Goal: Transaction & Acquisition: Purchase product/service

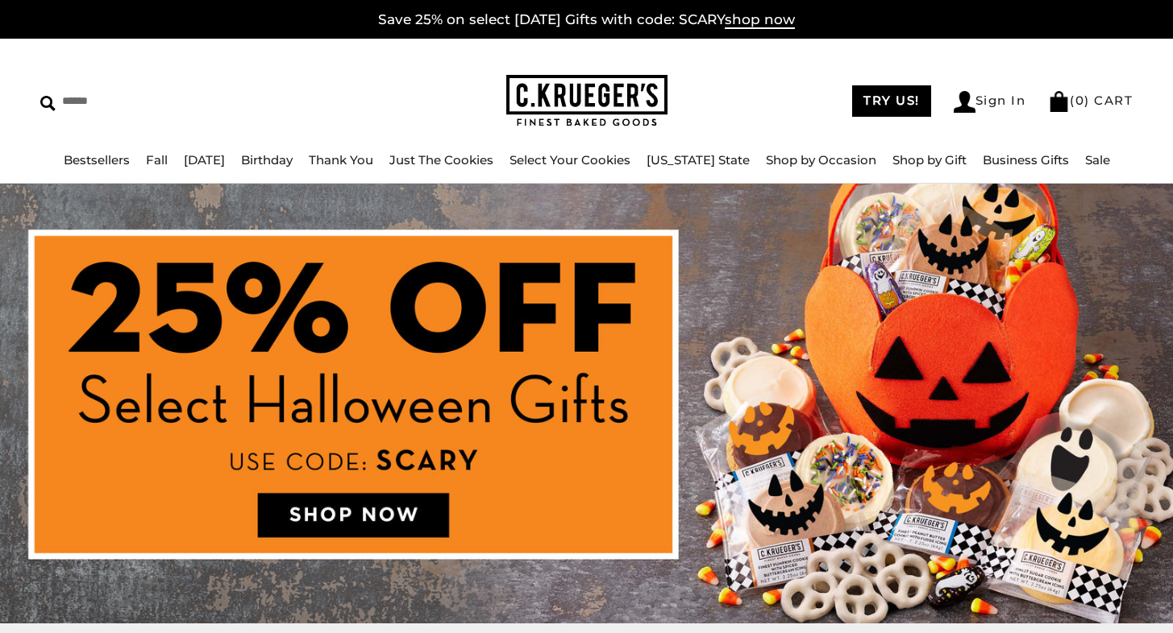
click at [394, 517] on img at bounding box center [586, 404] width 1173 height 440
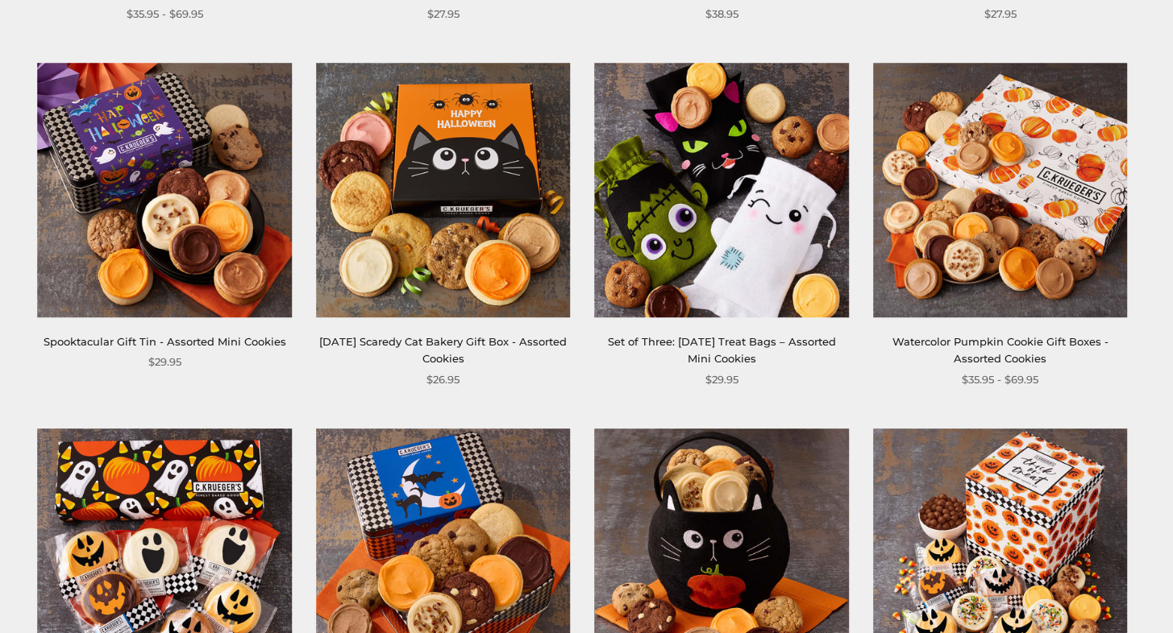
scroll to position [1048, 0]
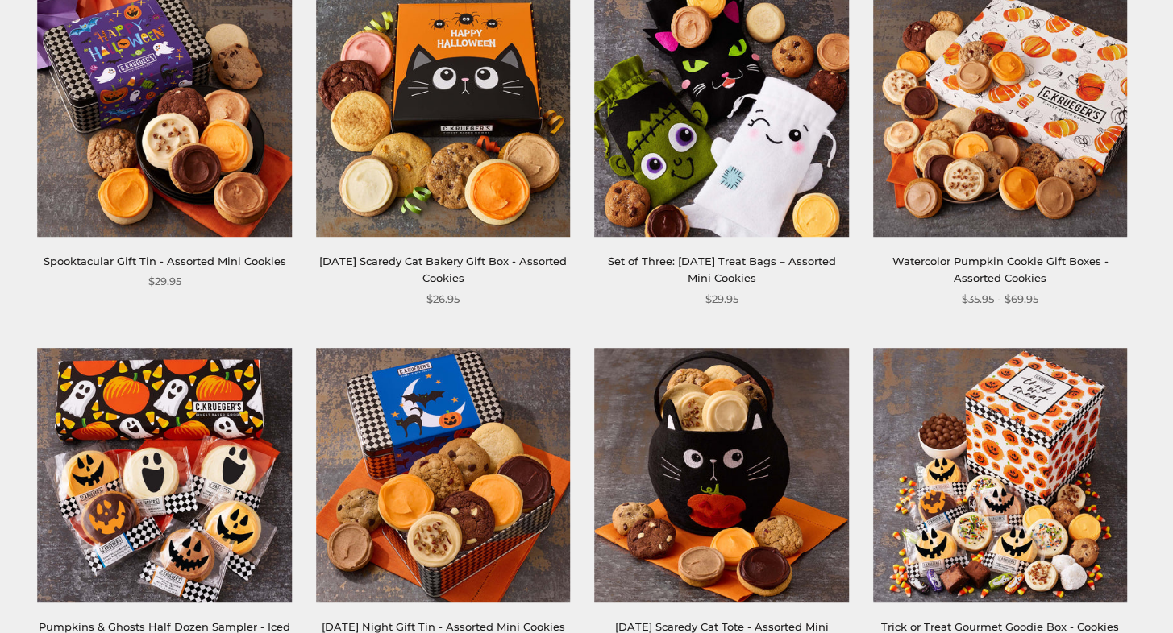
click at [495, 60] on img at bounding box center [443, 109] width 255 height 255
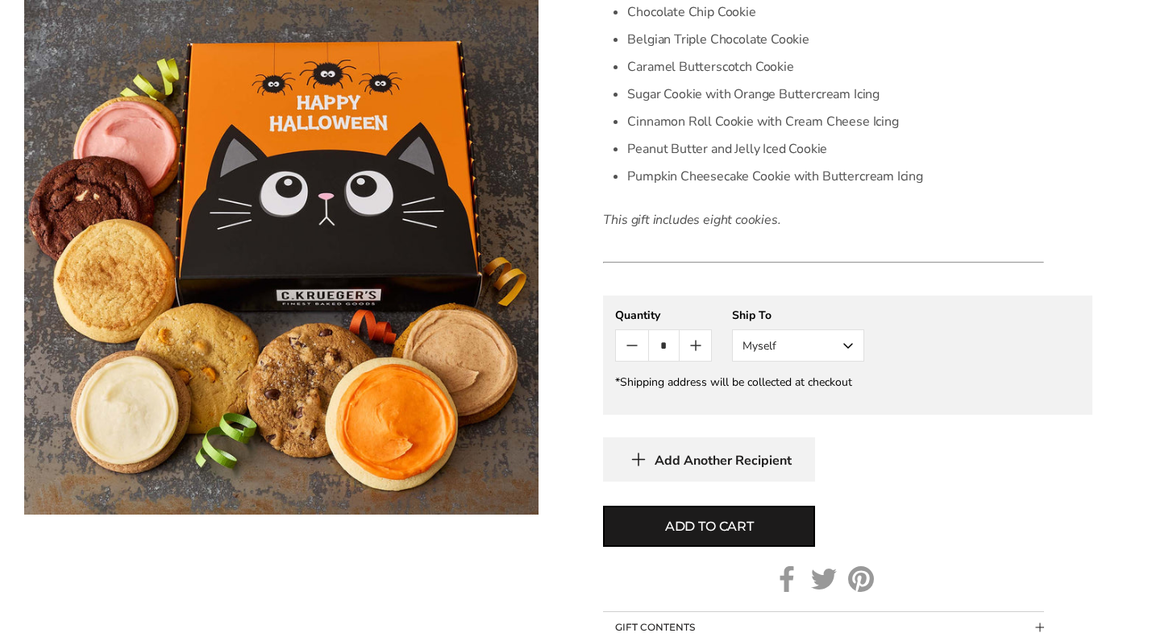
scroll to position [645, 0]
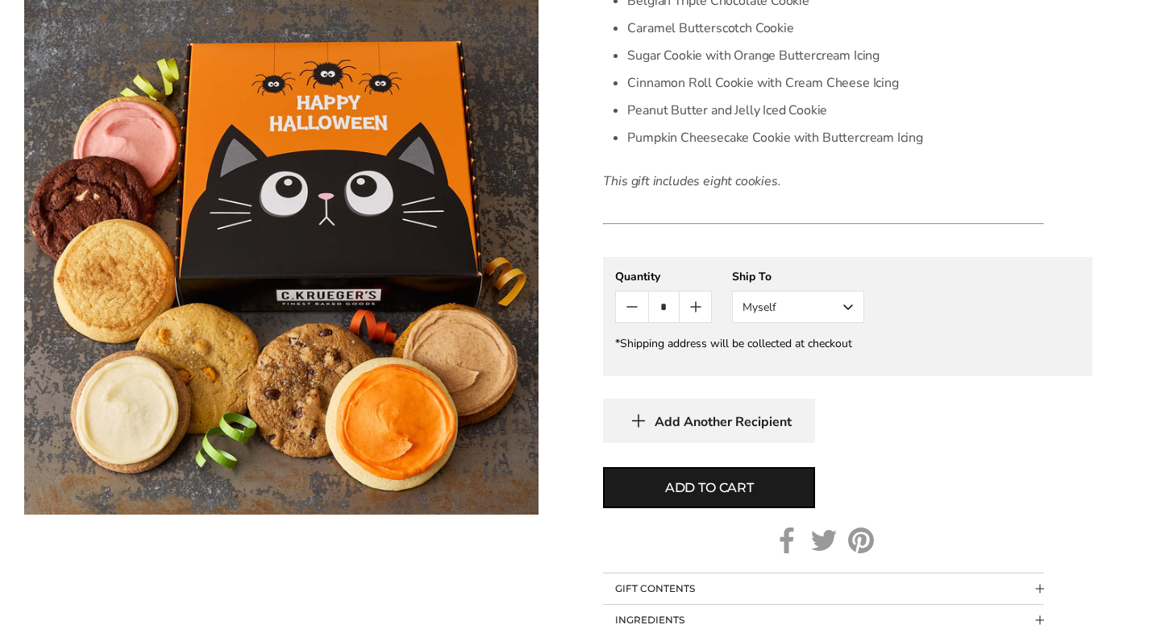
click at [846, 305] on button "Myself" at bounding box center [798, 307] width 132 height 32
click at [816, 371] on button "Other Recipient" at bounding box center [798, 366] width 131 height 29
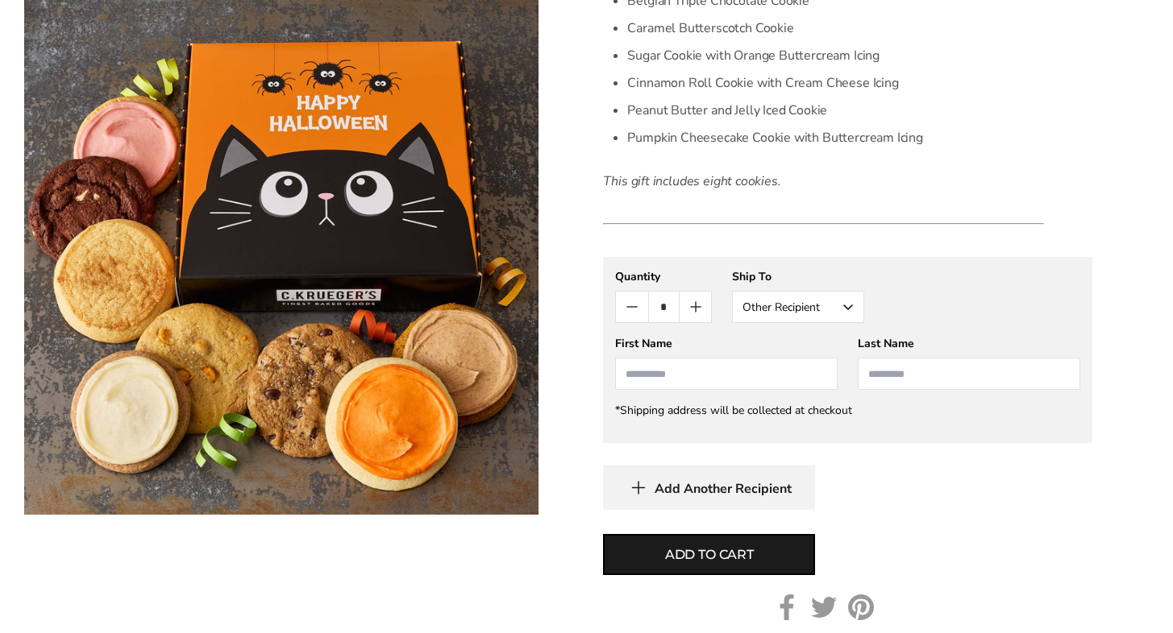
click at [735, 382] on input "First Name" at bounding box center [726, 374] width 222 height 32
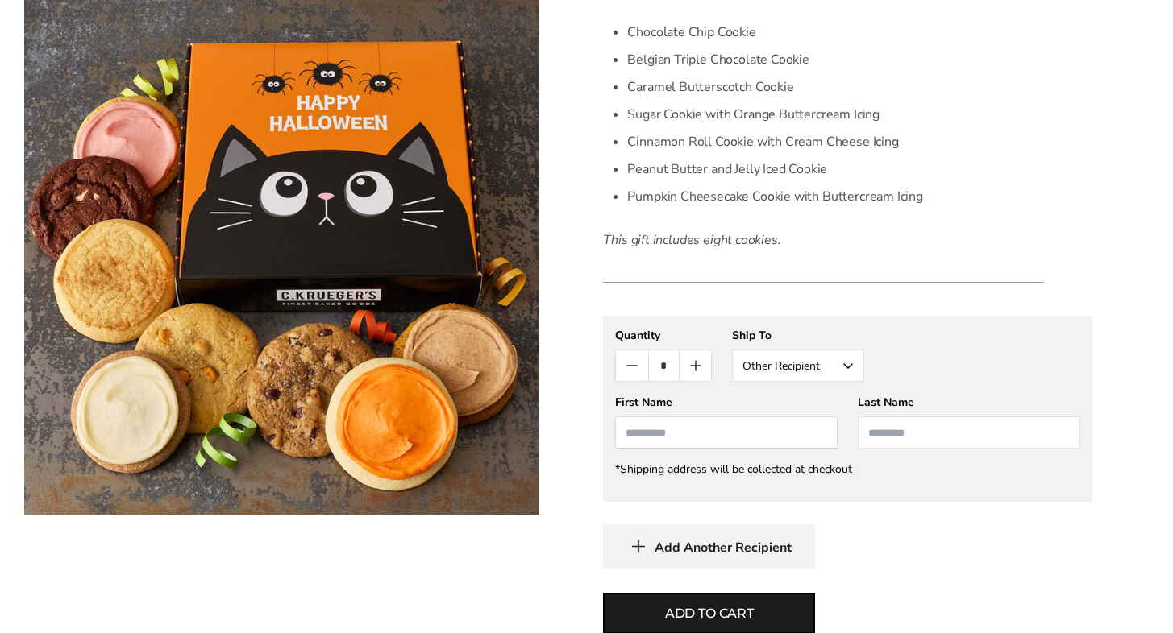
scroll to position [564, 0]
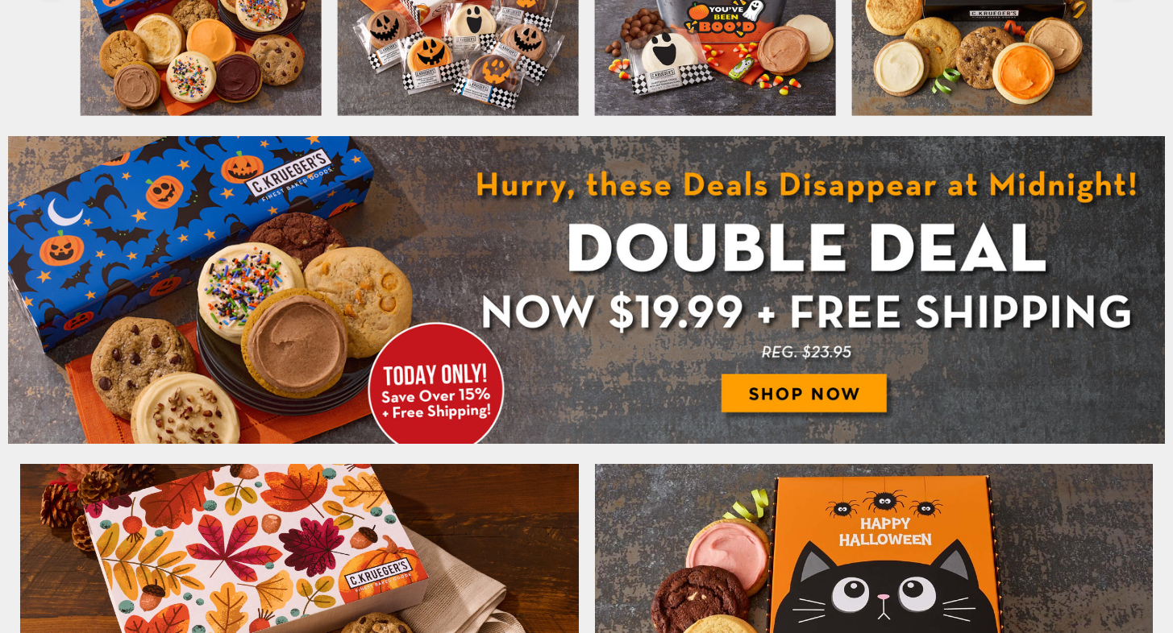
scroll to position [725, 0]
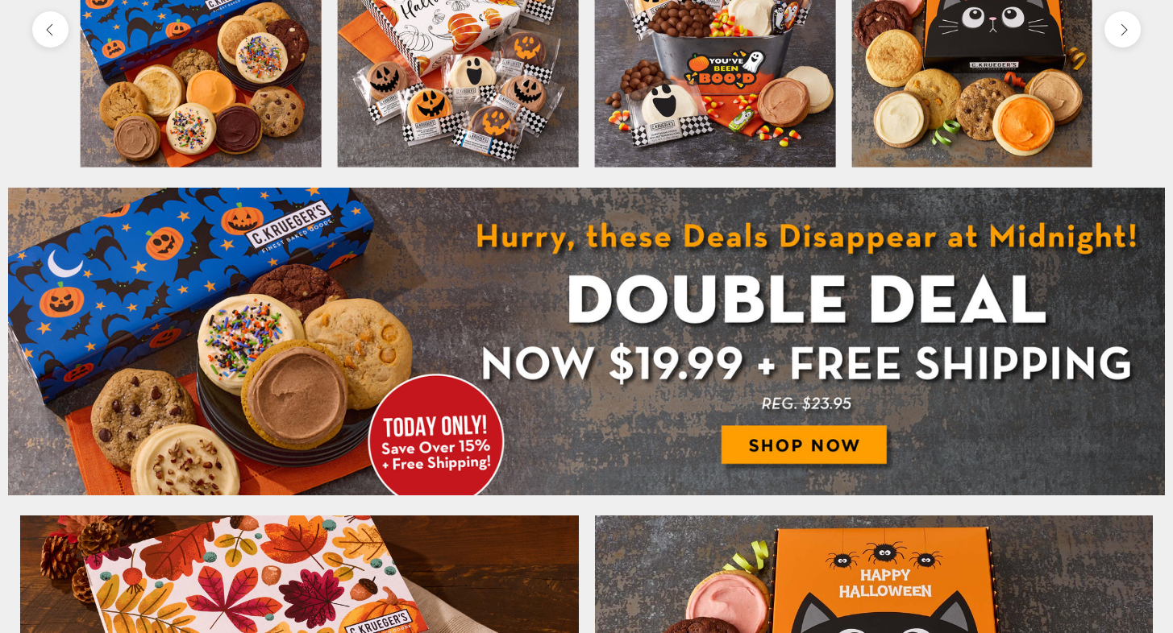
click at [799, 447] on img at bounding box center [586, 342] width 1157 height 309
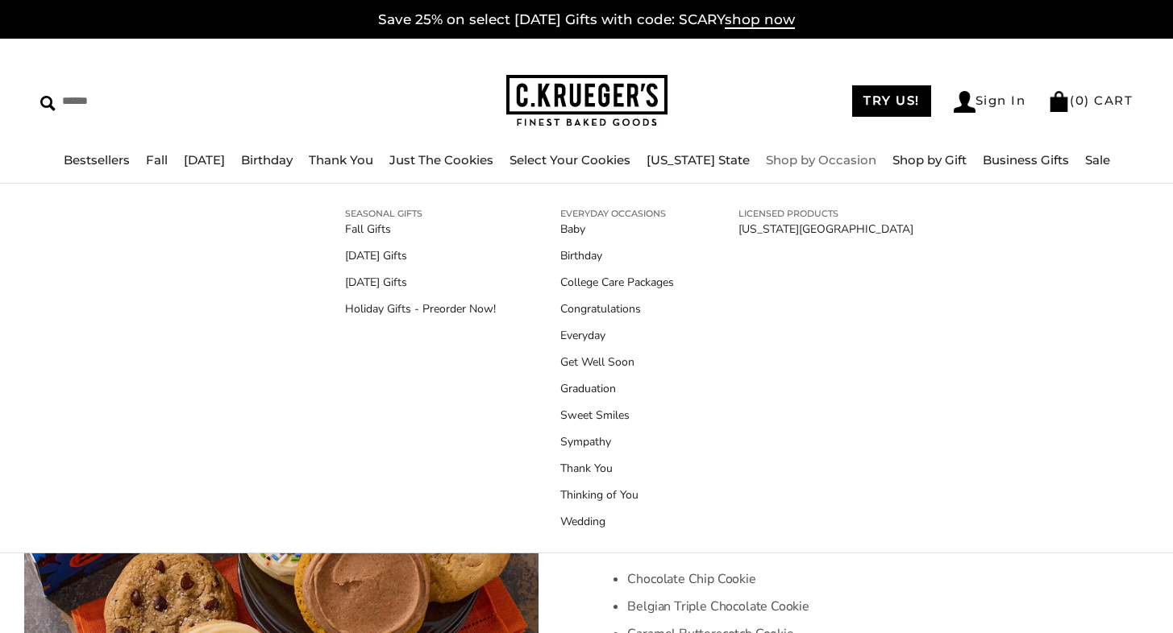
click at [832, 159] on link "Shop by Occasion" at bounding box center [821, 159] width 110 height 15
click at [575, 255] on link "Birthday" at bounding box center [617, 255] width 114 height 17
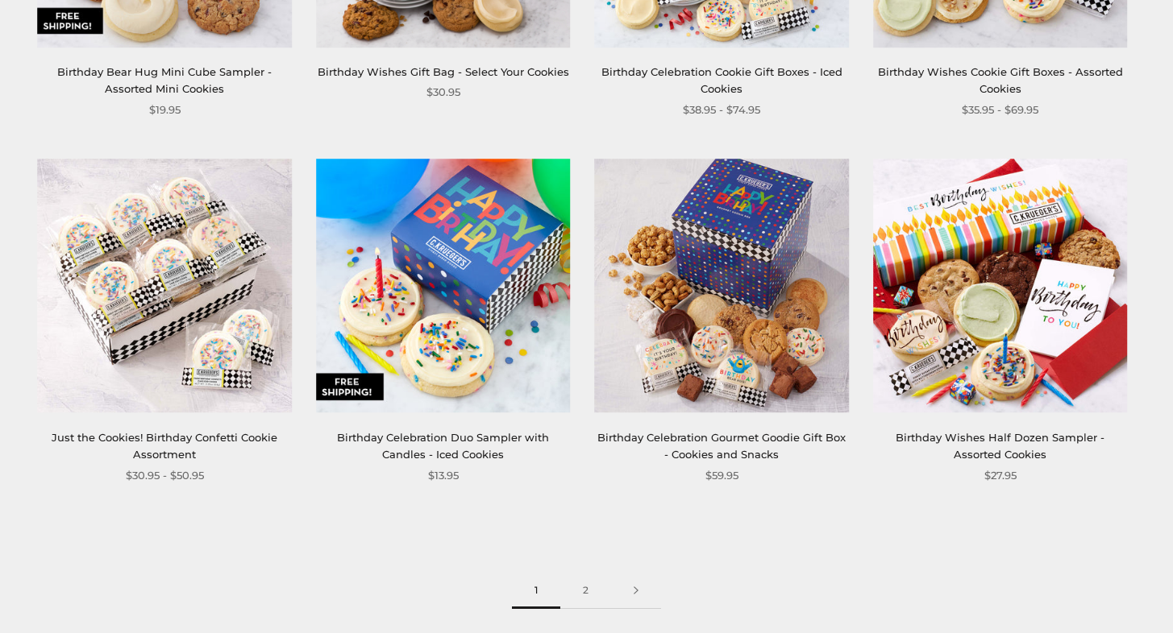
scroll to position [2015, 0]
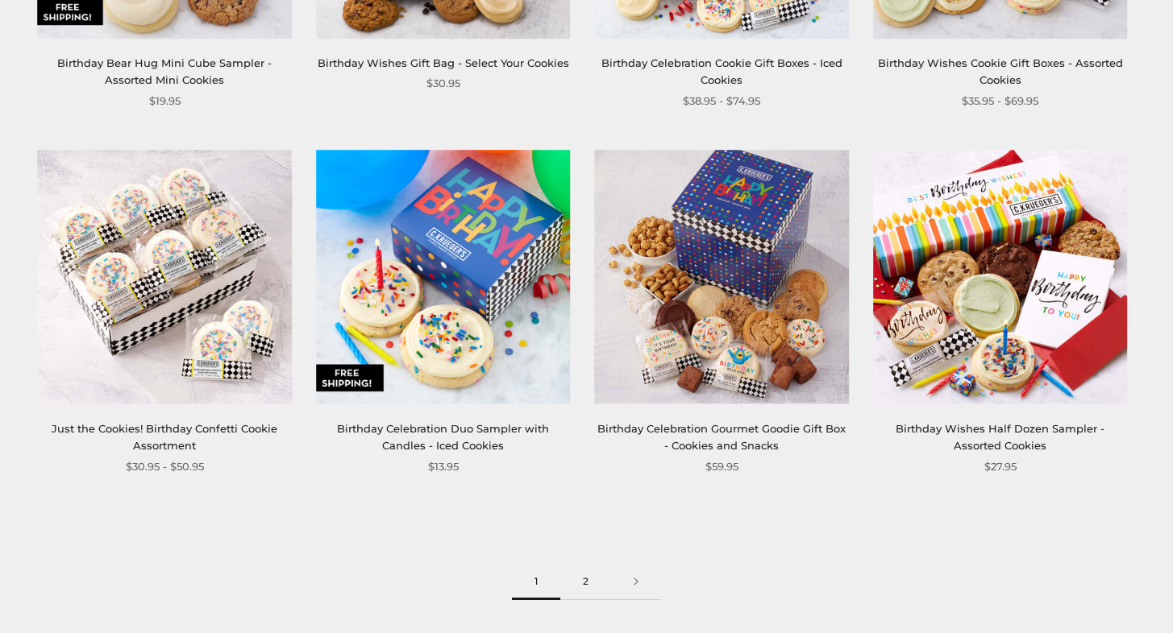
click at [585, 575] on link "2" at bounding box center [585, 582] width 51 height 36
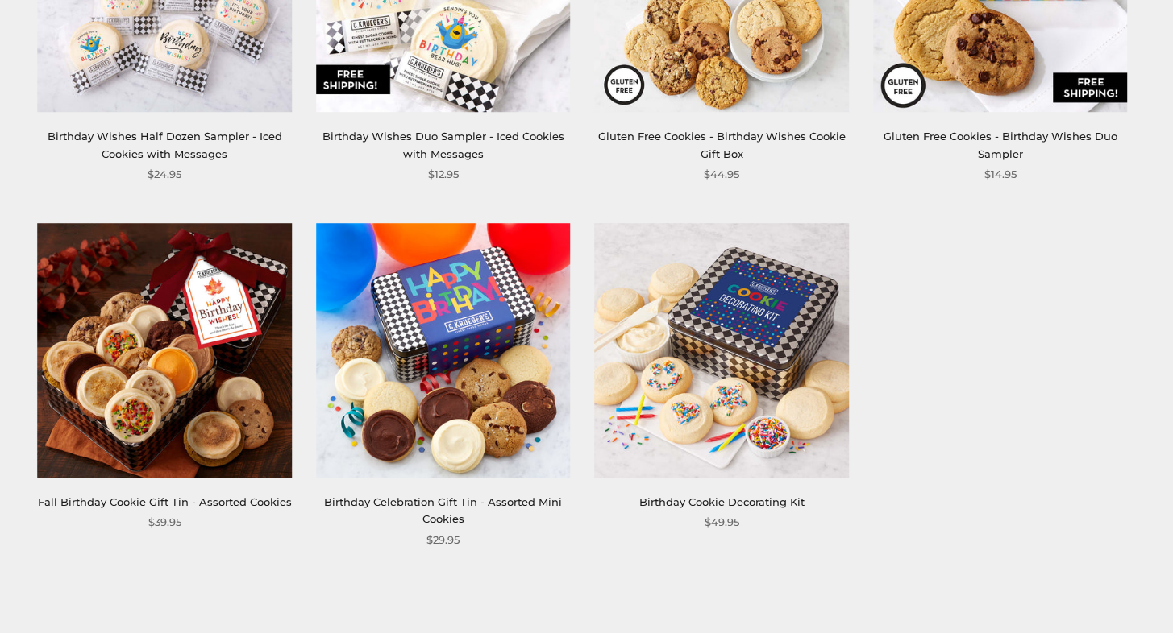
scroll to position [887, 0]
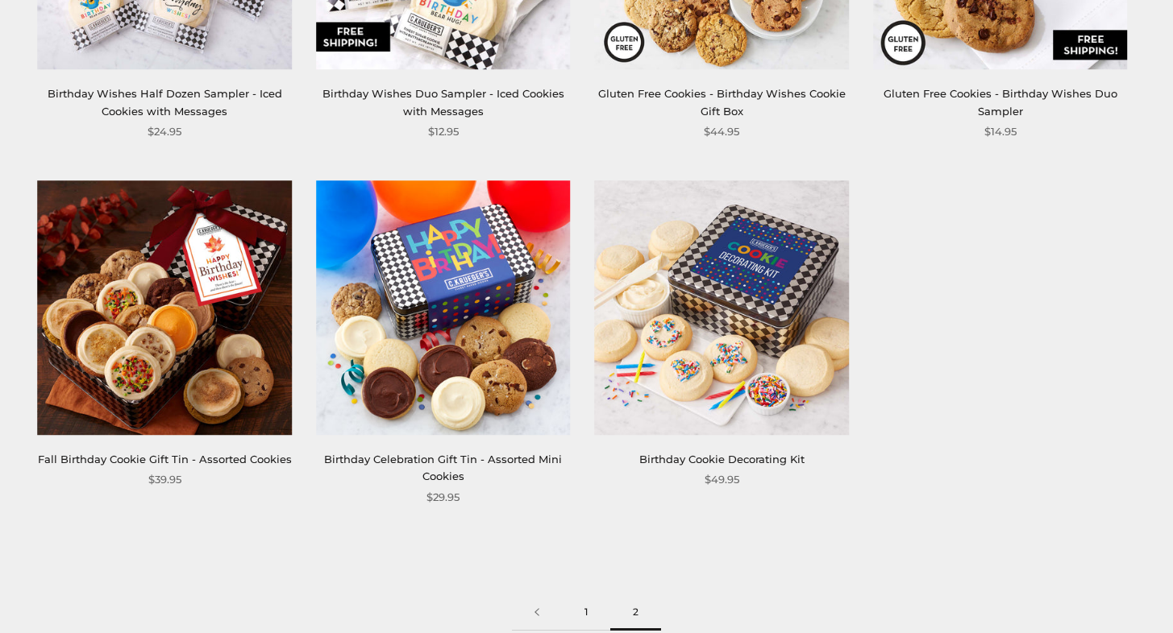
click at [586, 613] on link "1" at bounding box center [586, 613] width 48 height 36
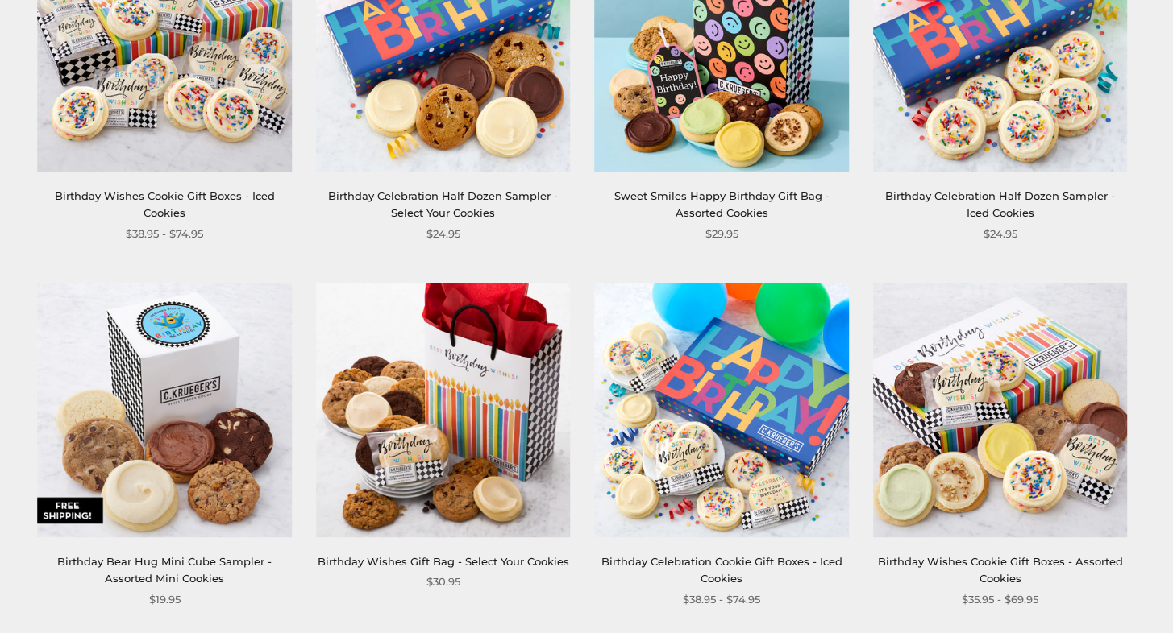
scroll to position [1370, 0]
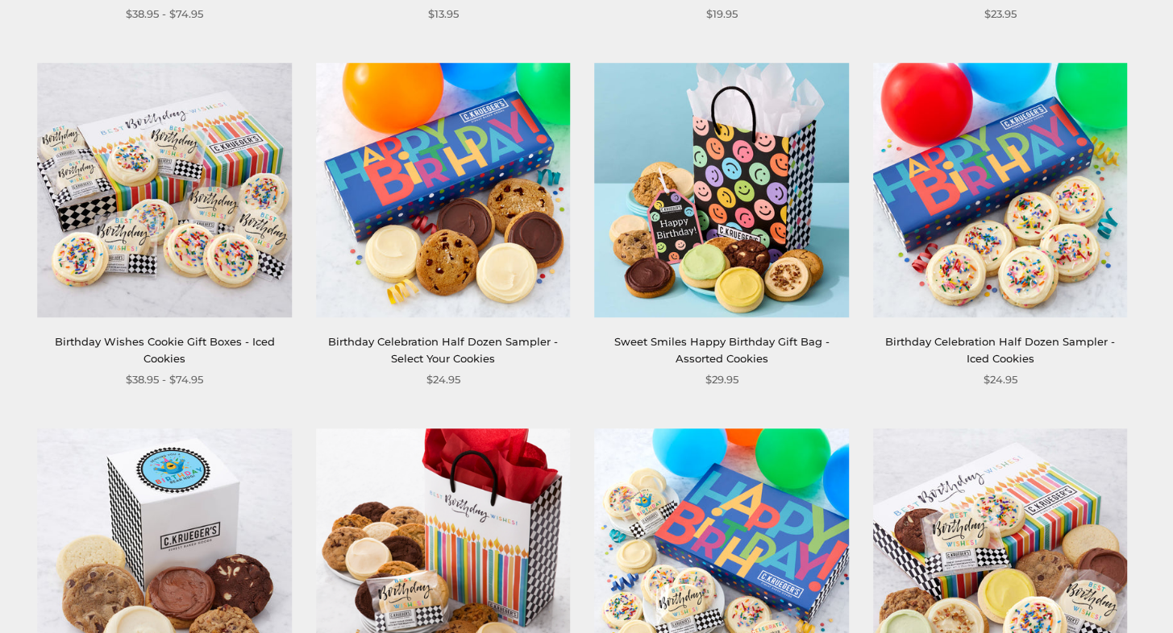
click at [1011, 120] on img at bounding box center [1000, 190] width 255 height 255
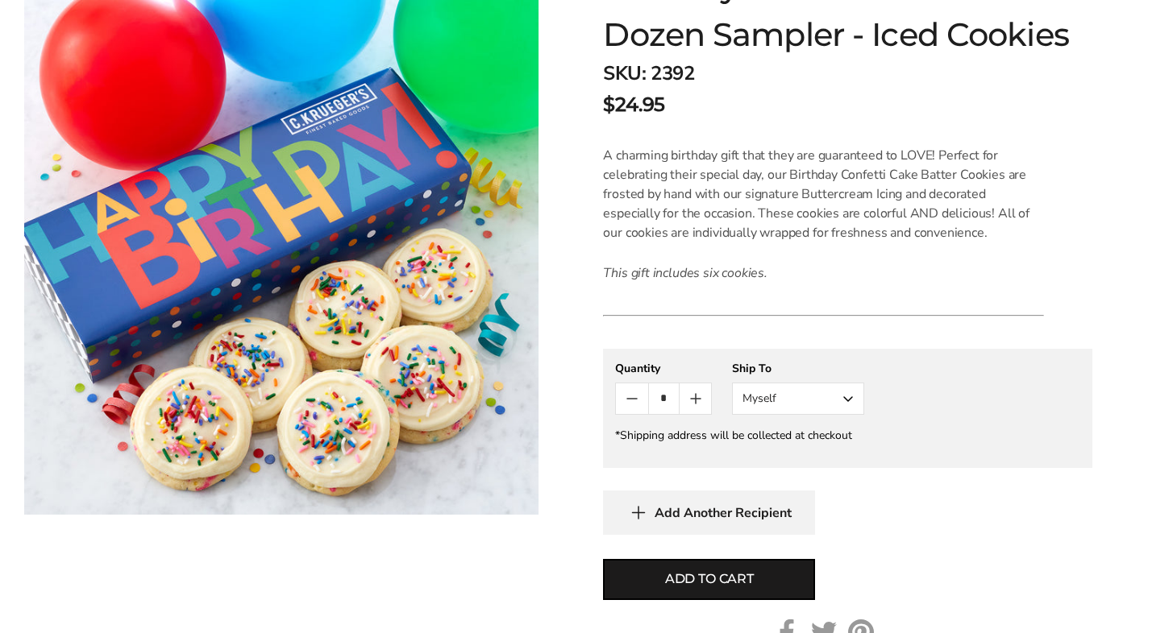
scroll to position [322, 0]
click at [841, 400] on button "Myself" at bounding box center [798, 398] width 132 height 32
click at [808, 453] on button "Other Recipient" at bounding box center [798, 457] width 131 height 29
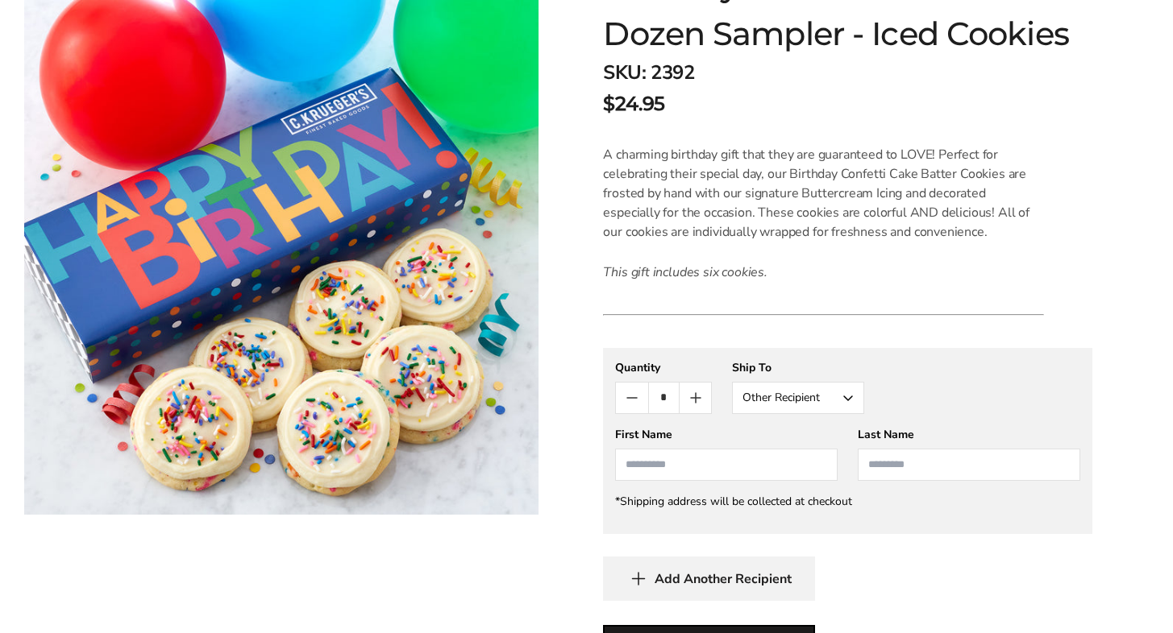
click at [647, 466] on input "First Name" at bounding box center [726, 465] width 222 height 32
type input "****"
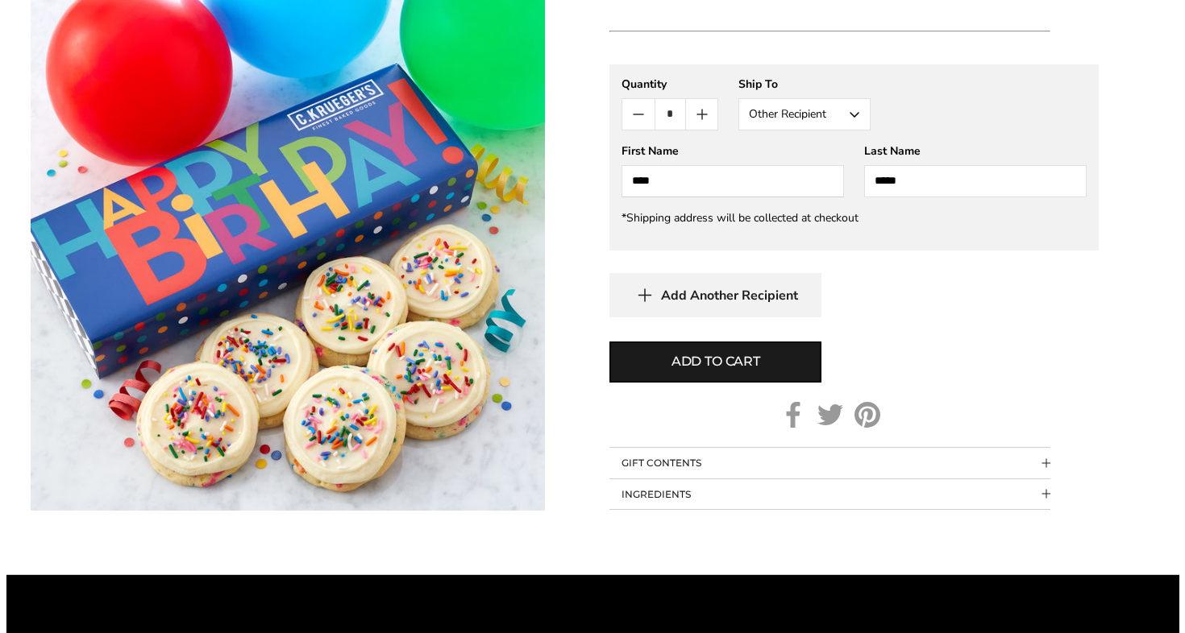
scroll to position [725, 0]
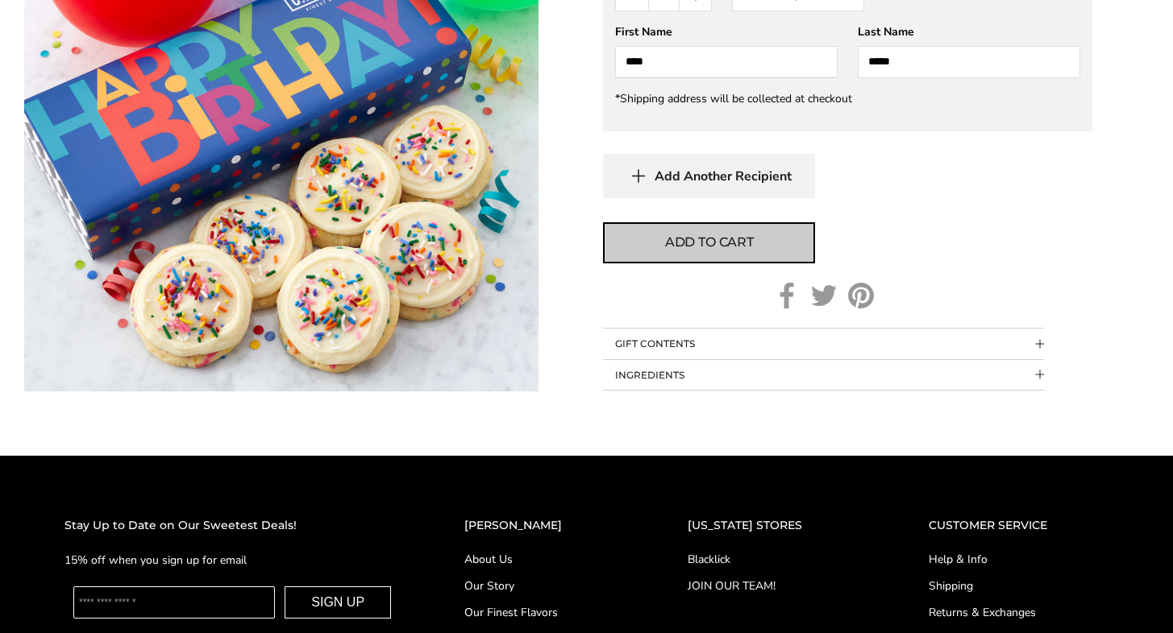
type input "*****"
click at [696, 235] on span "Add to cart" at bounding box center [709, 242] width 89 height 19
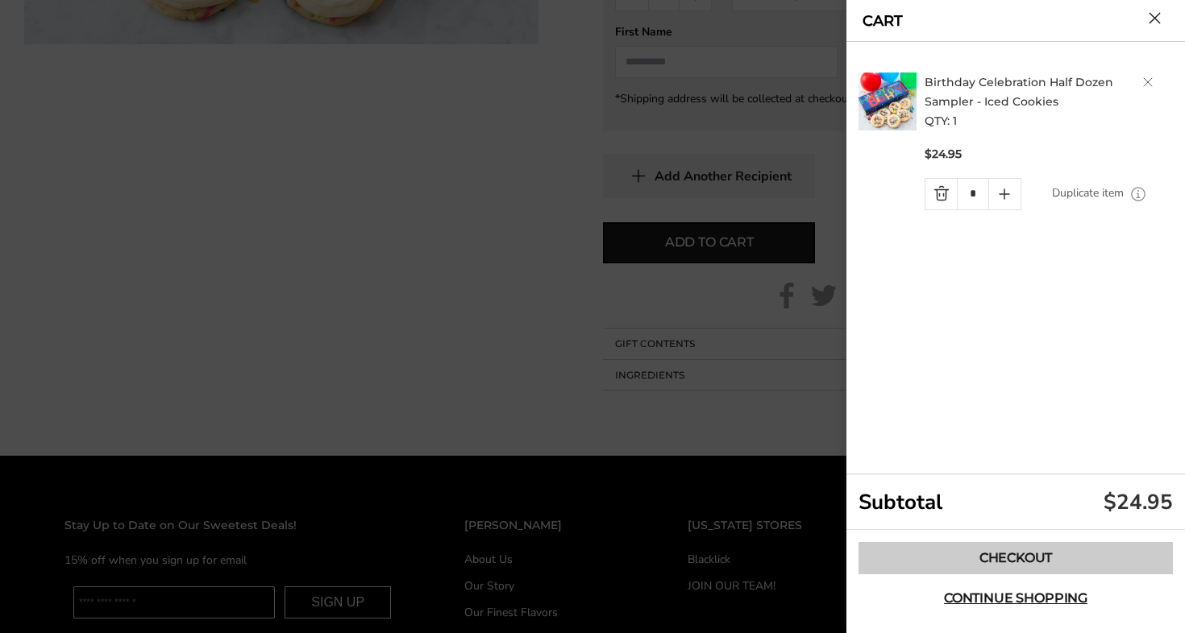
click at [984, 555] on link "Checkout" at bounding box center [1015, 558] width 314 height 32
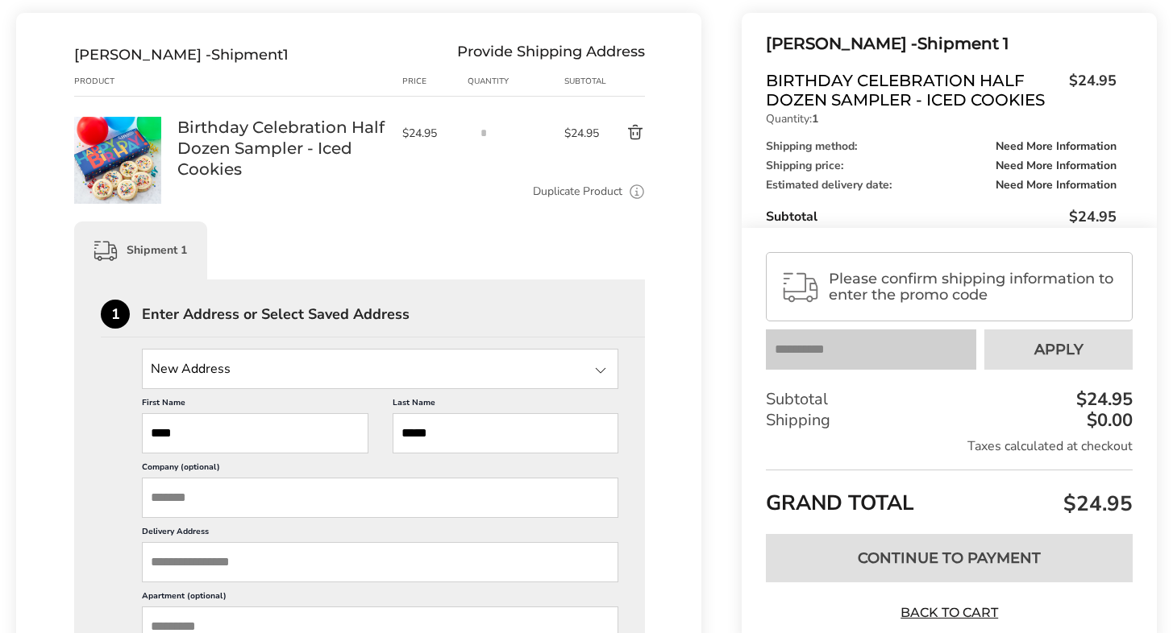
scroll to position [242, 0]
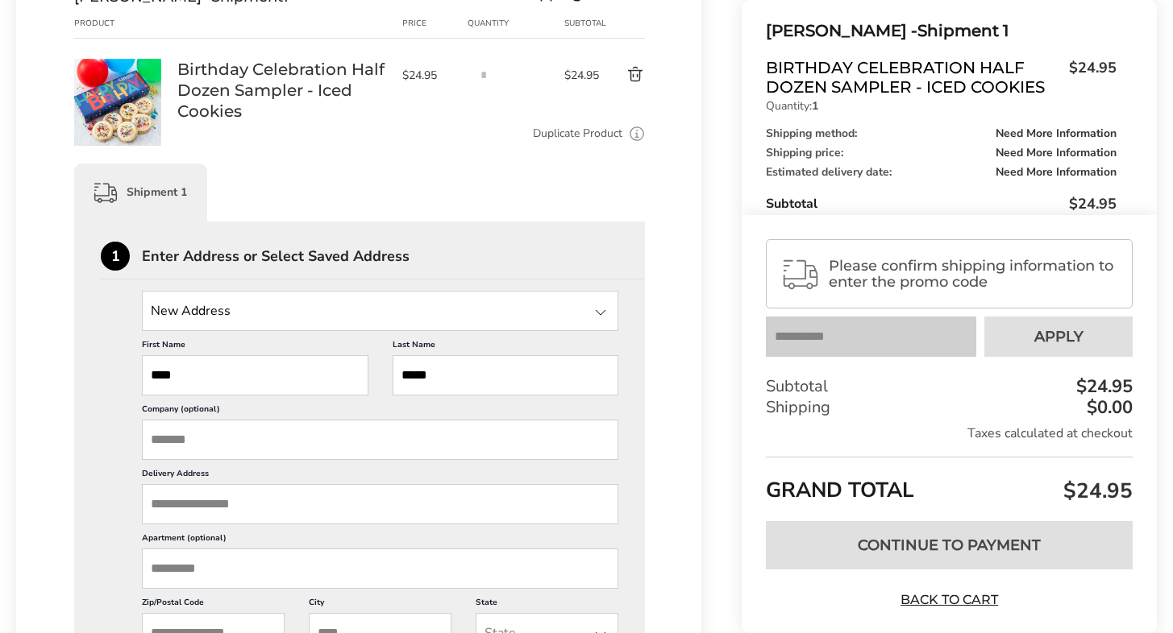
click at [604, 317] on div at bounding box center [600, 312] width 19 height 19
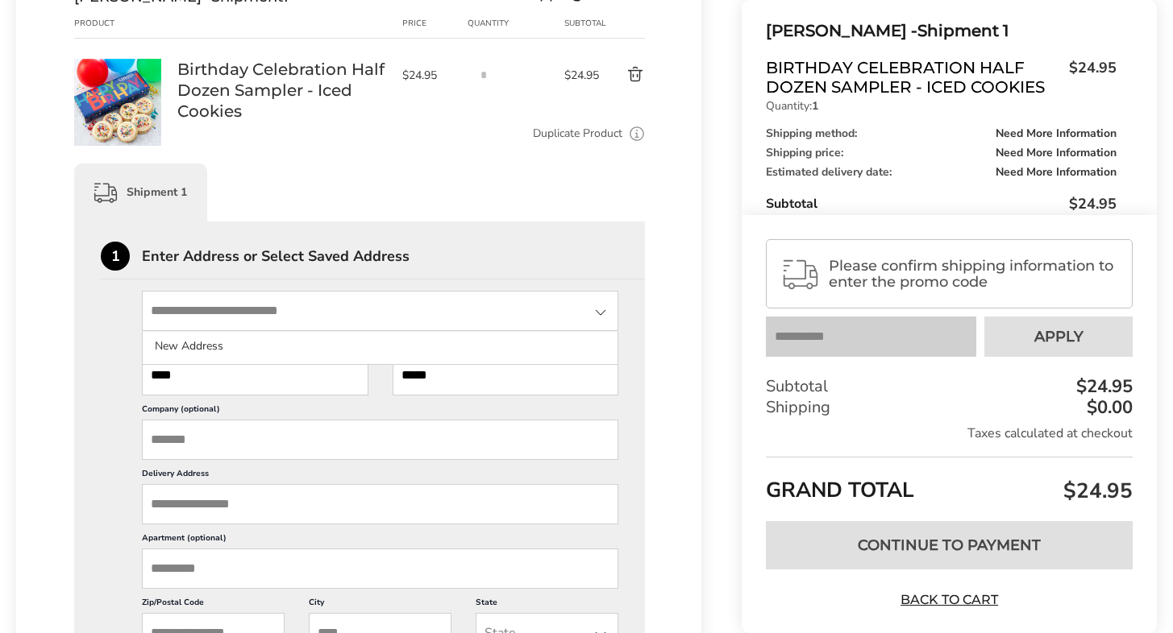
click at [580, 265] on div "1 Enter Address or Select Saved Address" at bounding box center [373, 261] width 544 height 38
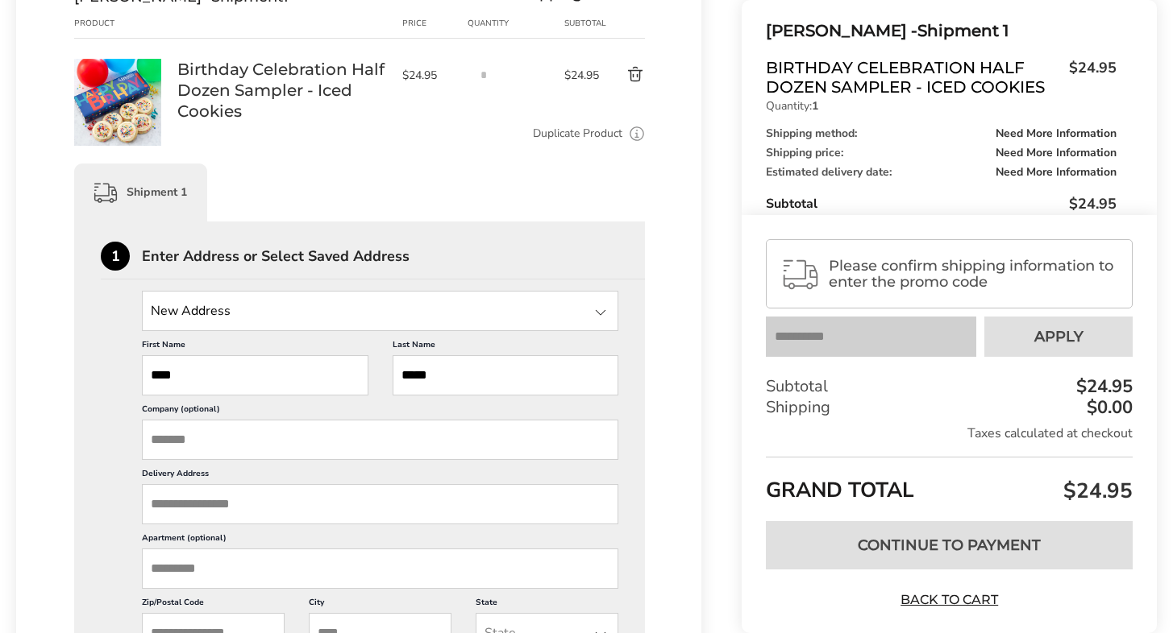
click at [165, 505] on input "Delivery Address" at bounding box center [380, 504] width 476 height 40
paste input "**********"
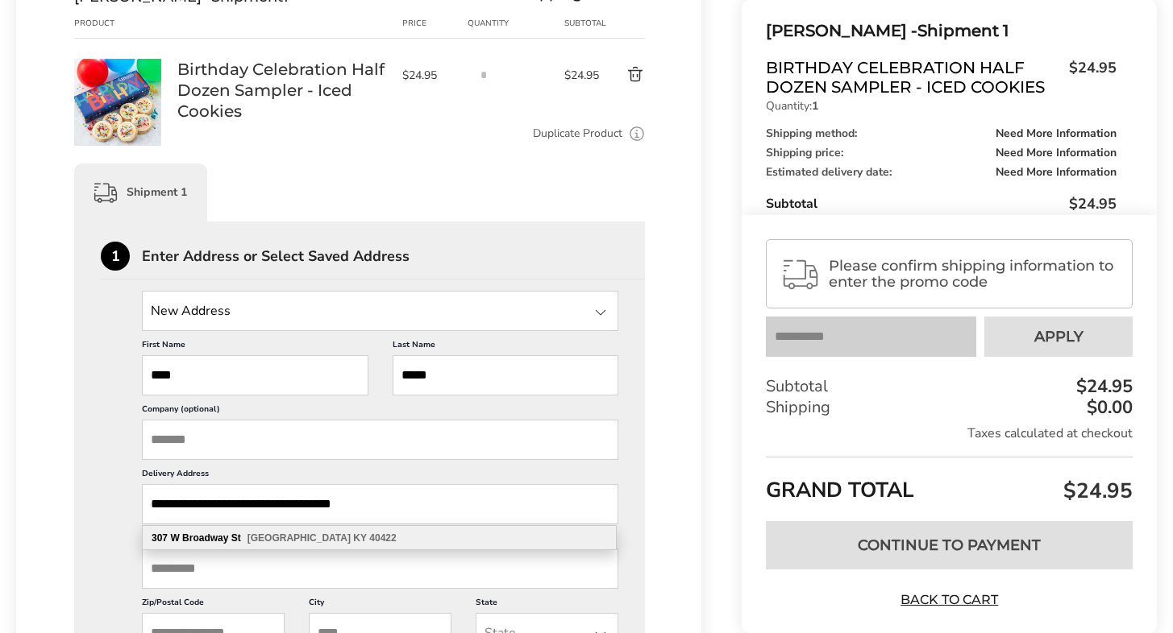
click at [280, 538] on b "Danville" at bounding box center [298, 538] width 103 height 11
type input "**********"
type input "********"
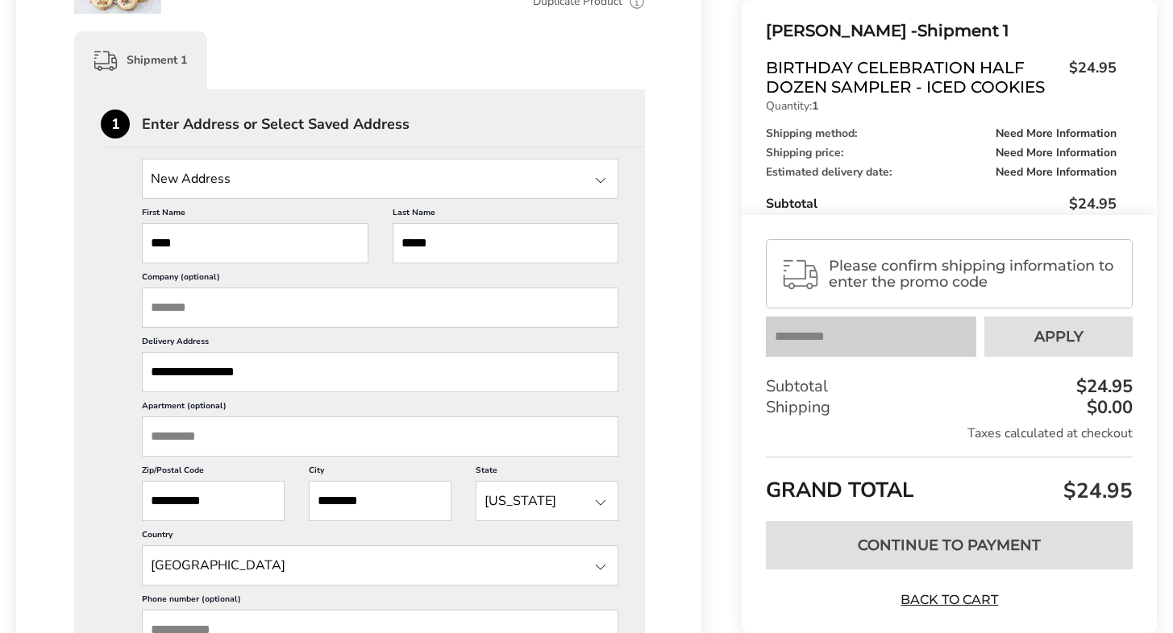
scroll to position [403, 0]
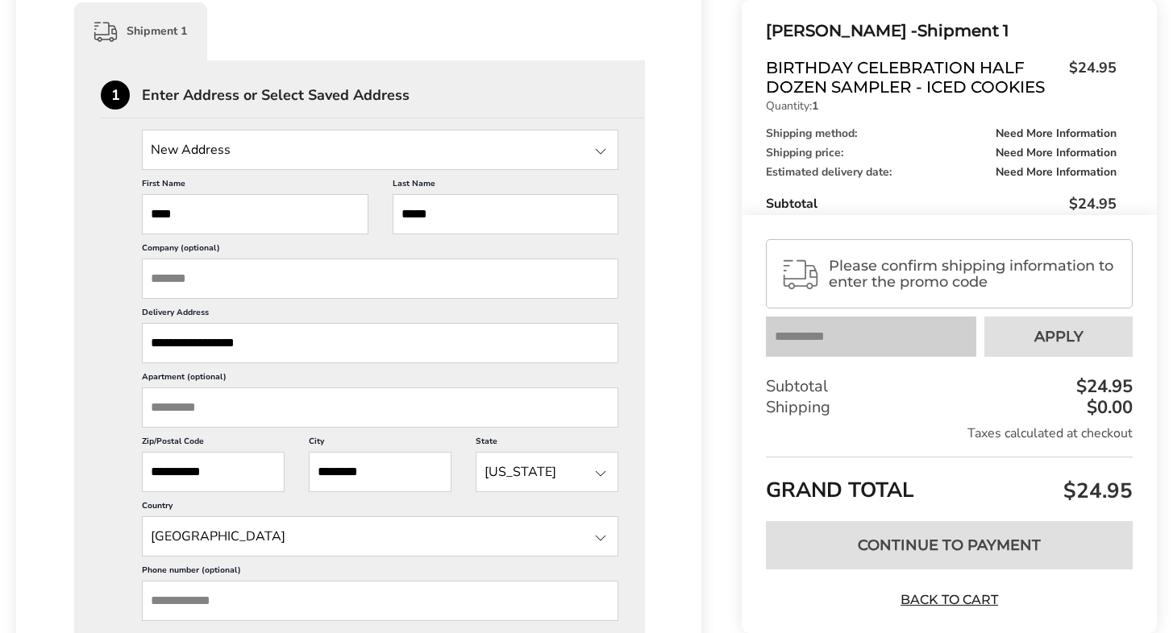
click at [214, 277] on input "Company (optional)" at bounding box center [380, 279] width 476 height 40
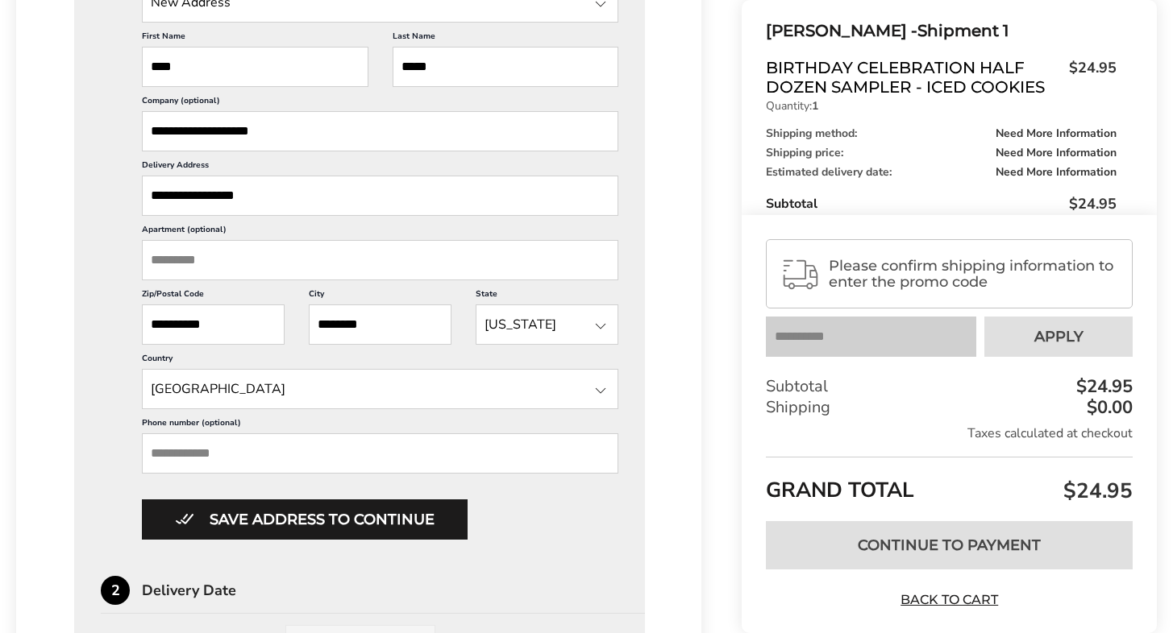
scroll to position [564, 0]
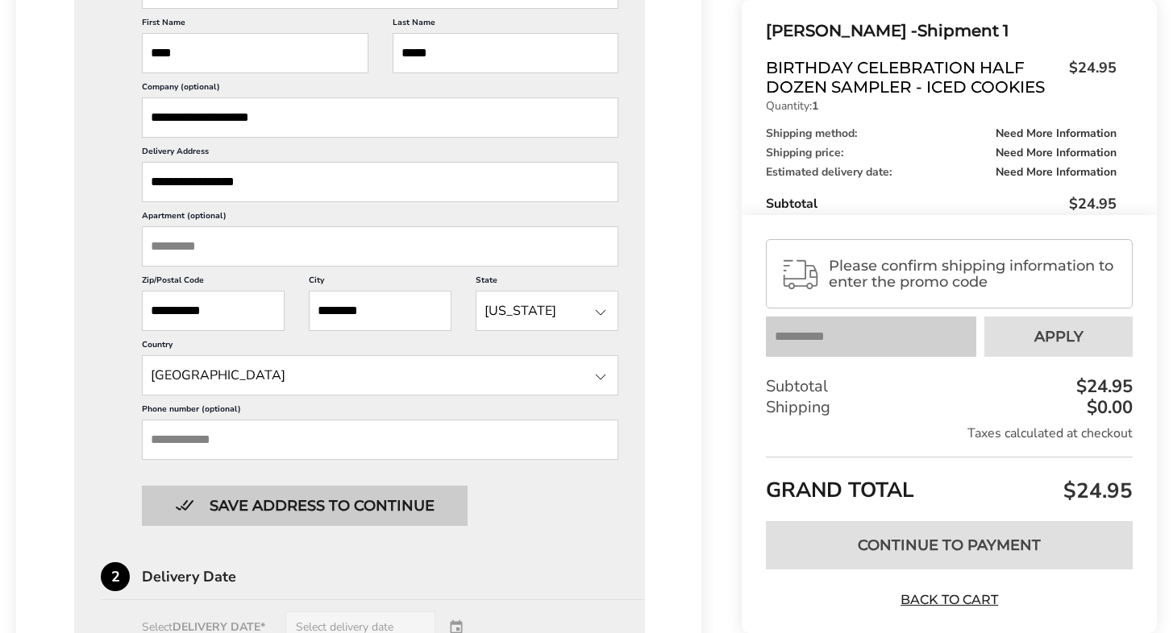
type input "**********"
click at [348, 507] on button "Save address to continue" at bounding box center [305, 506] width 326 height 40
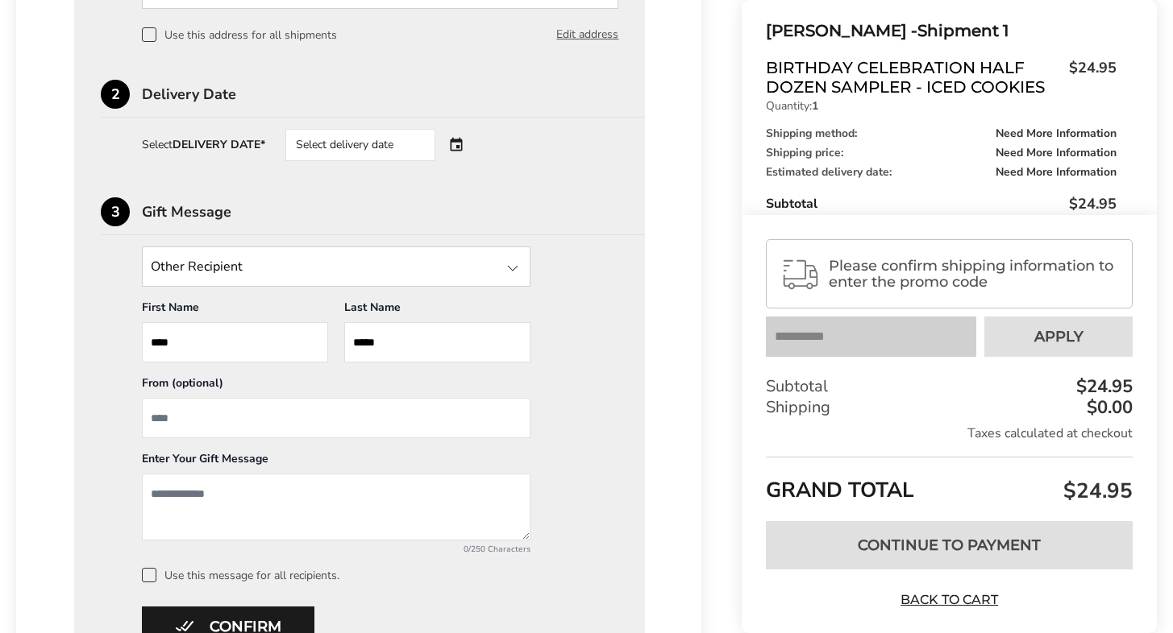
click at [459, 146] on div "Select delivery date" at bounding box center [382, 145] width 195 height 32
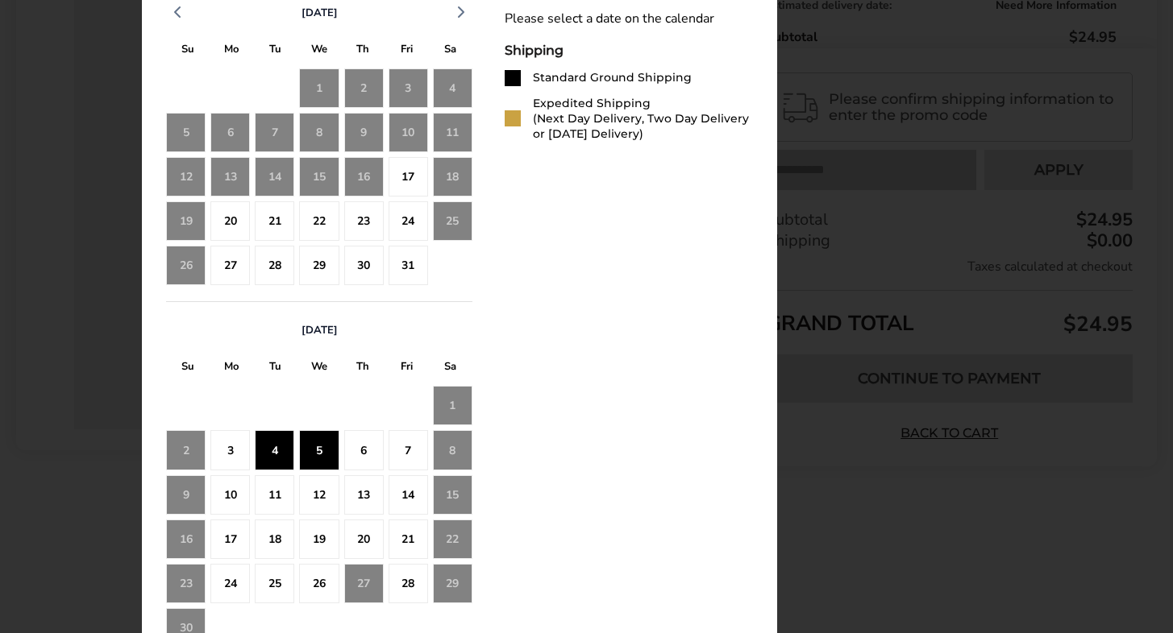
scroll to position [861, 0]
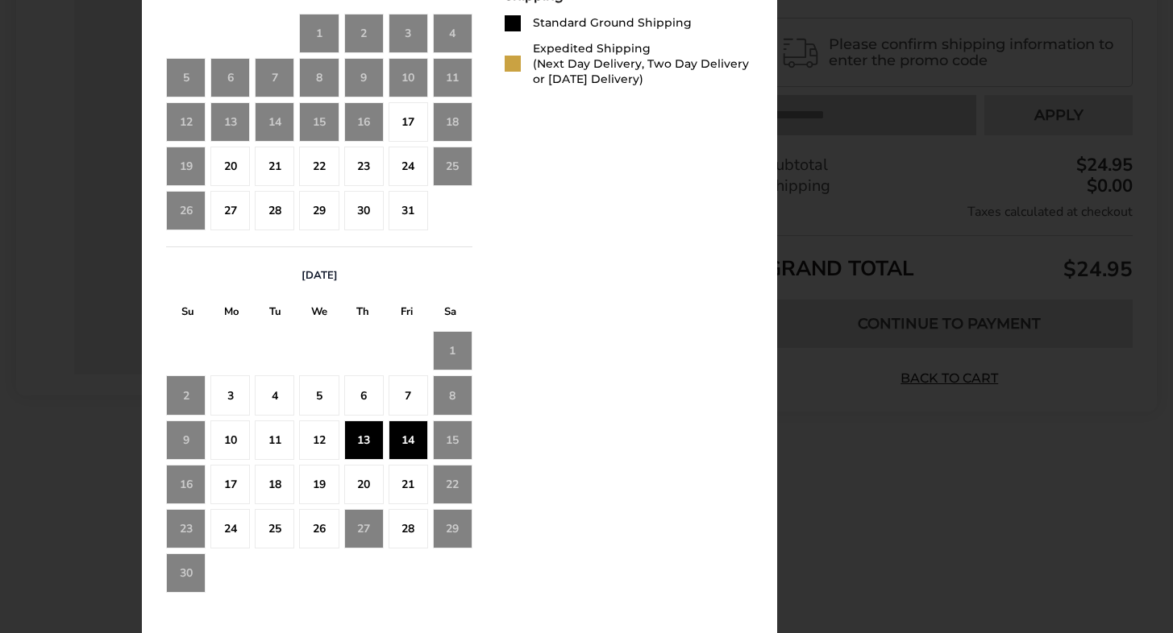
click at [408, 438] on div "14" at bounding box center [407, 440] width 39 height 39
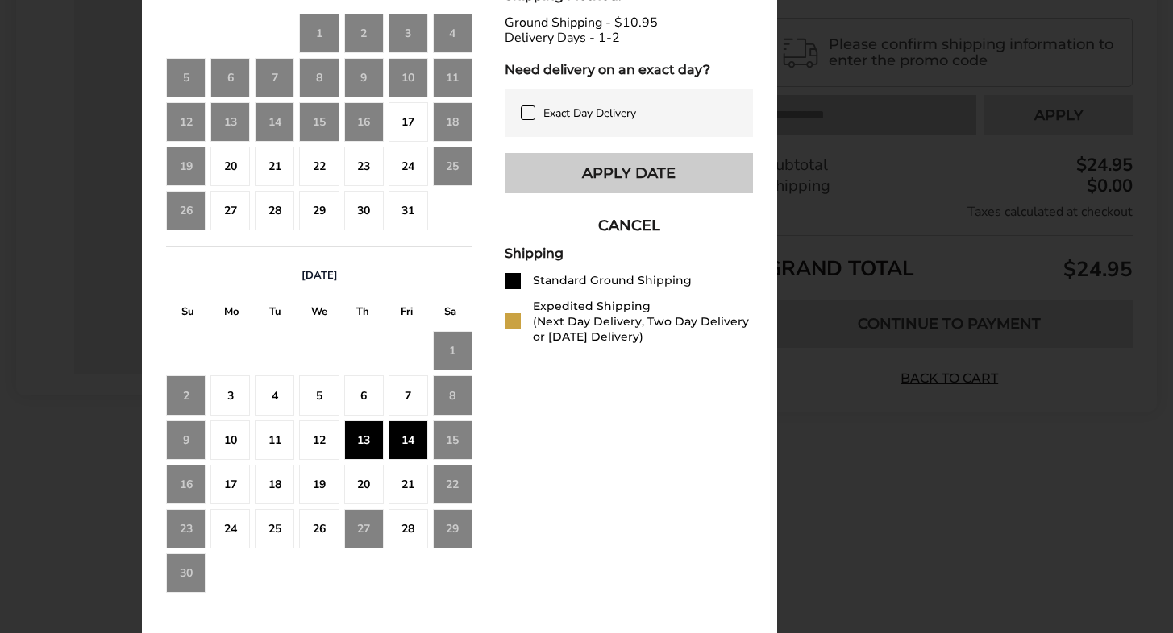
scroll to position [700, 0]
click at [647, 190] on button "Apply Date" at bounding box center [629, 173] width 248 height 40
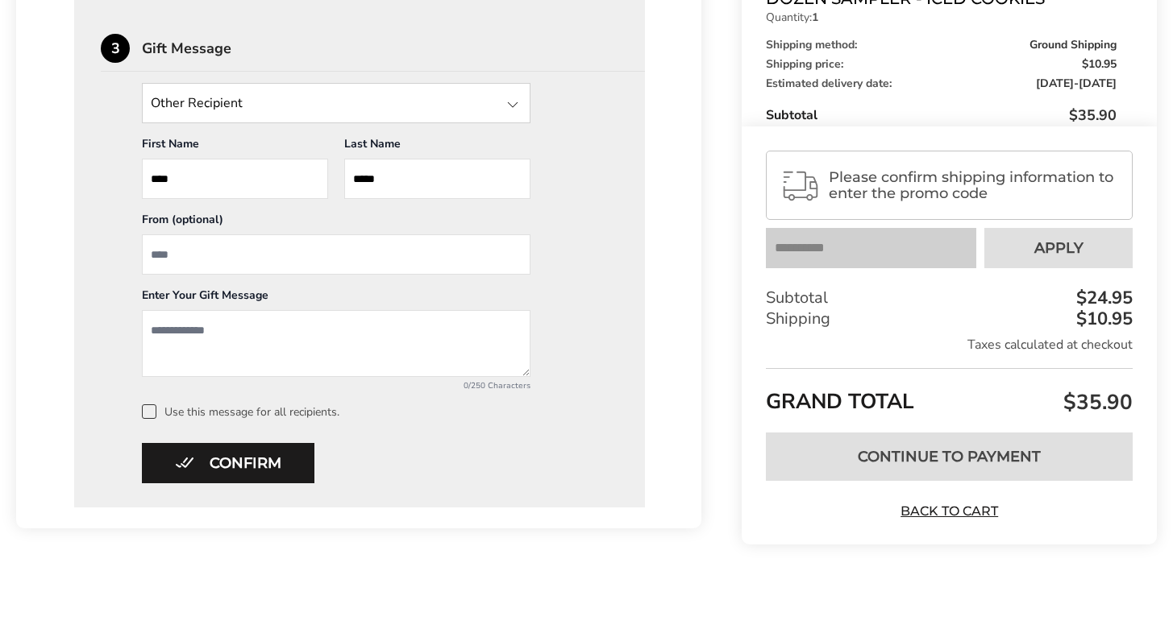
scroll to position [728, 0]
click at [198, 253] on input "From" at bounding box center [336, 255] width 388 height 40
type input "****"
click at [193, 330] on textarea "Add a message" at bounding box center [336, 343] width 388 height 67
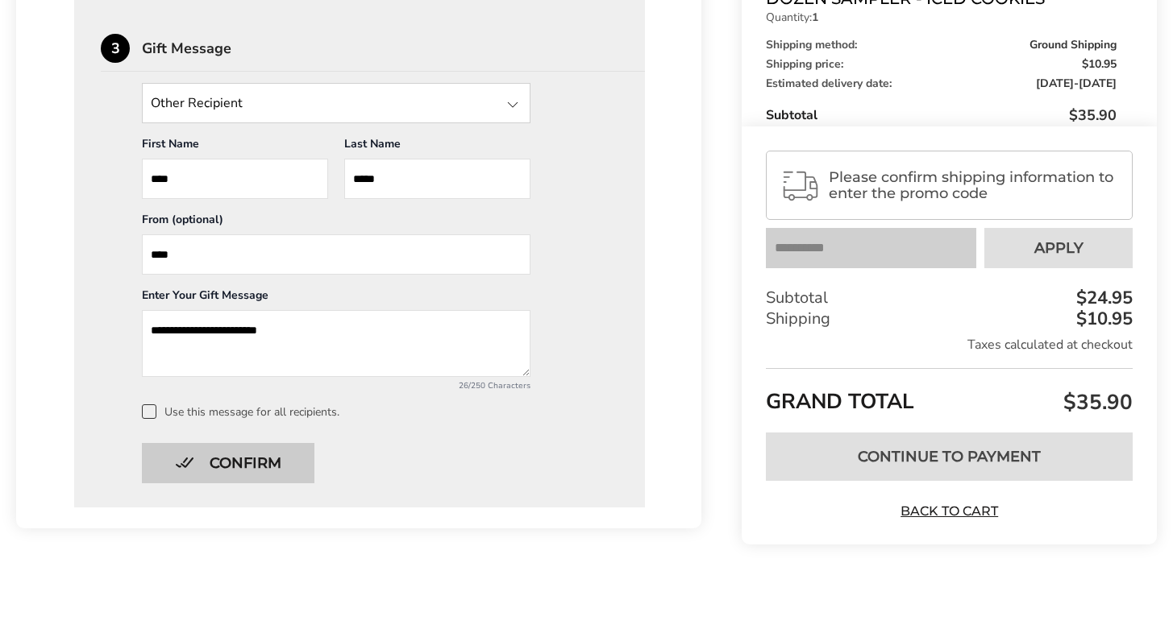
type textarea "**********"
click at [230, 461] on button "Confirm" at bounding box center [228, 463] width 172 height 40
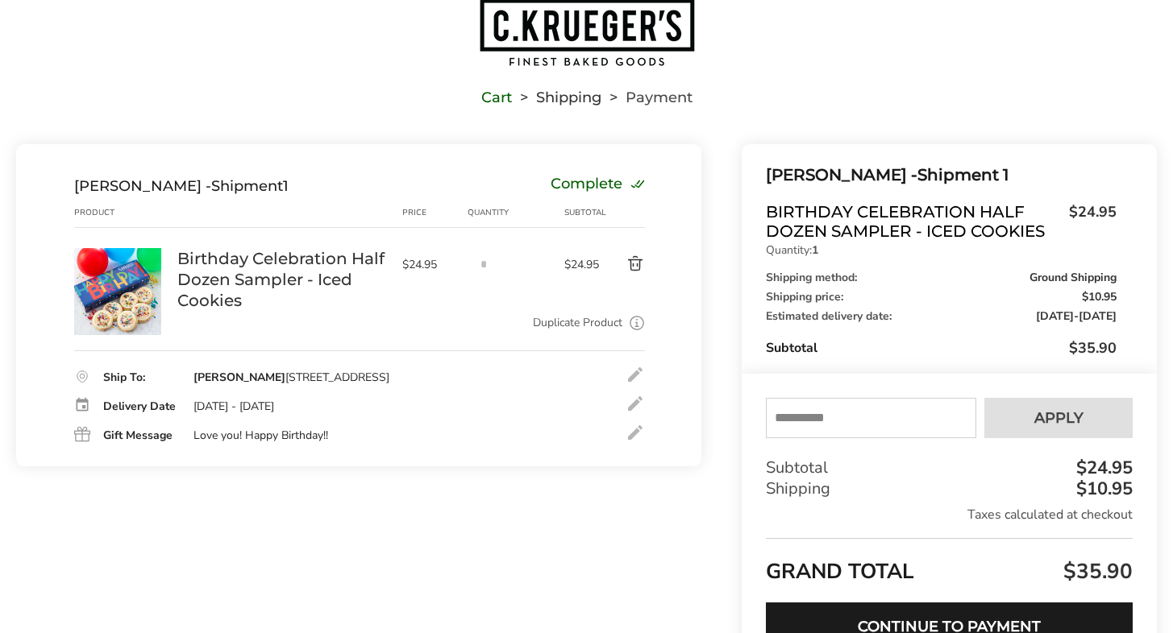
scroll to position [81, 0]
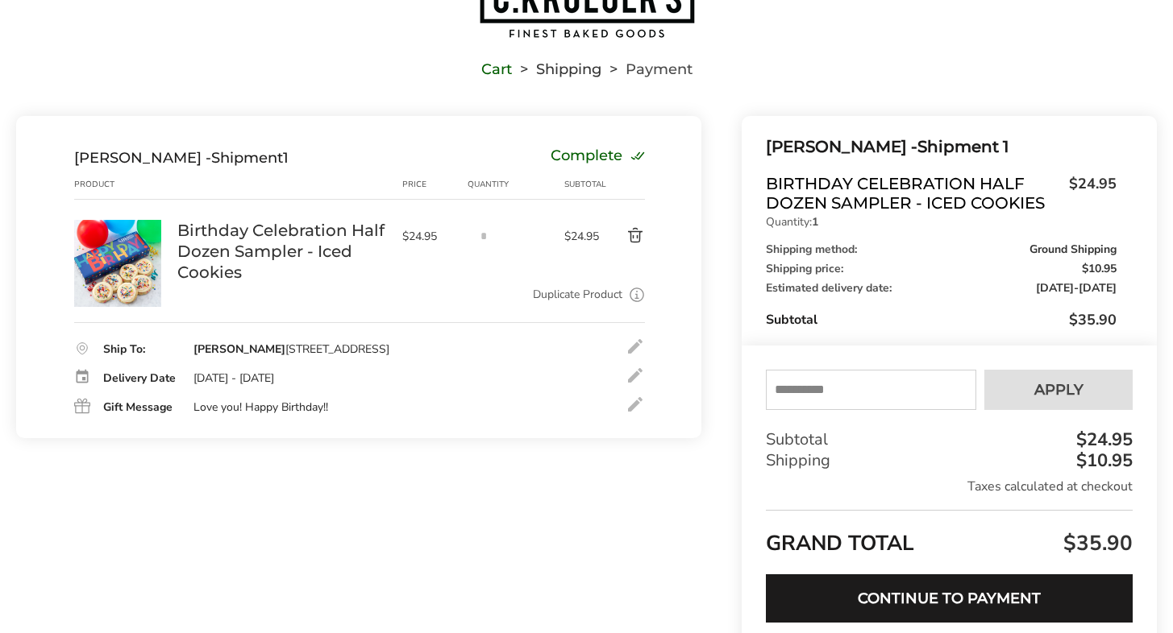
click at [804, 387] on input "text" at bounding box center [871, 390] width 210 height 40
type input "*****"
click at [1057, 391] on span "Apply" at bounding box center [1058, 390] width 49 height 15
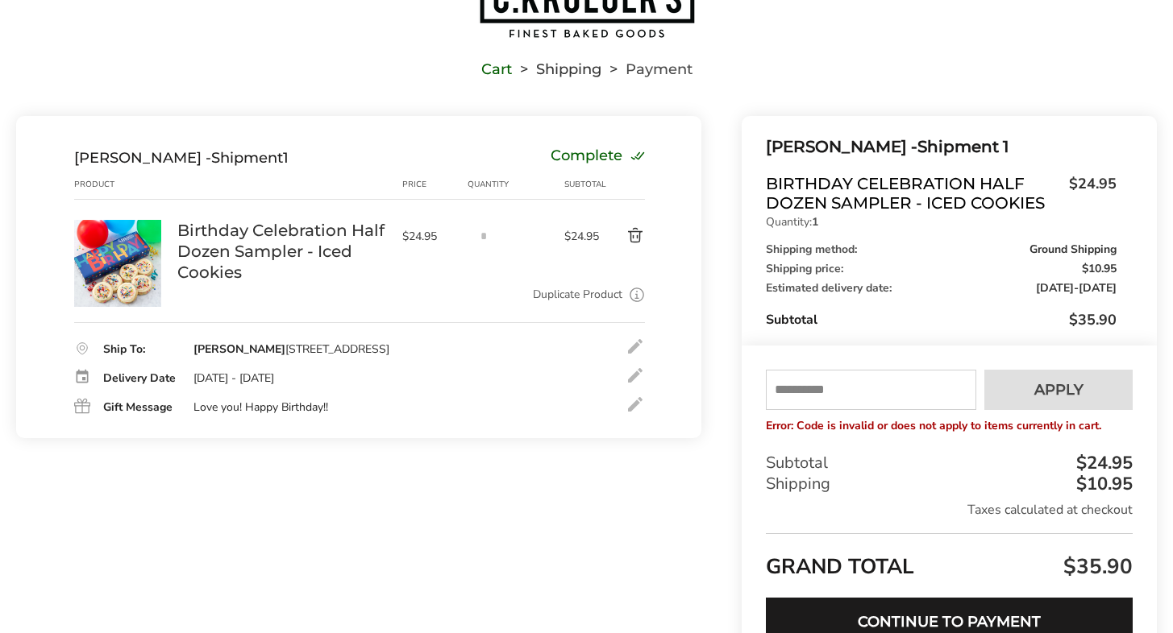
drag, startPoint x: 847, startPoint y: 385, endPoint x: 753, endPoint y: 377, distance: 94.6
click at [753, 377] on div "Your coupon b0025 is verified successfully Please enter your email to validate …" at bounding box center [948, 528] width 415 height 364
drag, startPoint x: 864, startPoint y: 400, endPoint x: 783, endPoint y: 379, distance: 84.1
click at [783, 379] on input "text" at bounding box center [871, 390] width 210 height 40
click at [842, 392] on input "text" at bounding box center [871, 390] width 210 height 40
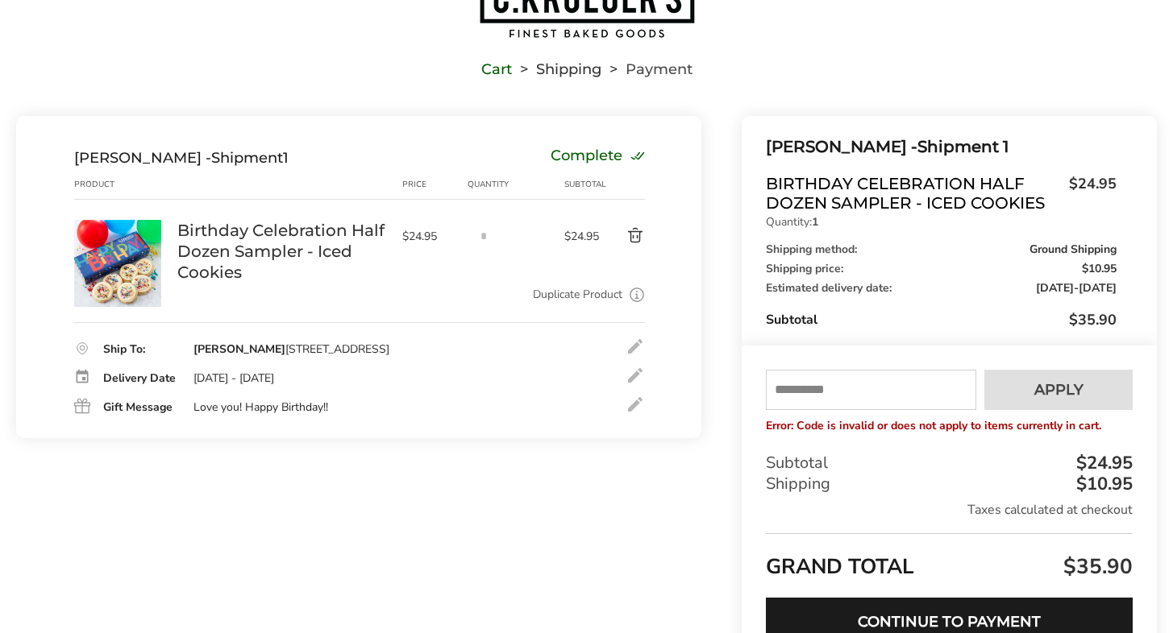
click at [636, 235] on button "Delete product" at bounding box center [623, 235] width 44 height 19
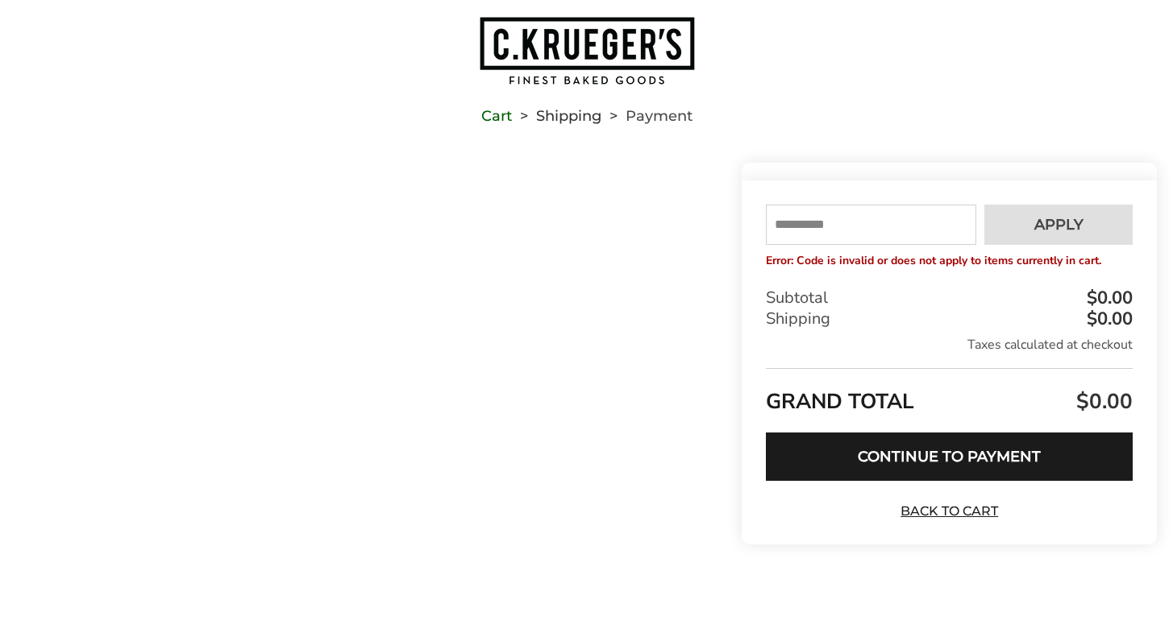
scroll to position [34, 0]
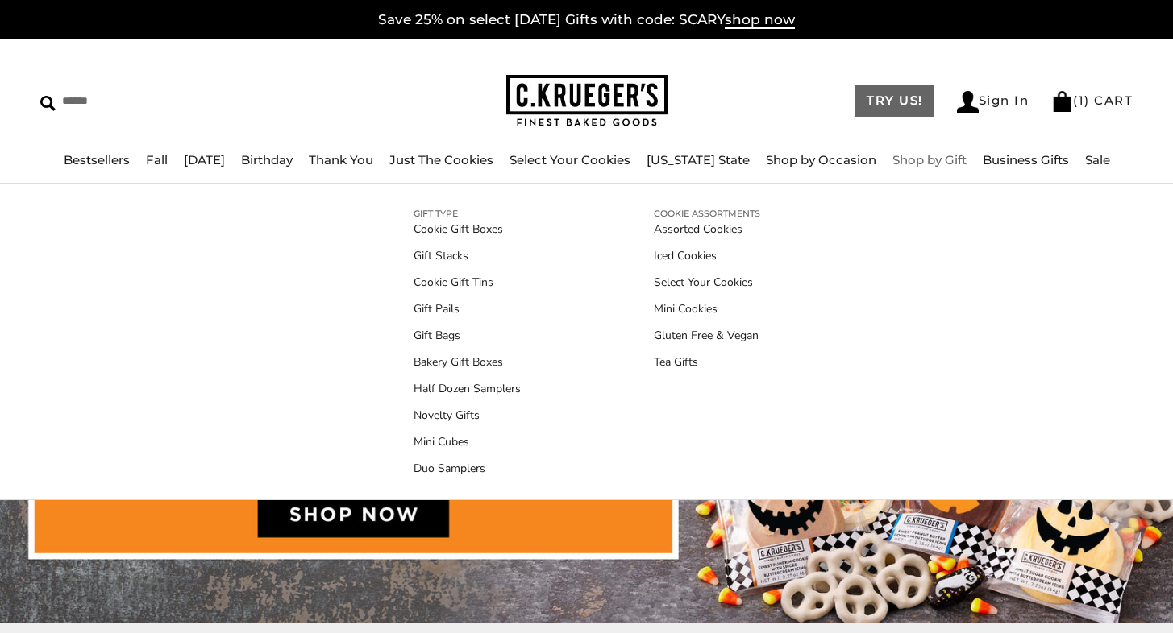
click at [874, 102] on link "TRY US!" at bounding box center [894, 100] width 79 height 31
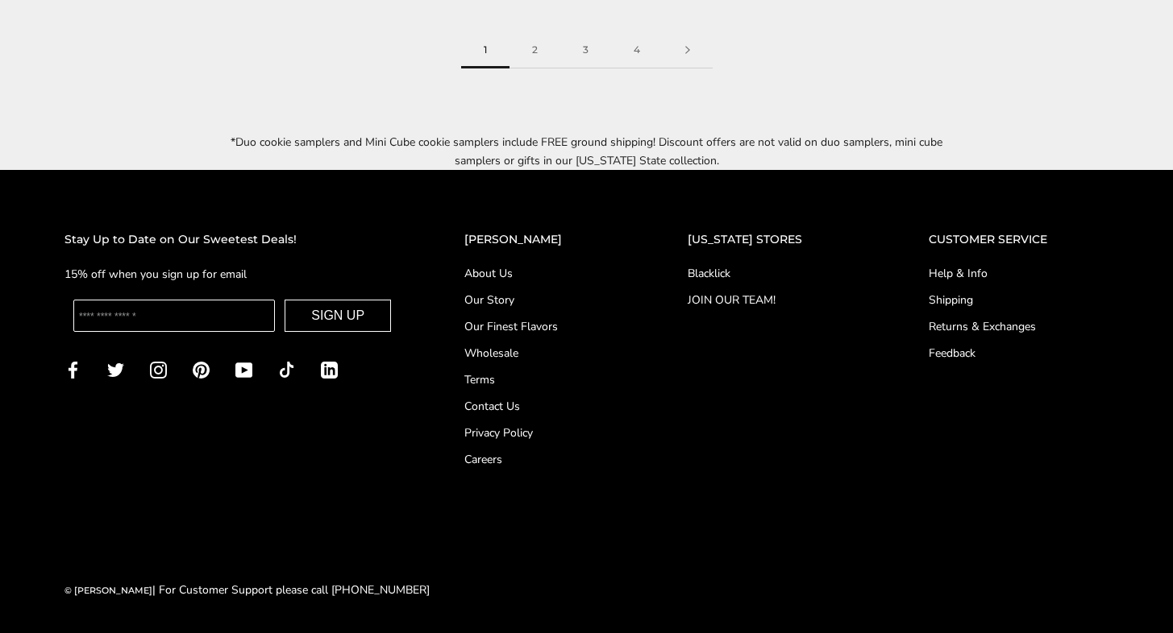
scroll to position [2187, 0]
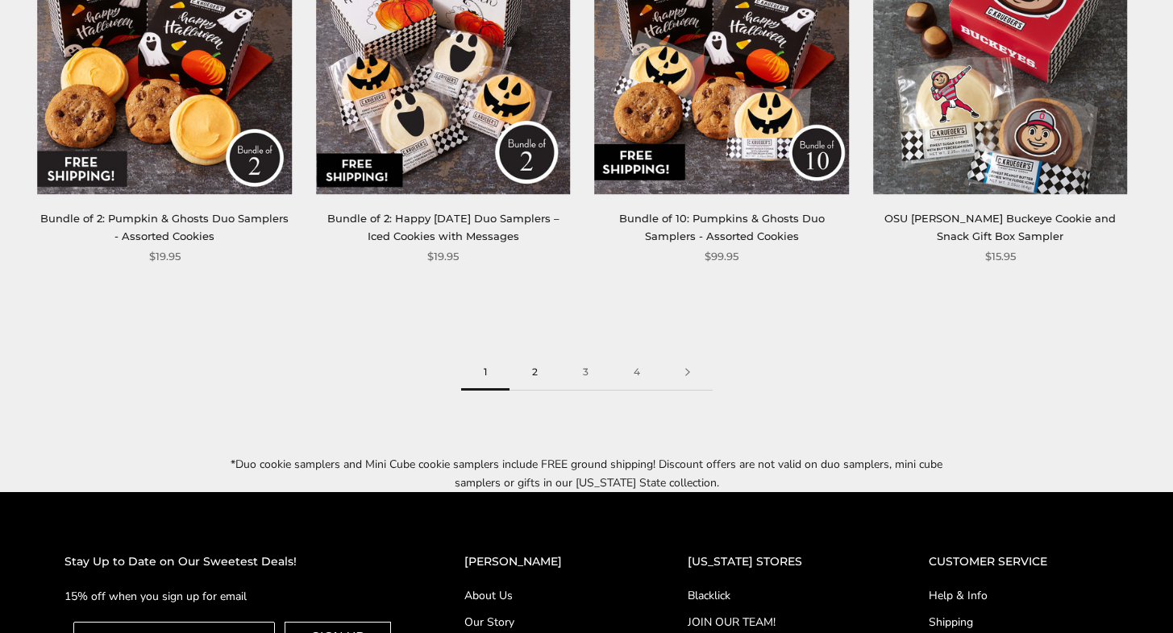
click at [534, 368] on link "2" at bounding box center [534, 373] width 51 height 36
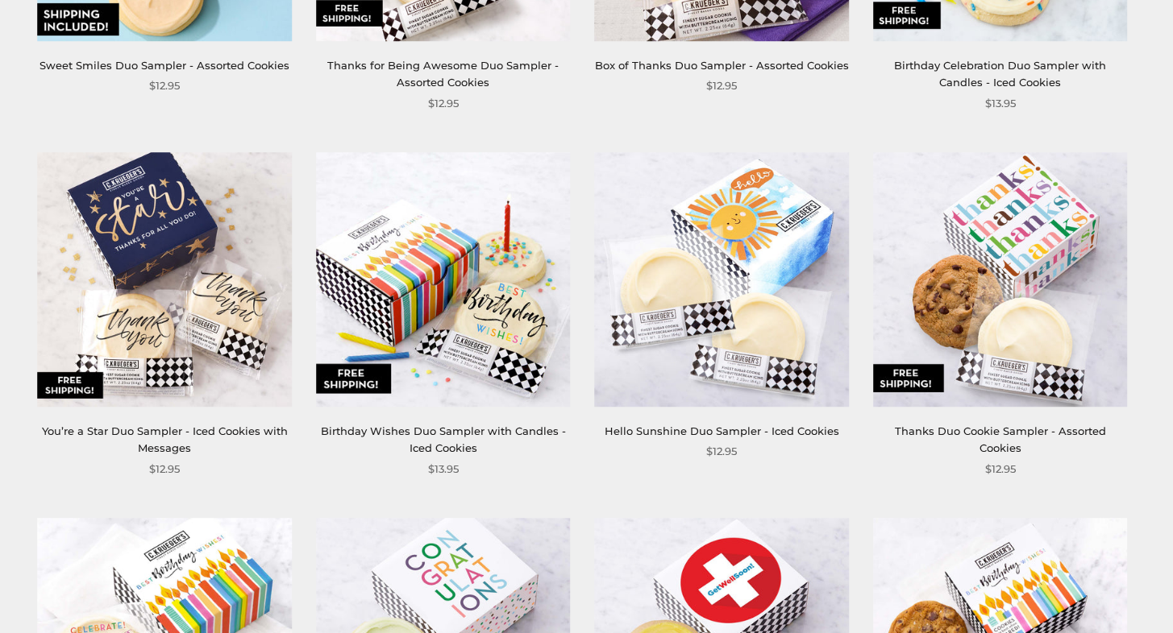
scroll to position [1289, 0]
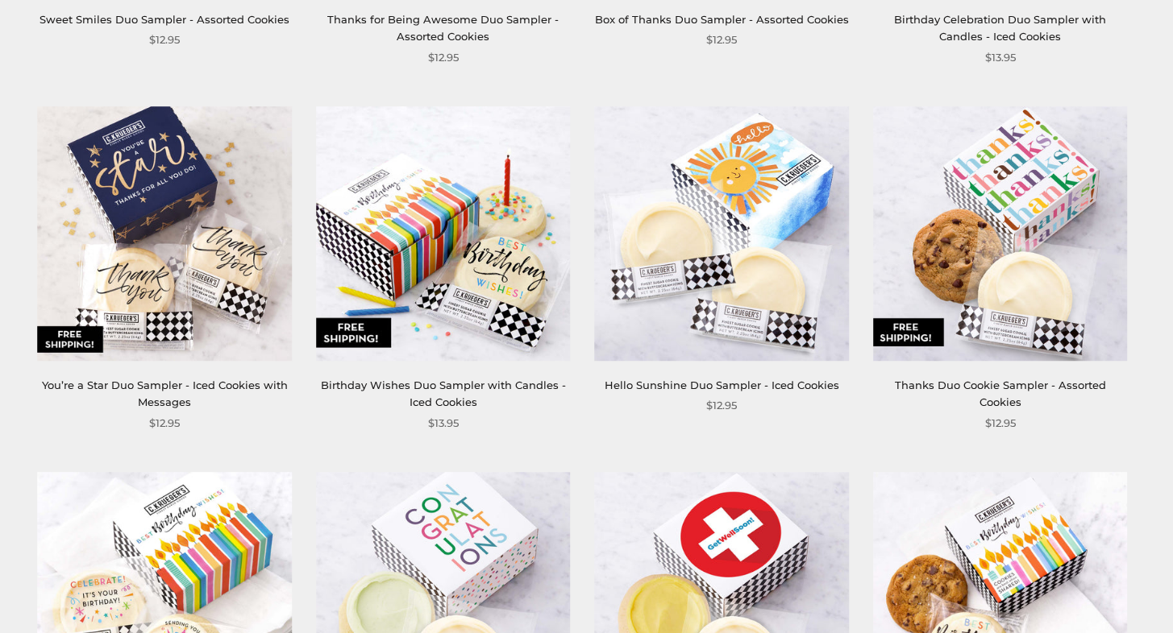
click at [446, 208] on img at bounding box center [443, 233] width 255 height 255
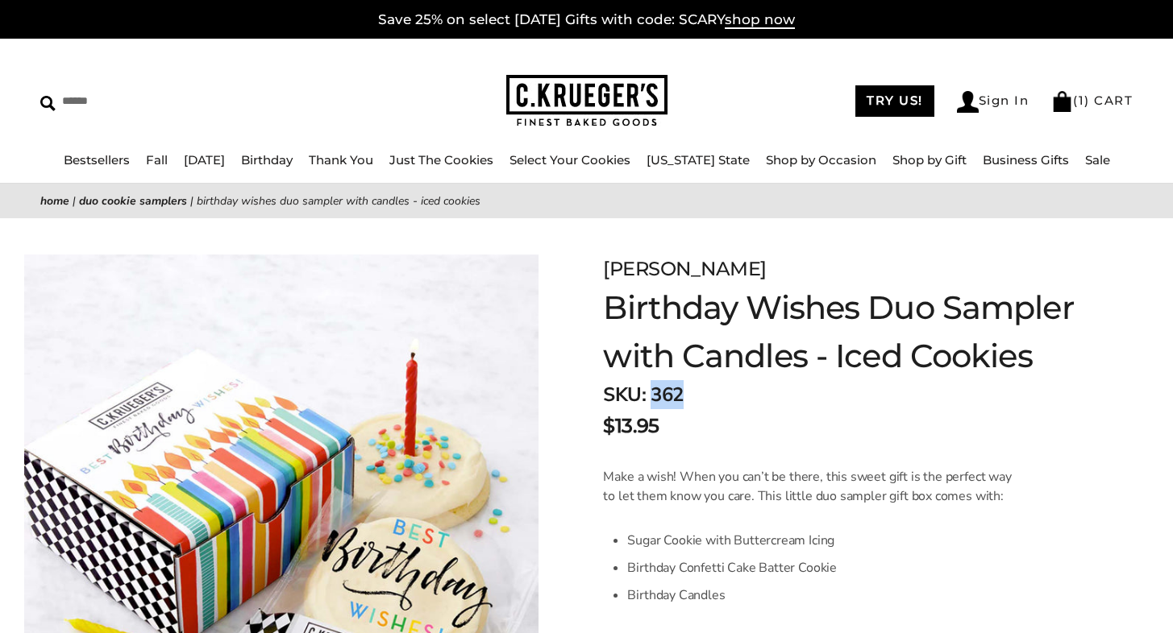
drag, startPoint x: 685, startPoint y: 392, endPoint x: 654, endPoint y: 393, distance: 30.6
click at [654, 393] on div "SKU: 362 $13.95" at bounding box center [847, 410] width 489 height 60
copy span "362"
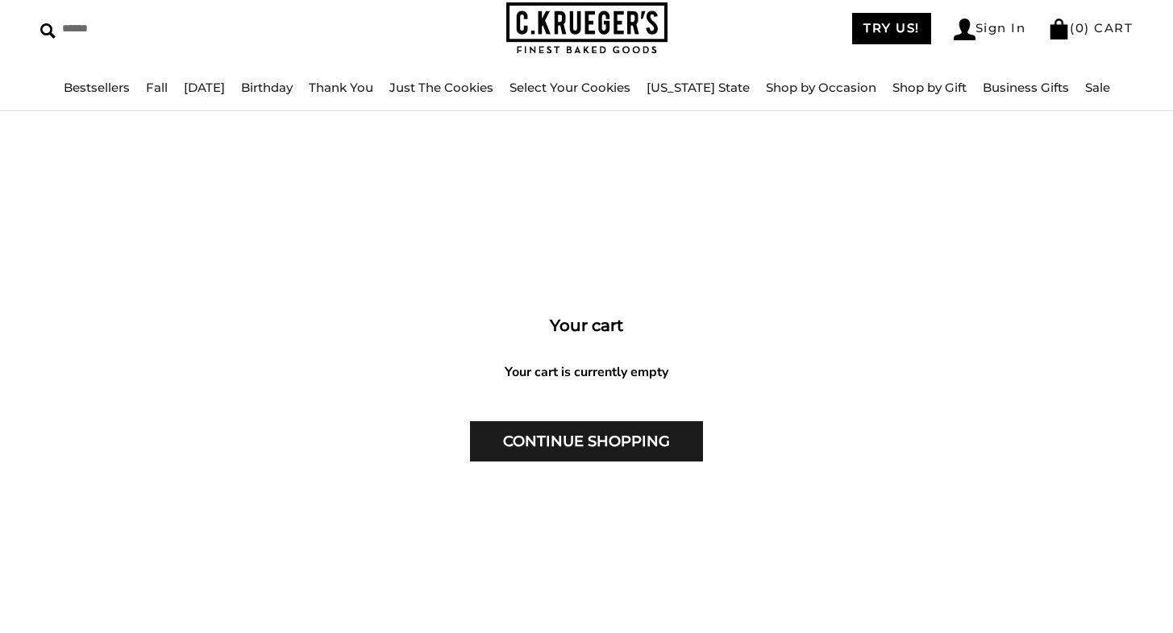
scroll to position [81, 0]
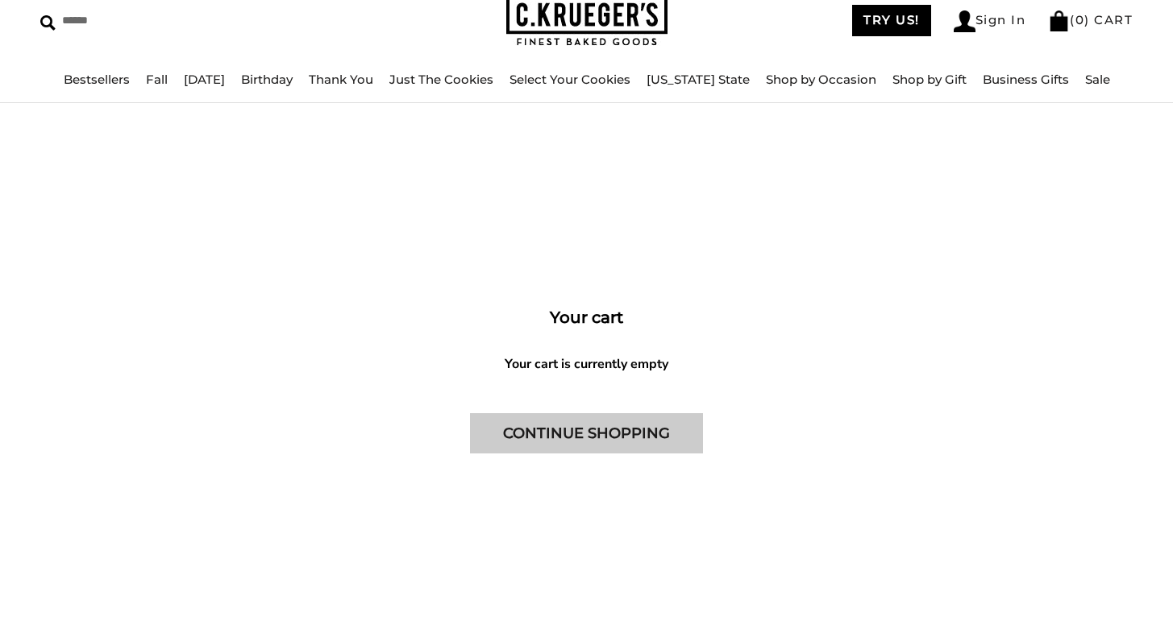
click at [592, 441] on link "CONTINUE SHOPPING" at bounding box center [586, 433] width 233 height 40
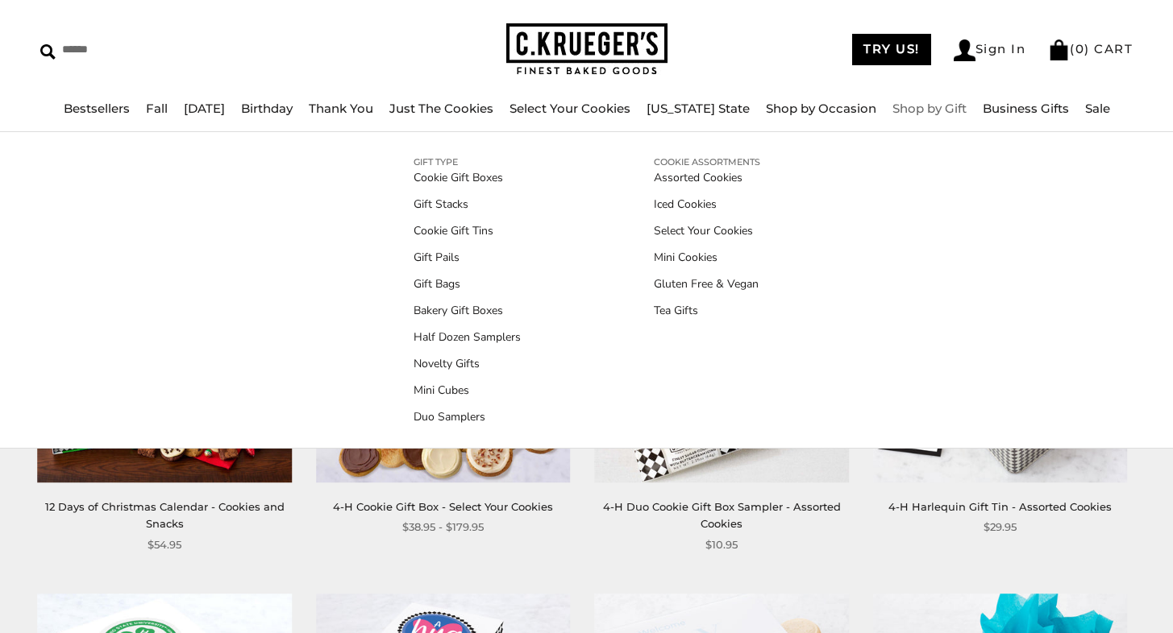
scroll to position [81, 0]
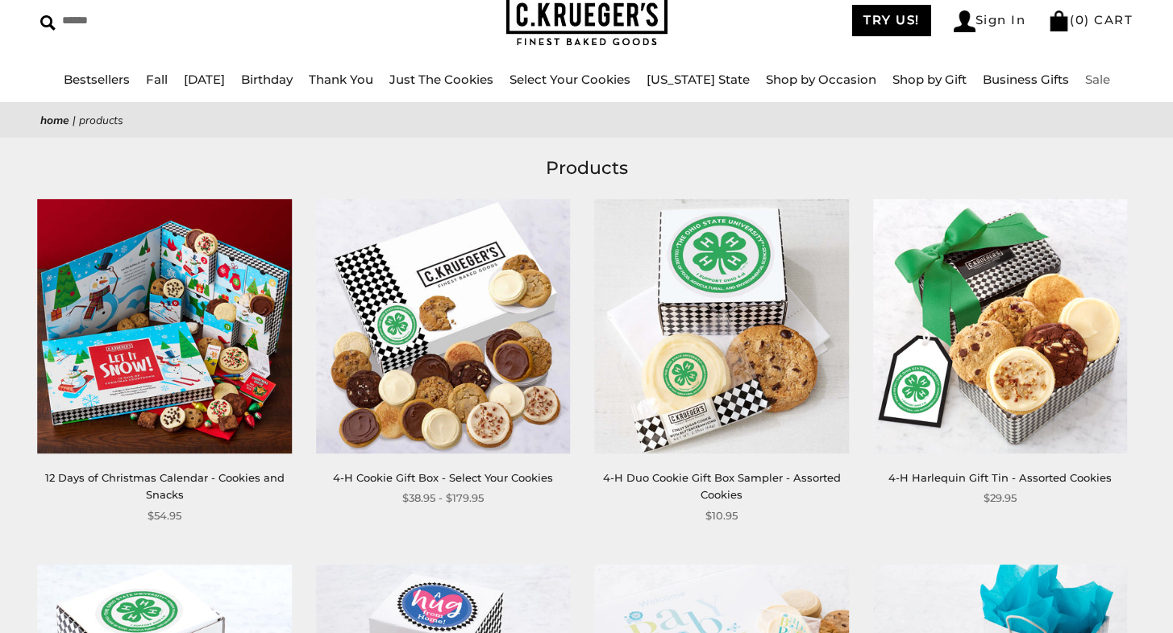
click at [1090, 77] on link "Sale" at bounding box center [1097, 79] width 25 height 15
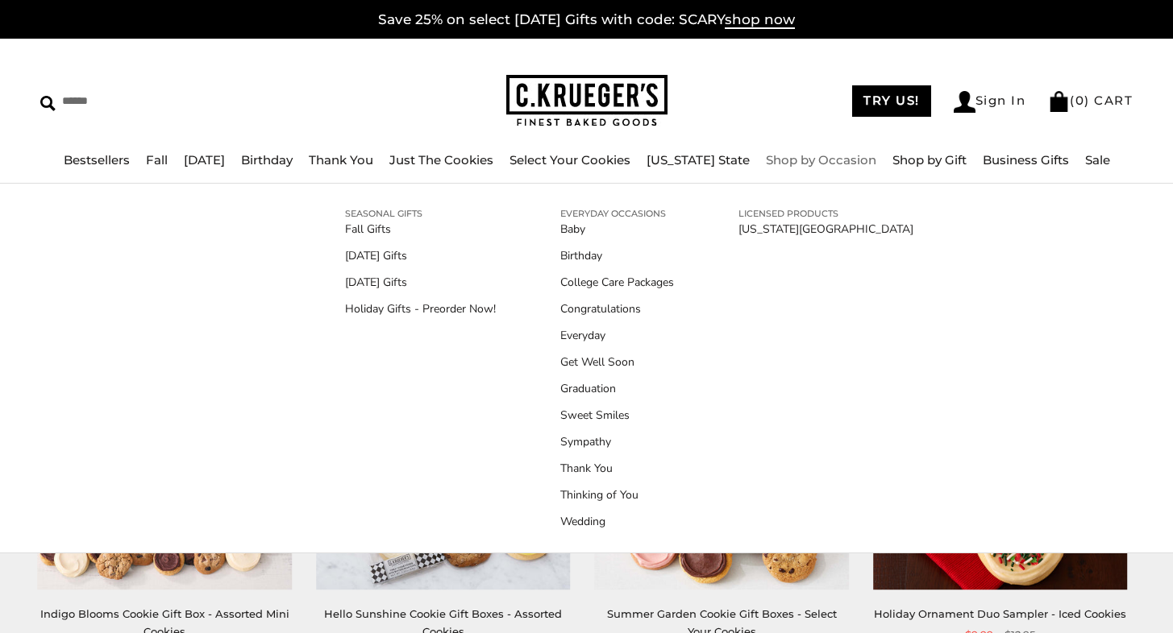
click at [834, 165] on link "Shop by Occasion" at bounding box center [821, 159] width 110 height 15
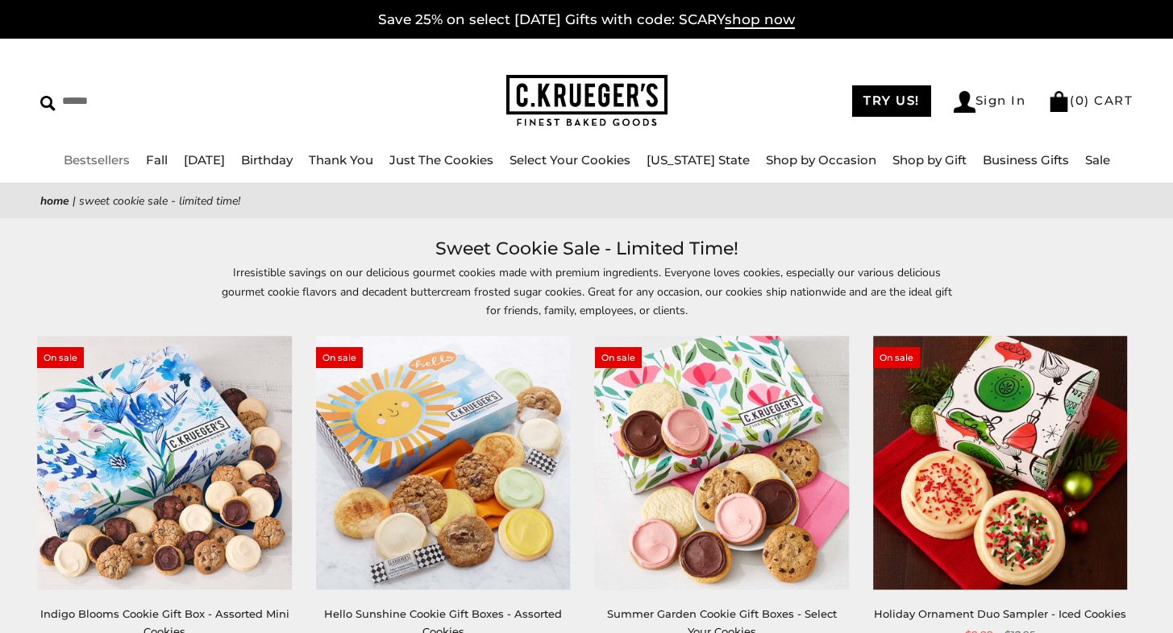
click at [89, 160] on link "Bestsellers" at bounding box center [97, 159] width 66 height 15
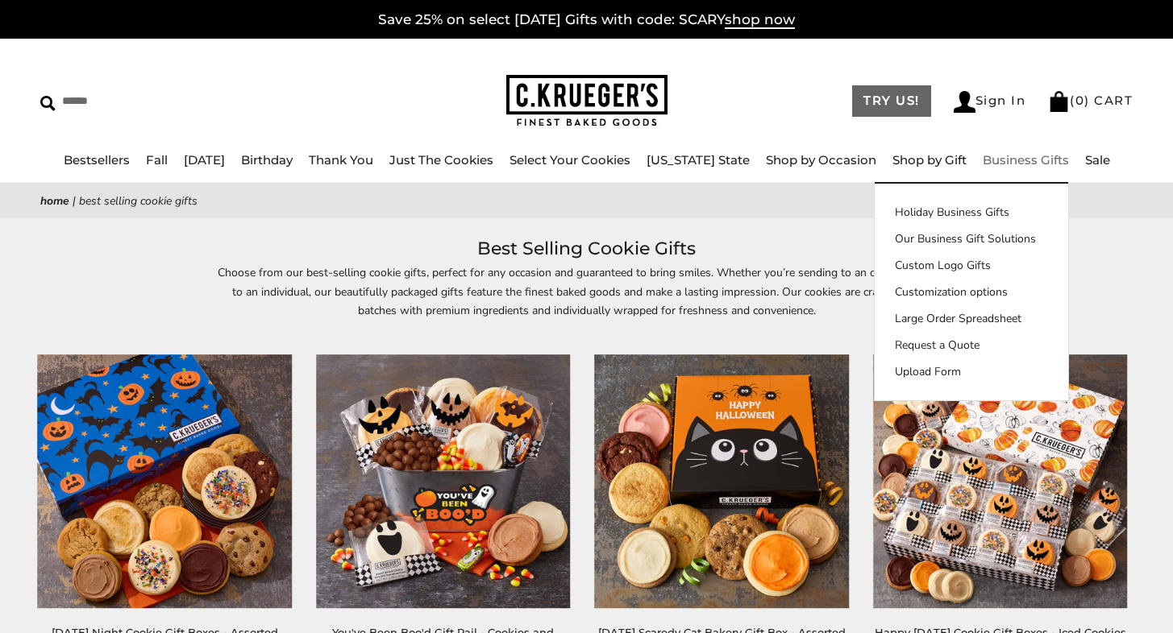
click at [886, 102] on link "TRY US!" at bounding box center [891, 100] width 79 height 31
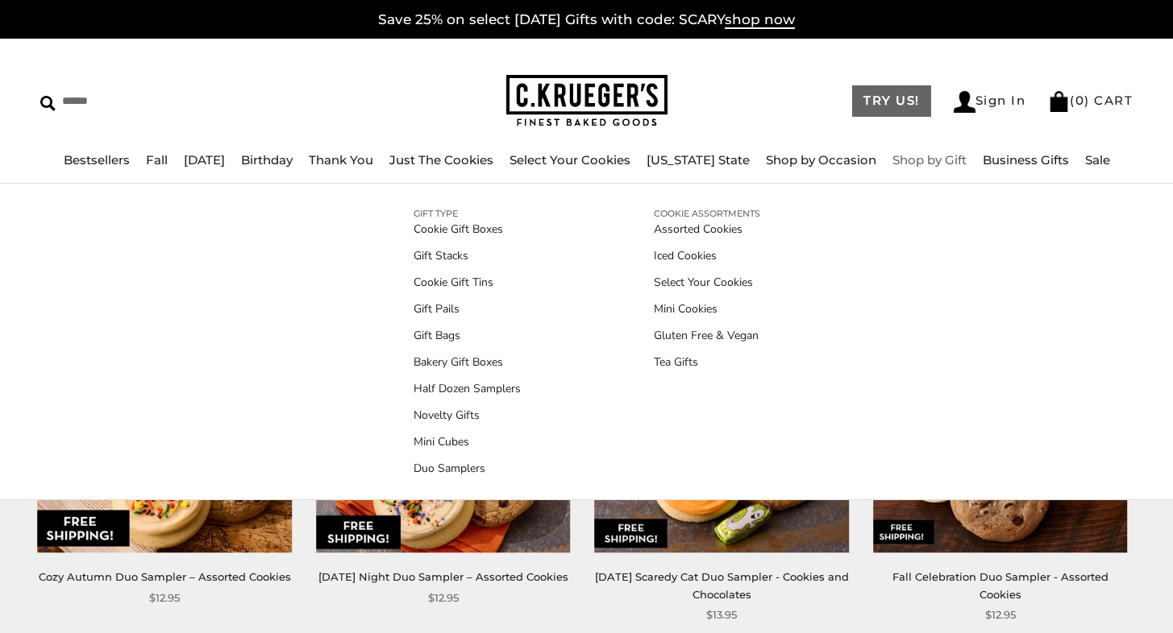
click at [870, 104] on link "TRY US!" at bounding box center [891, 100] width 79 height 31
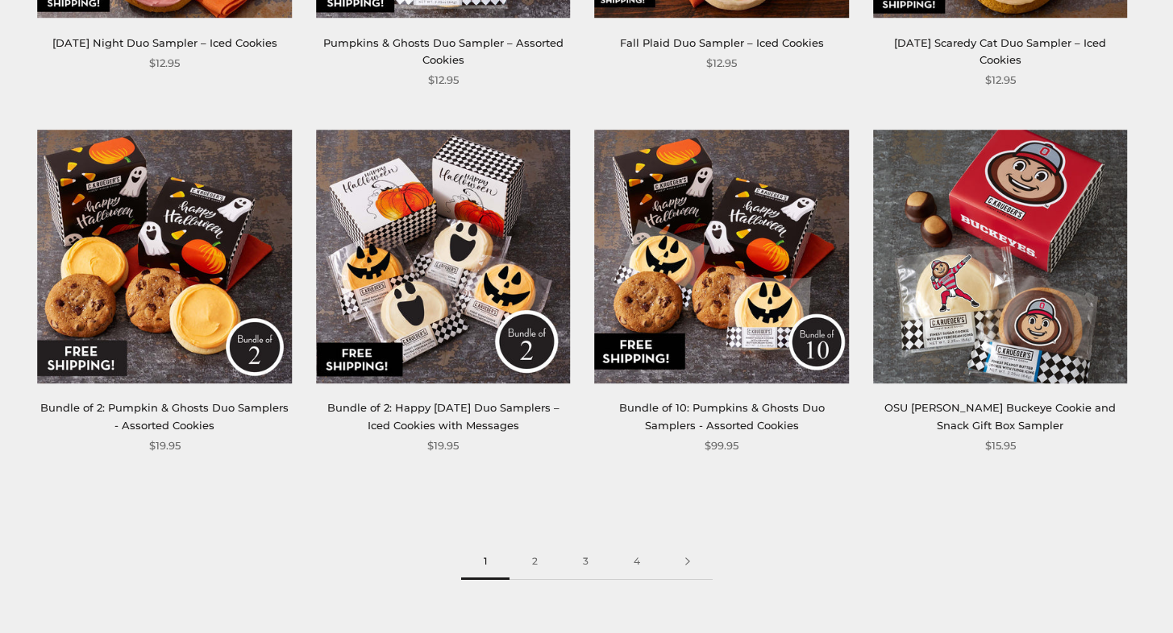
scroll to position [2015, 0]
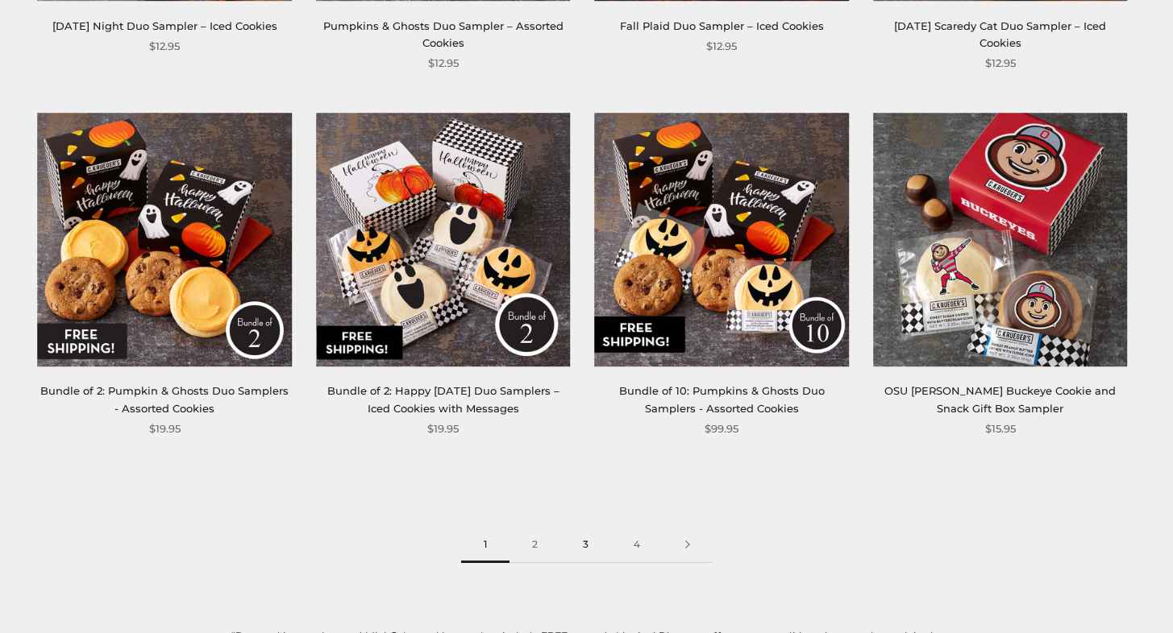
click at [591, 548] on link "3" at bounding box center [585, 545] width 51 height 36
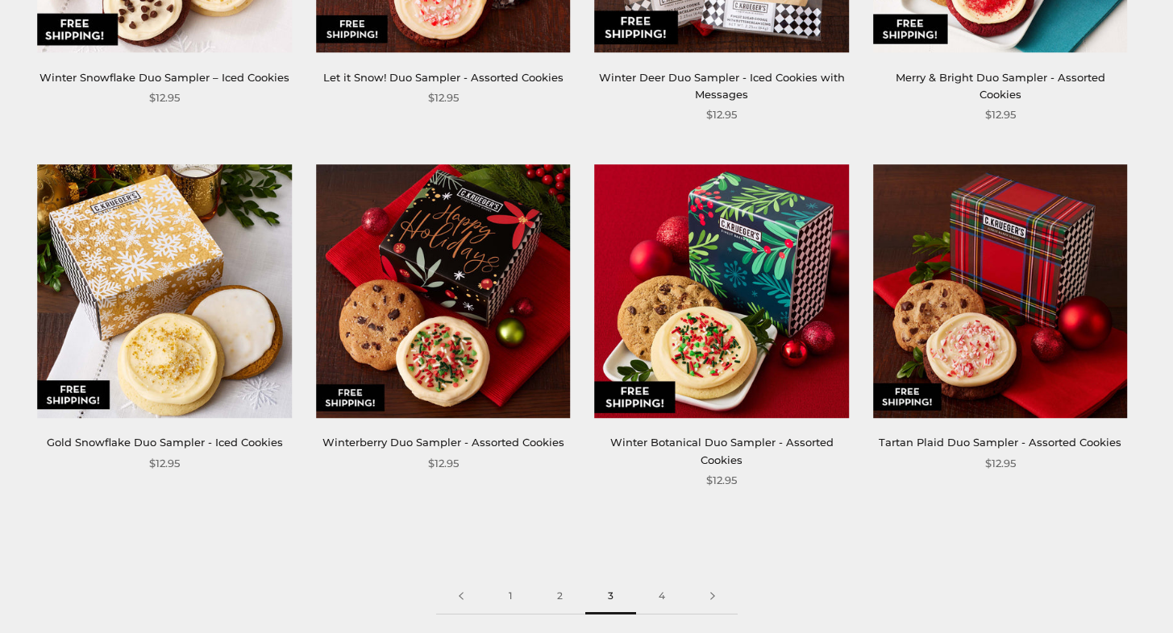
scroll to position [1934, 0]
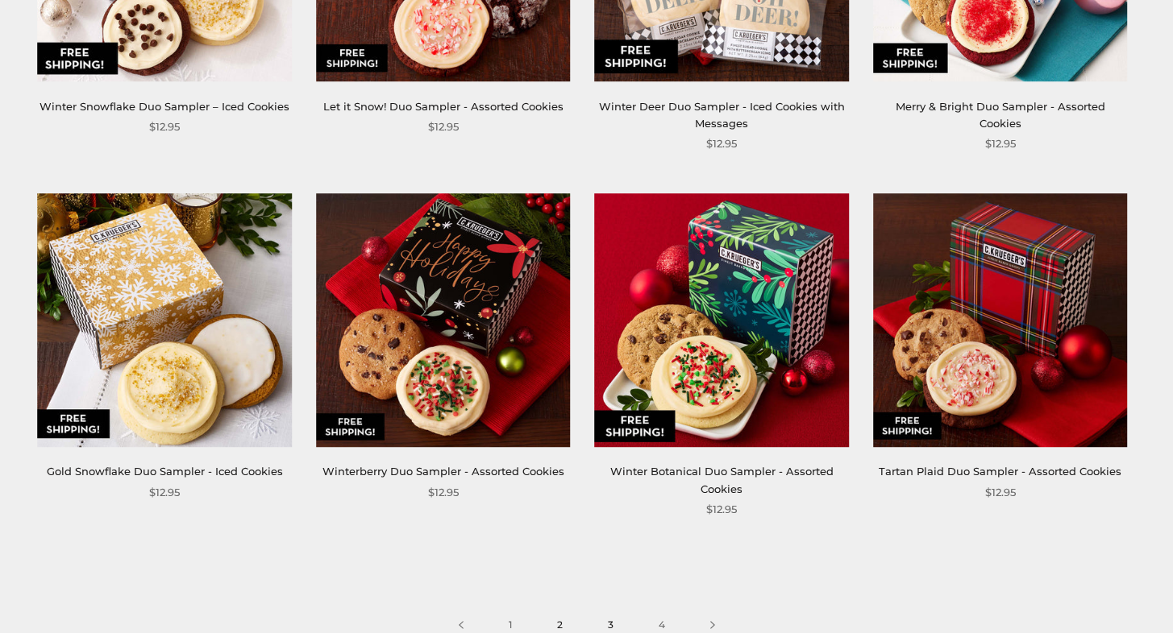
click at [562, 625] on link "2" at bounding box center [559, 626] width 51 height 36
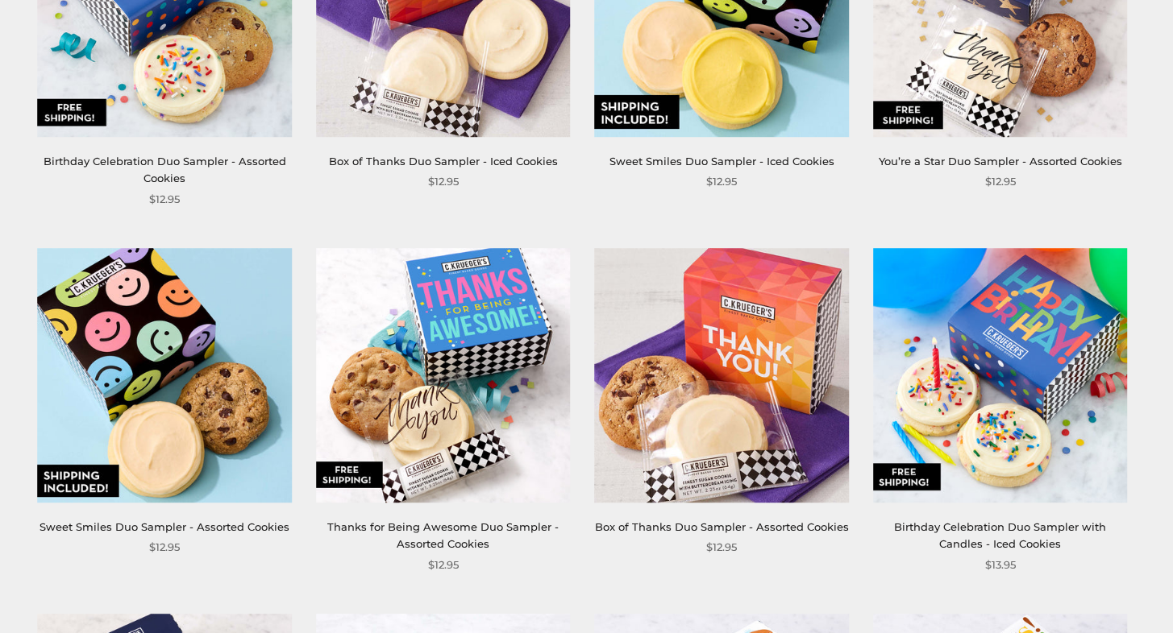
scroll to position [806, 0]
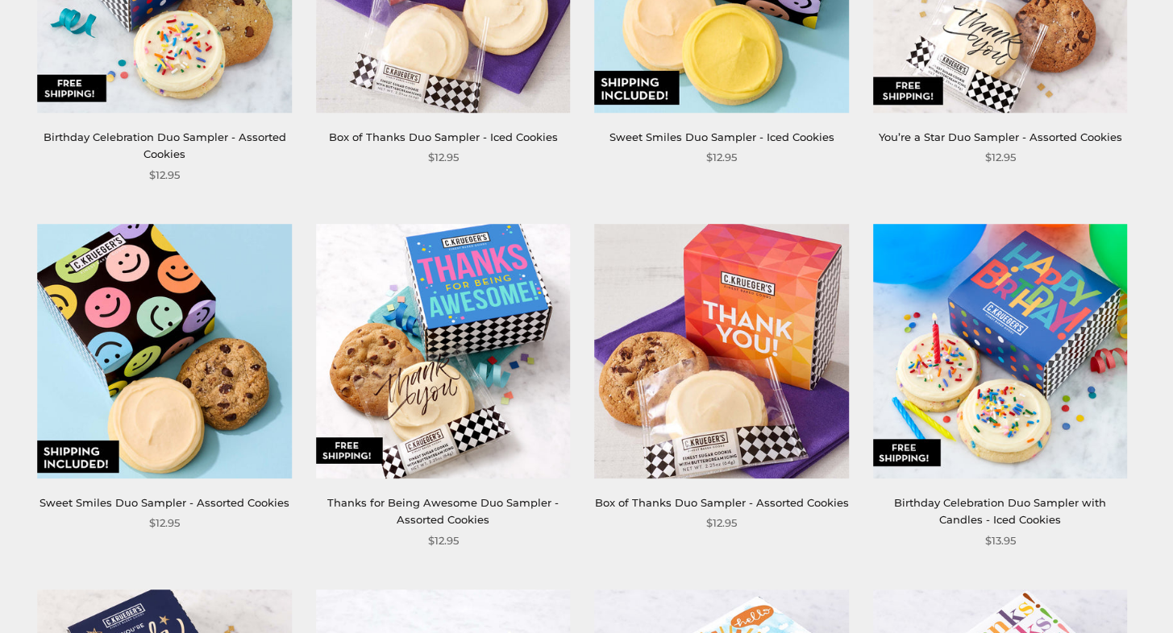
click at [1050, 328] on img at bounding box center [1000, 351] width 255 height 255
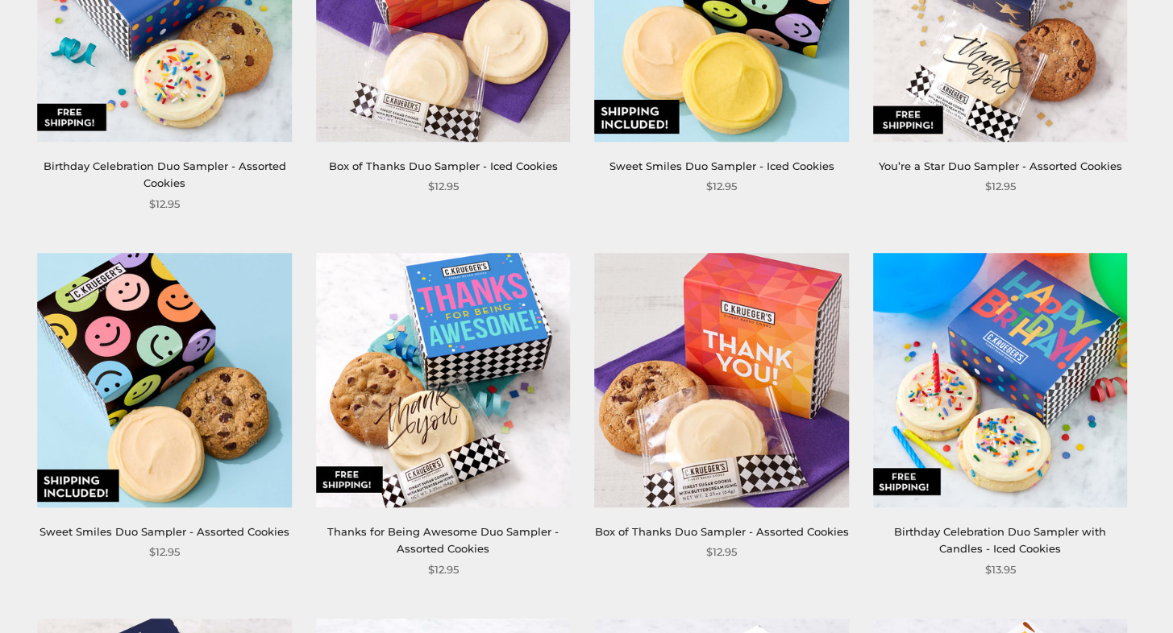
scroll to position [726, 0]
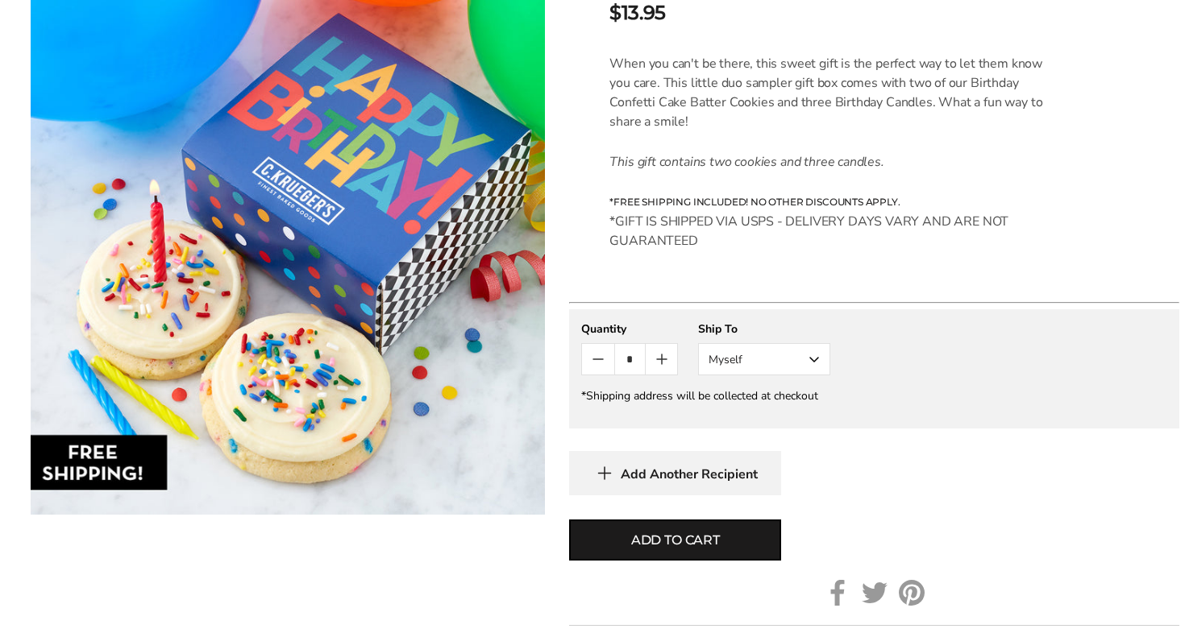
scroll to position [484, 0]
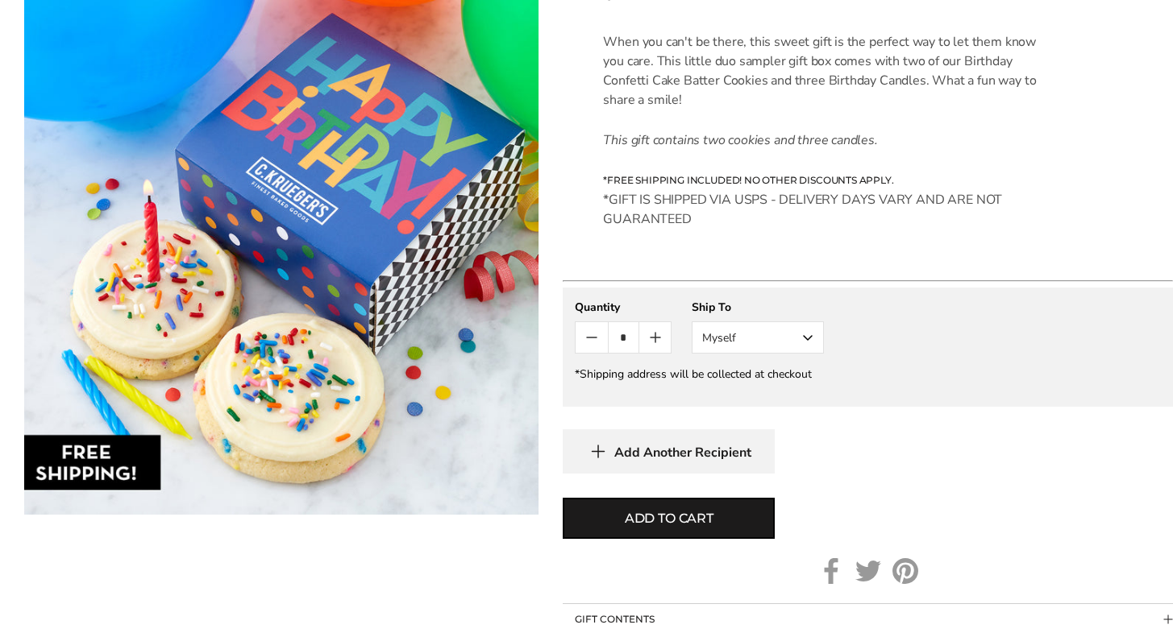
click at [805, 342] on button "Myself" at bounding box center [757, 338] width 132 height 32
click at [788, 392] on button "Other Recipient" at bounding box center [757, 397] width 131 height 29
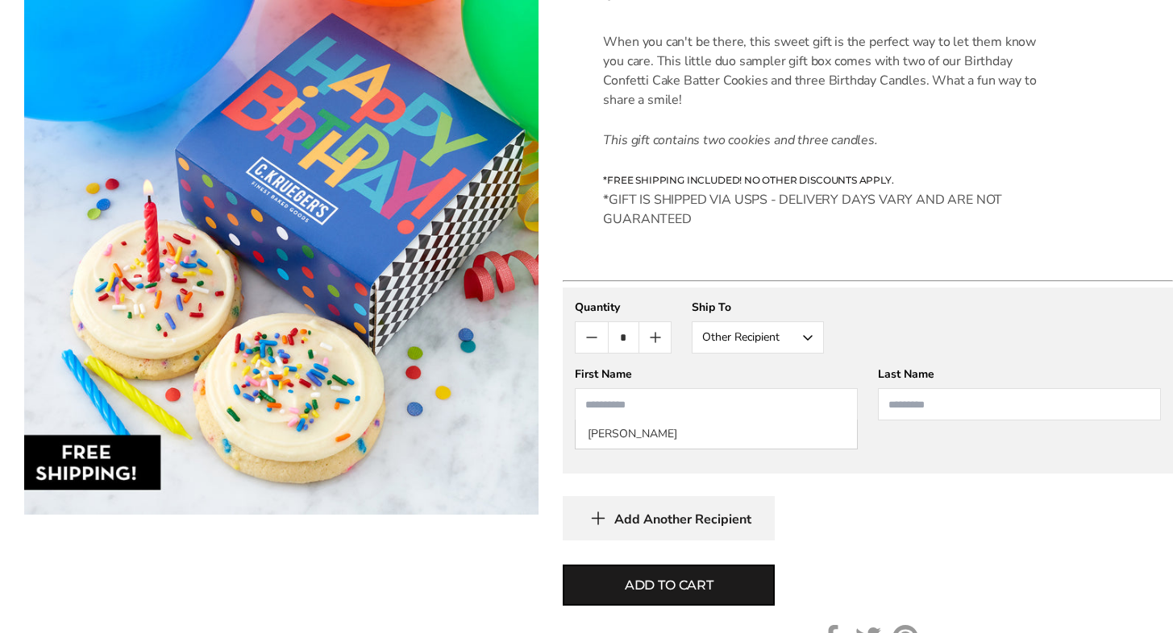
click at [651, 411] on input "First Name" at bounding box center [716, 404] width 283 height 32
click at [621, 432] on li "[PERSON_NAME]" at bounding box center [715, 434] width 281 height 29
type input "****"
type input "*****"
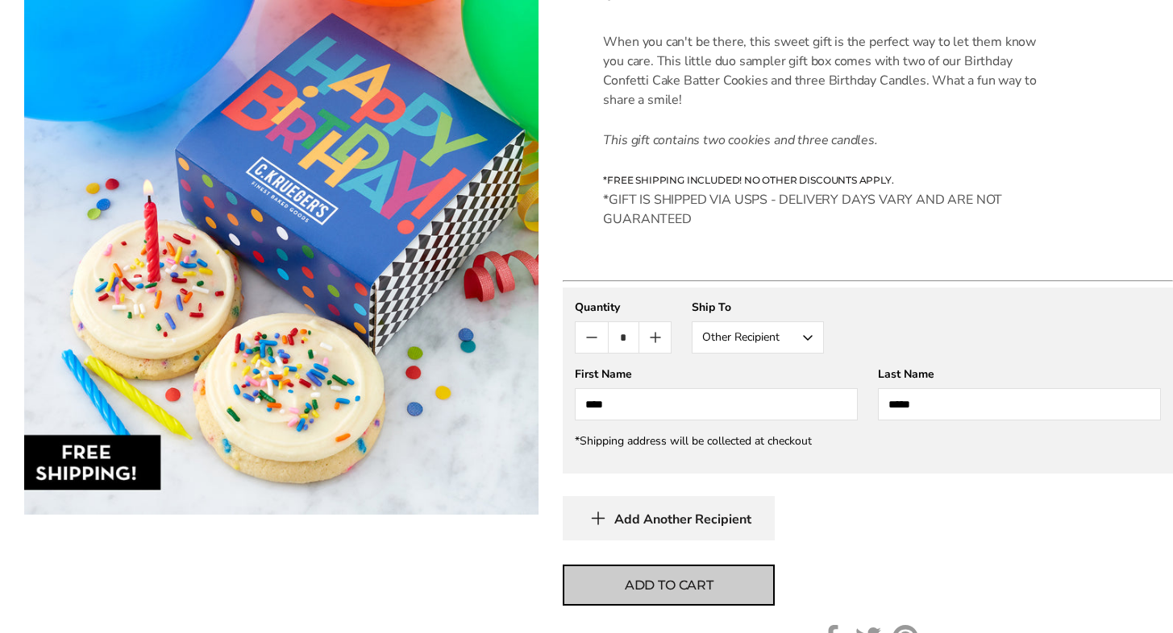
click at [650, 587] on span "Add to cart" at bounding box center [669, 585] width 89 height 19
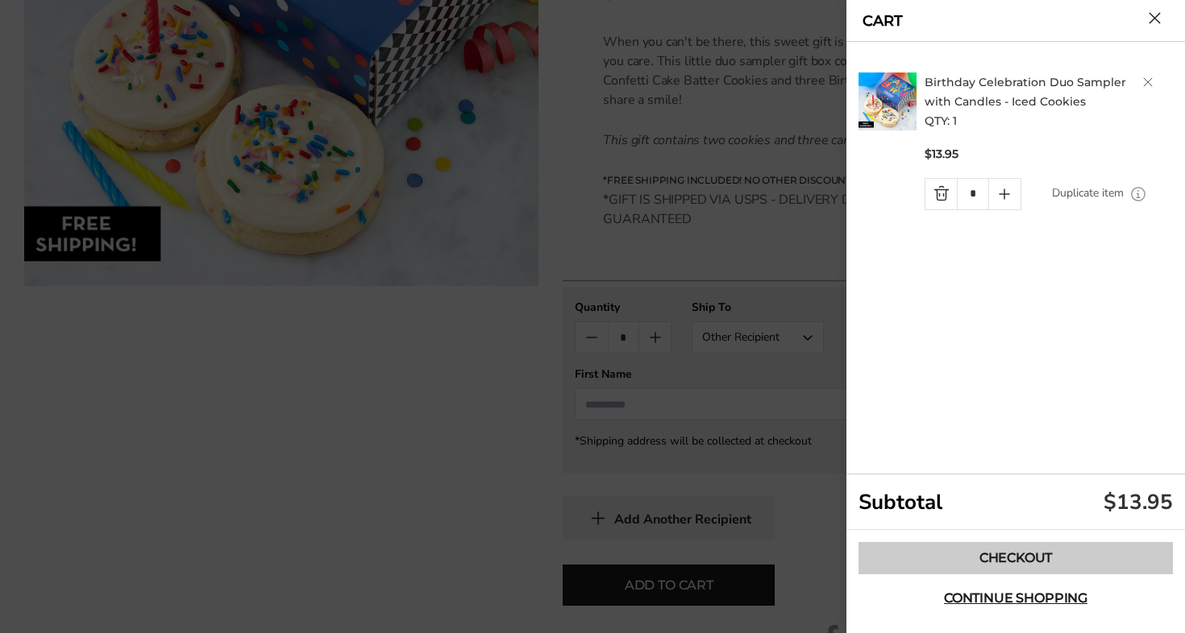
click at [1013, 552] on link "Checkout" at bounding box center [1015, 558] width 314 height 32
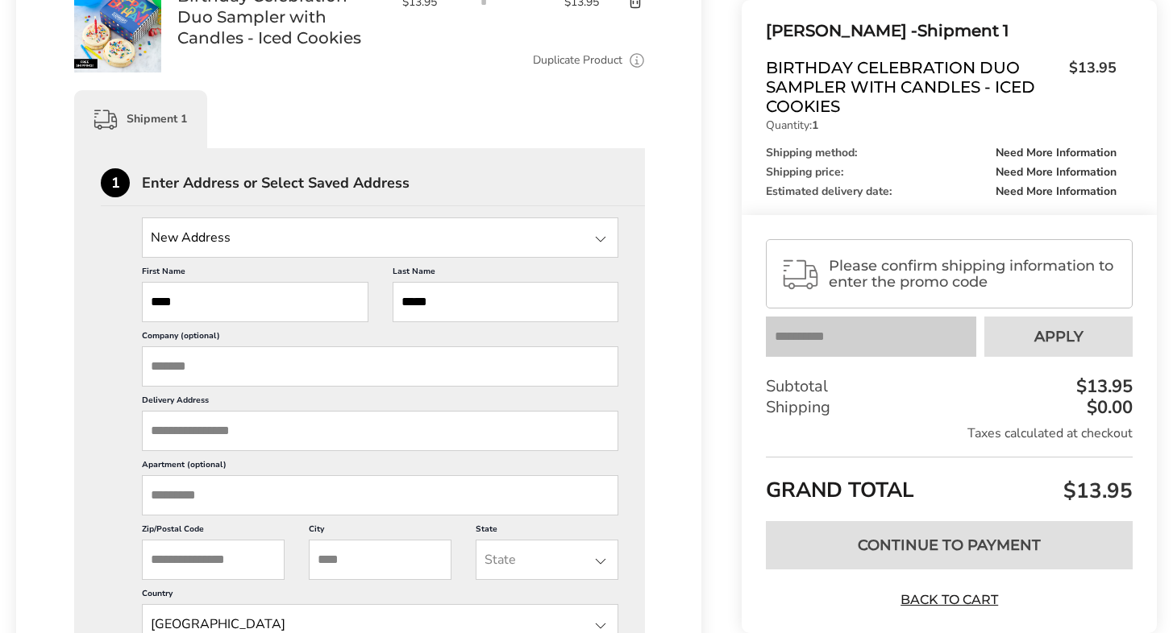
scroll to position [322, 0]
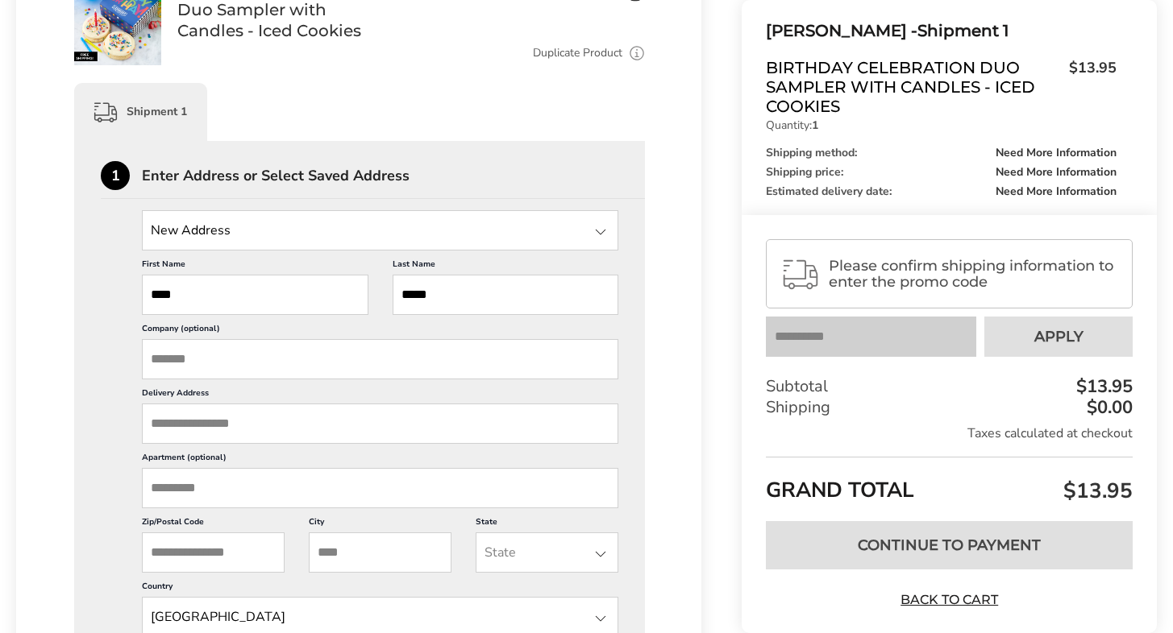
click at [597, 234] on div at bounding box center [600, 231] width 19 height 19
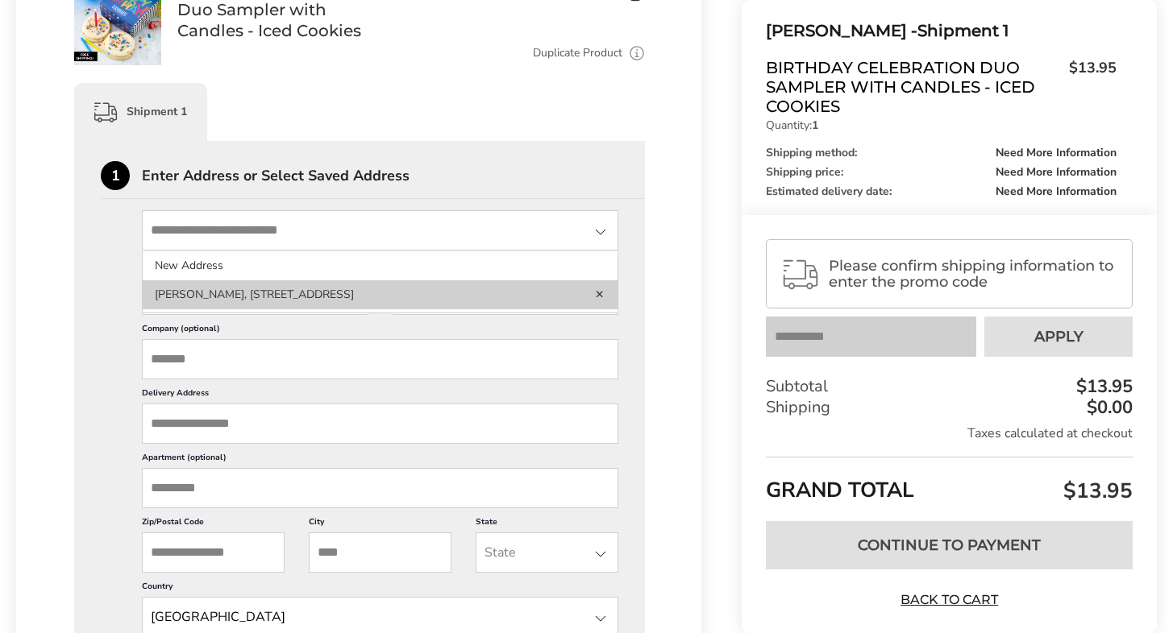
click at [459, 290] on li "[PERSON_NAME], [STREET_ADDRESS]" at bounding box center [380, 294] width 475 height 29
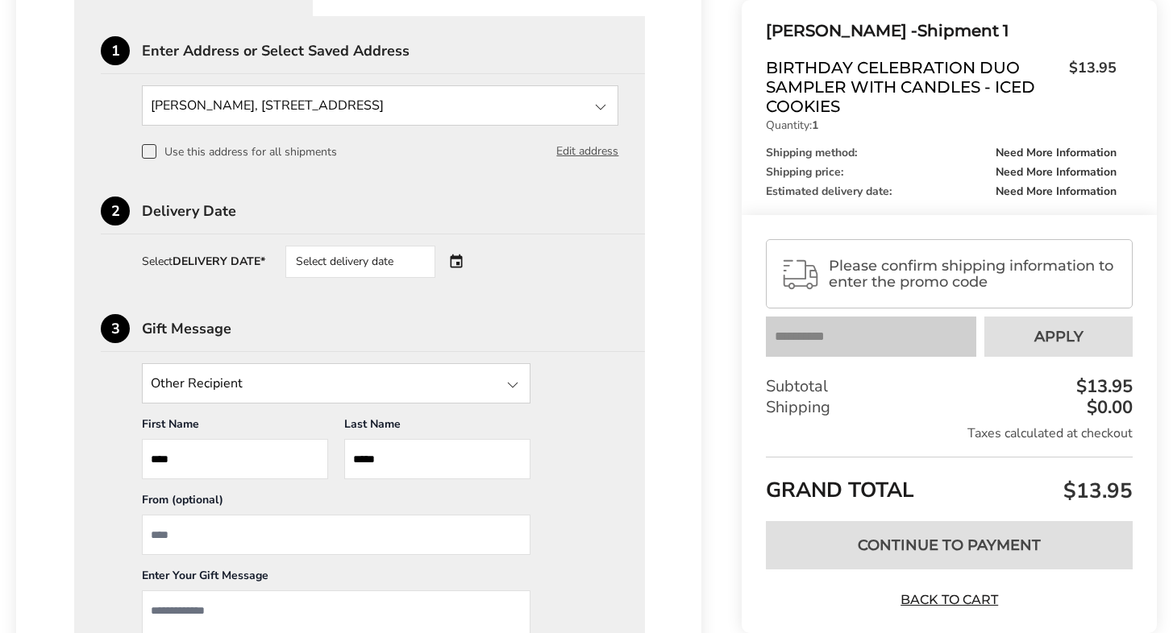
scroll to position [484, 0]
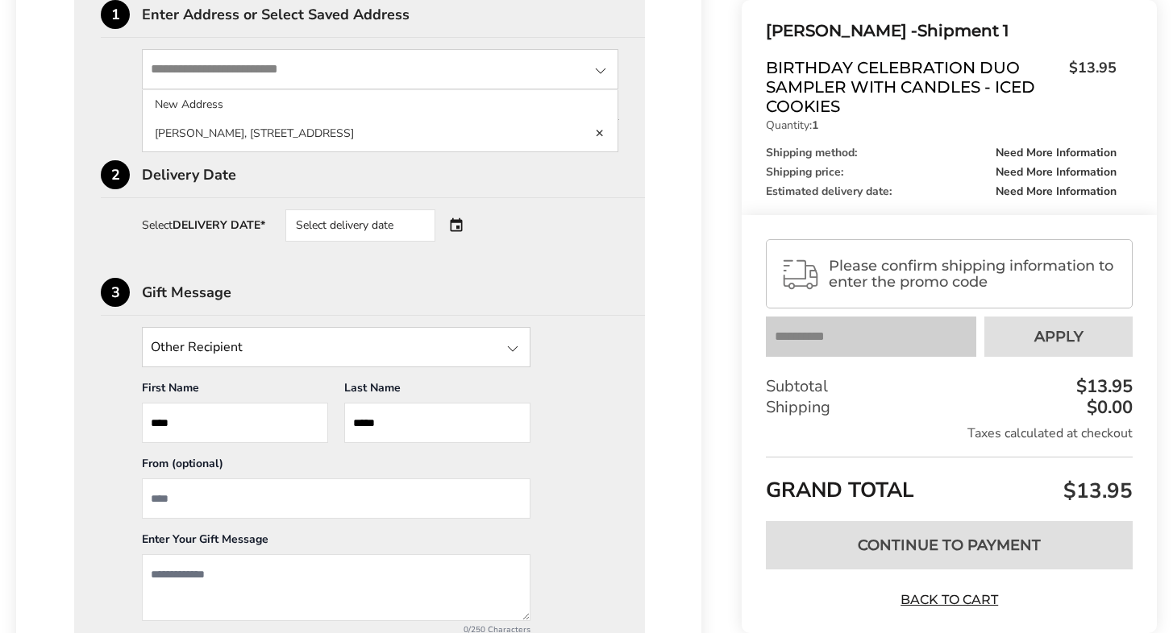
click at [222, 69] on input "State" at bounding box center [380, 69] width 476 height 40
click at [176, 69] on input "State" at bounding box center [380, 69] width 476 height 40
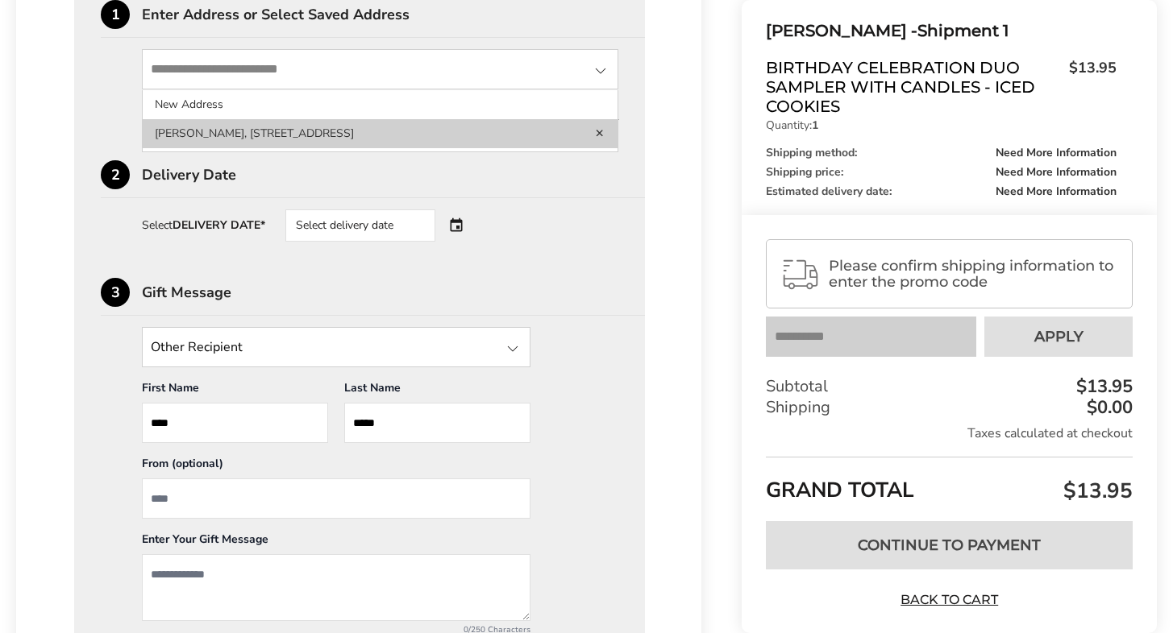
click at [469, 137] on li "[PERSON_NAME], [STREET_ADDRESS]" at bounding box center [380, 133] width 475 height 29
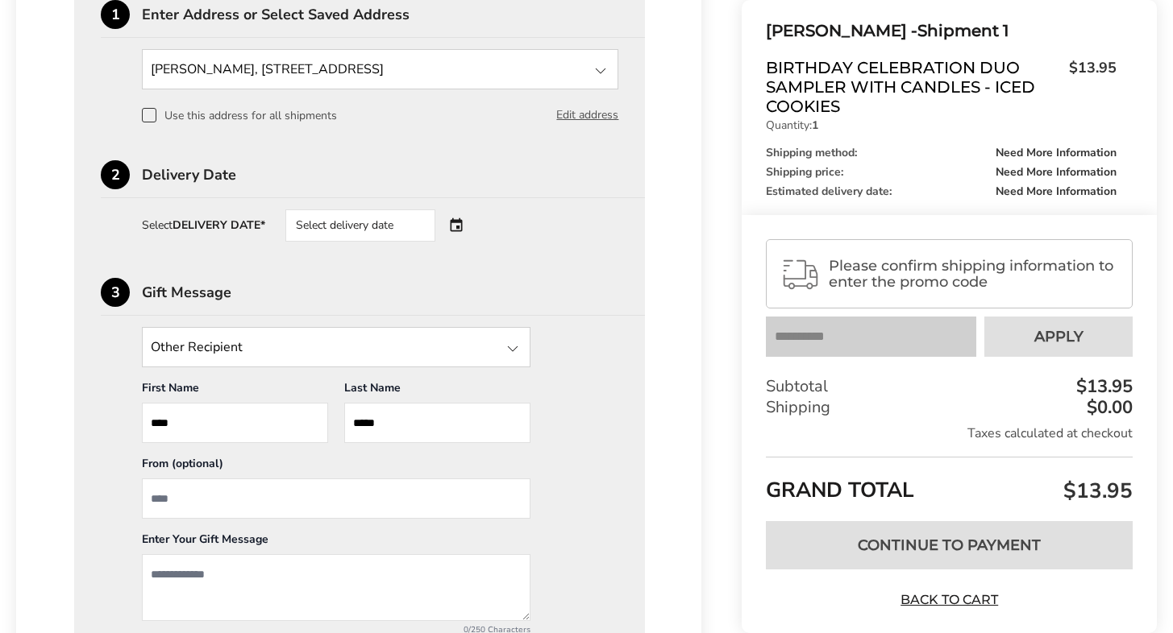
click at [472, 64] on input "State" at bounding box center [380, 69] width 476 height 40
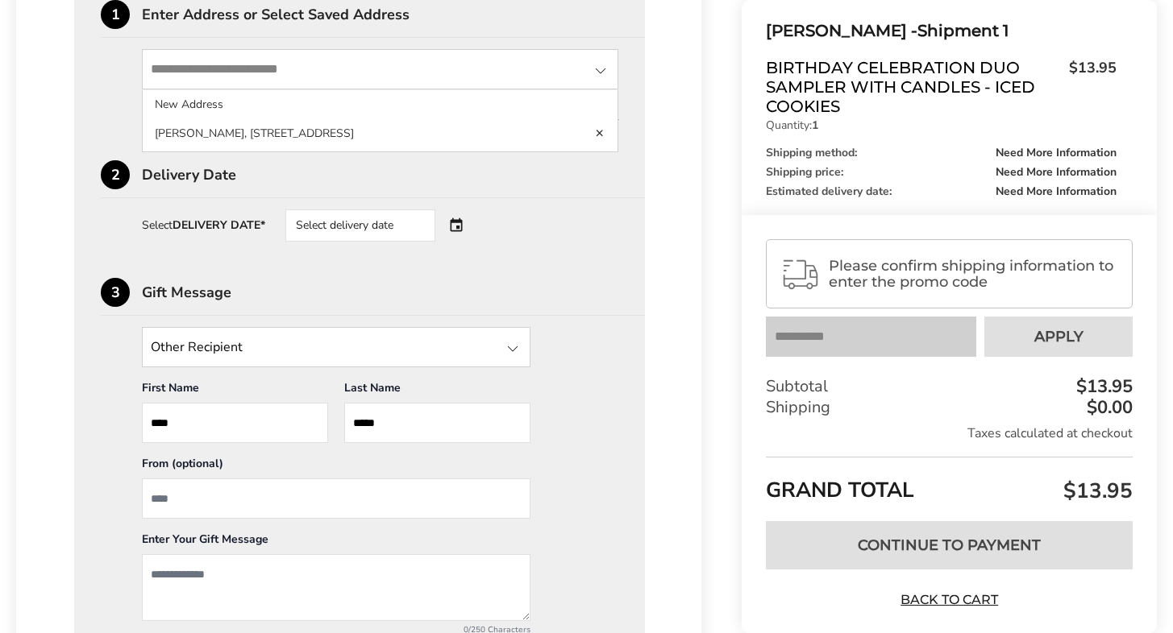
click at [260, 164] on div "2 Delivery Date" at bounding box center [373, 179] width 544 height 38
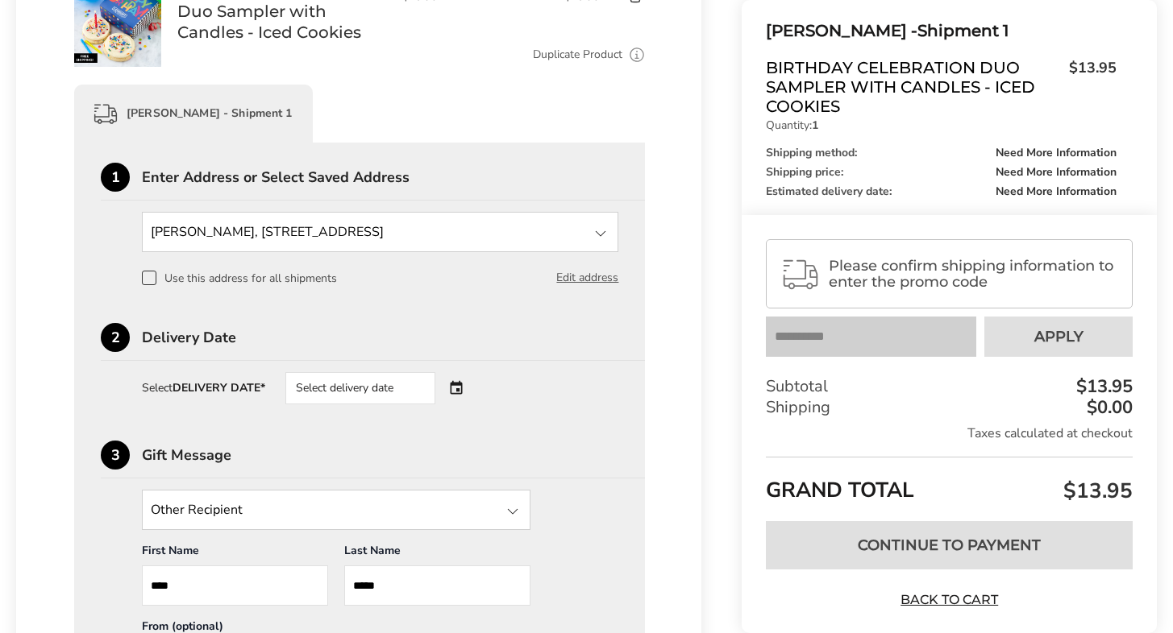
scroll to position [403, 0]
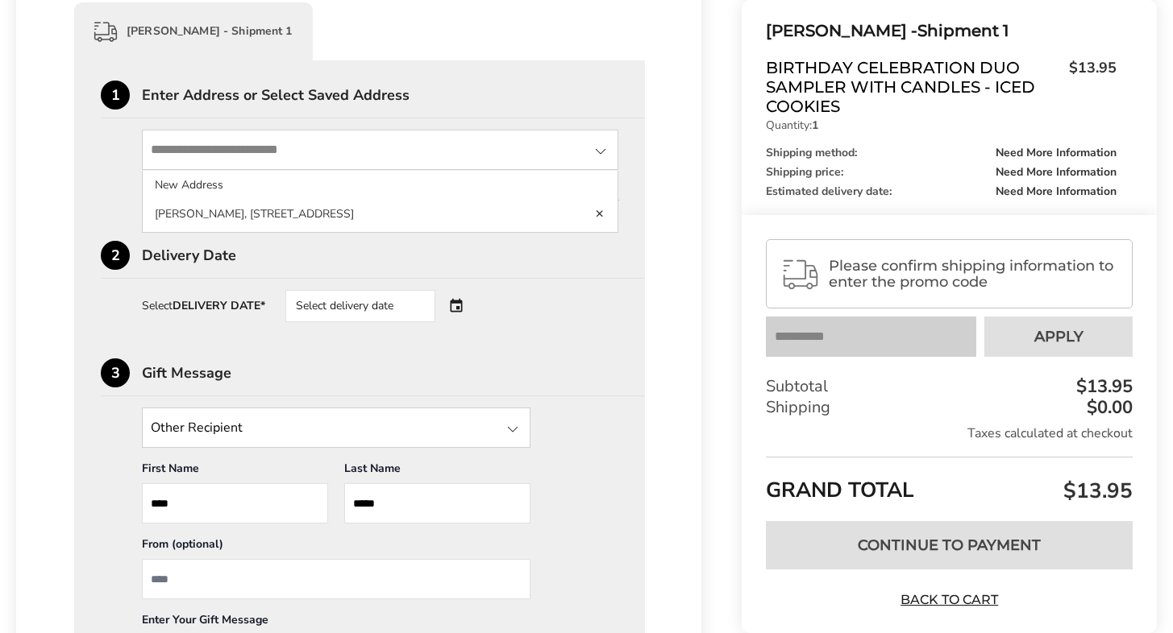
click at [492, 149] on input "State" at bounding box center [380, 150] width 476 height 40
drag, startPoint x: 458, startPoint y: 209, endPoint x: 234, endPoint y: 209, distance: 224.1
click at [231, 209] on li "[PERSON_NAME], [STREET_ADDRESS]" at bounding box center [380, 214] width 475 height 29
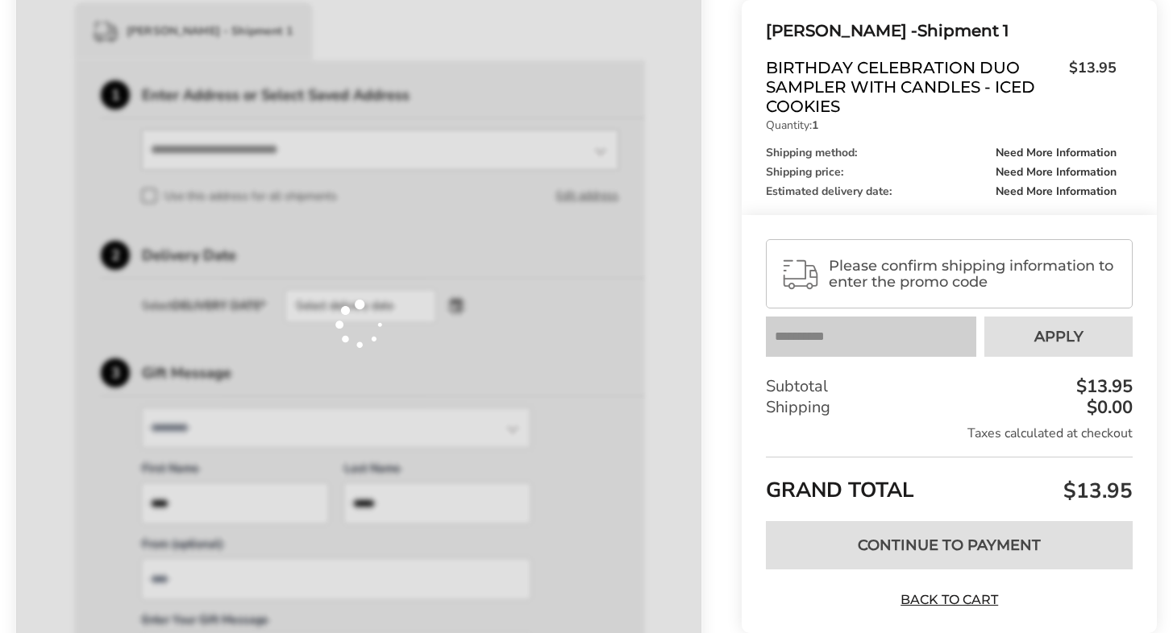
click at [320, 168] on div at bounding box center [358, 324] width 685 height 1060
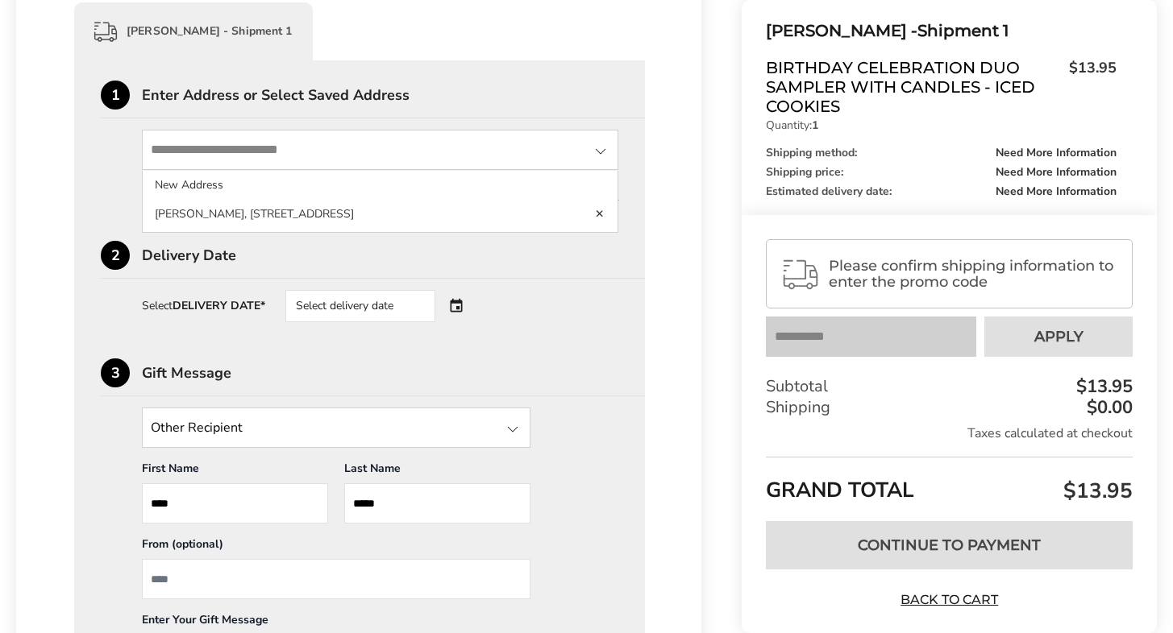
click at [491, 151] on input "State" at bounding box center [380, 150] width 476 height 40
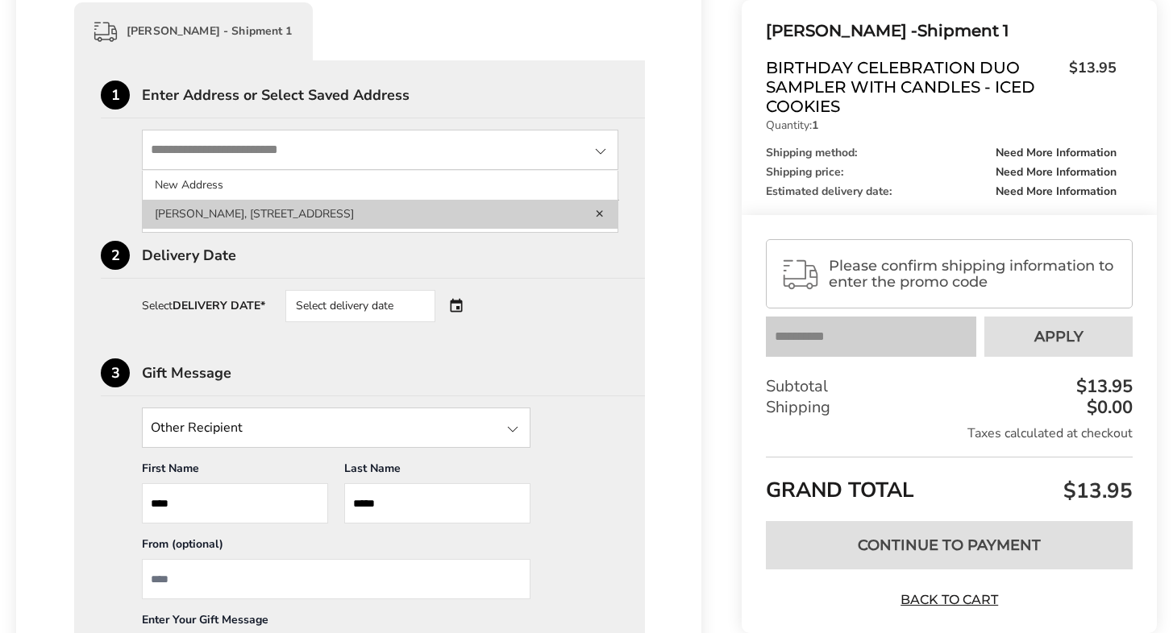
drag, startPoint x: 455, startPoint y: 211, endPoint x: 218, endPoint y: 209, distance: 236.2
click at [218, 209] on li "[PERSON_NAME], [STREET_ADDRESS]" at bounding box center [380, 214] width 475 height 29
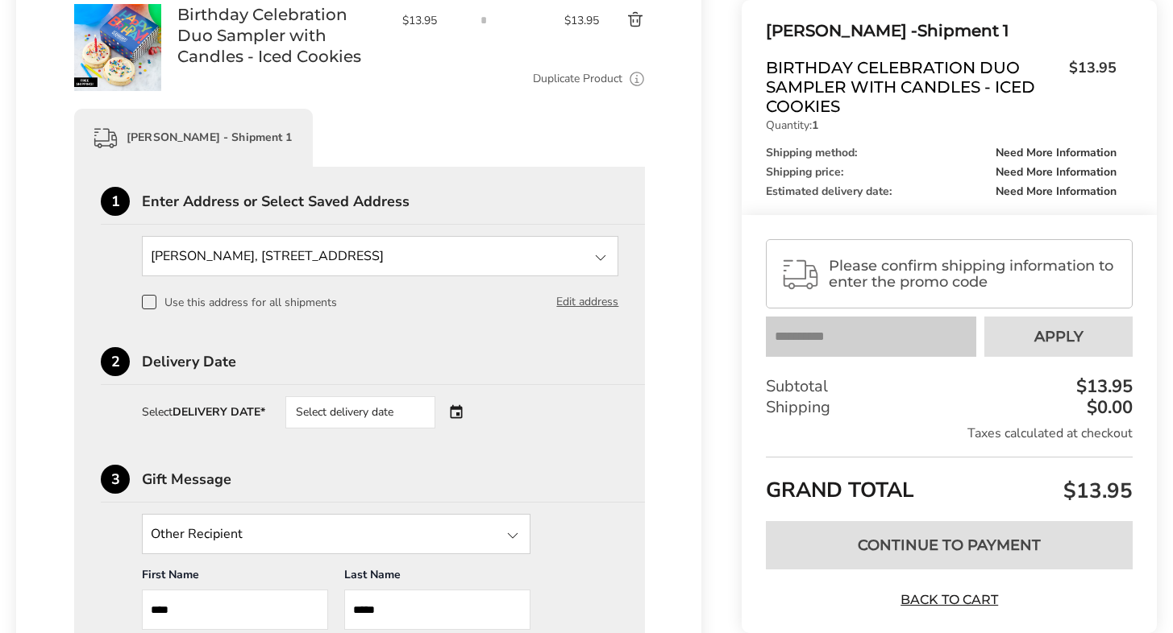
scroll to position [325, 0]
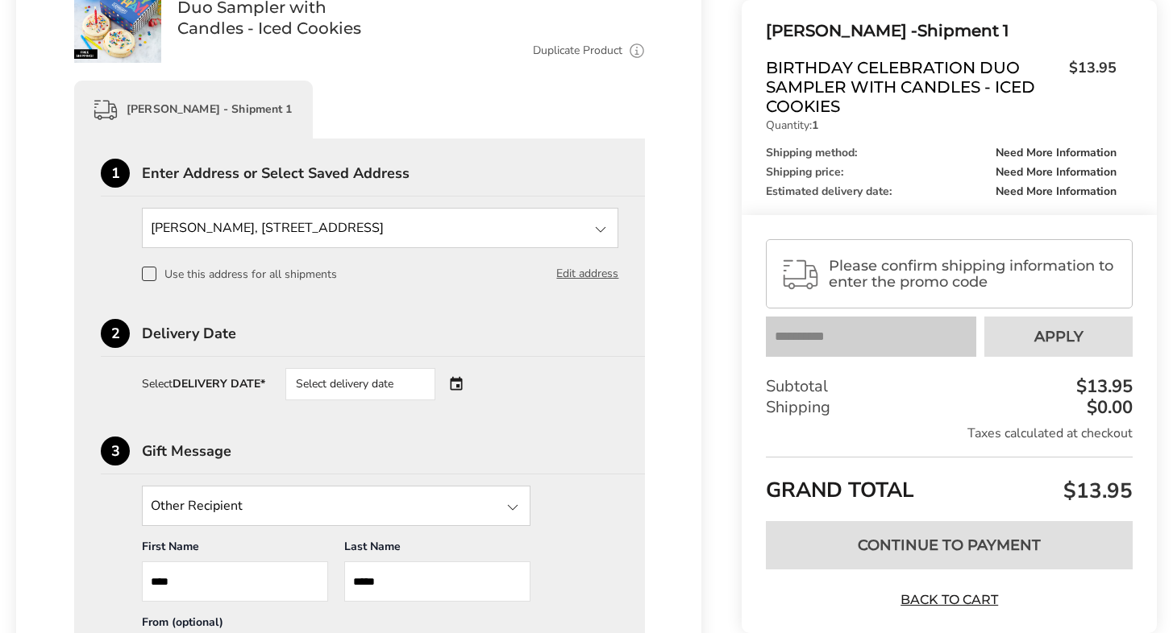
click at [604, 230] on div at bounding box center [600, 229] width 19 height 19
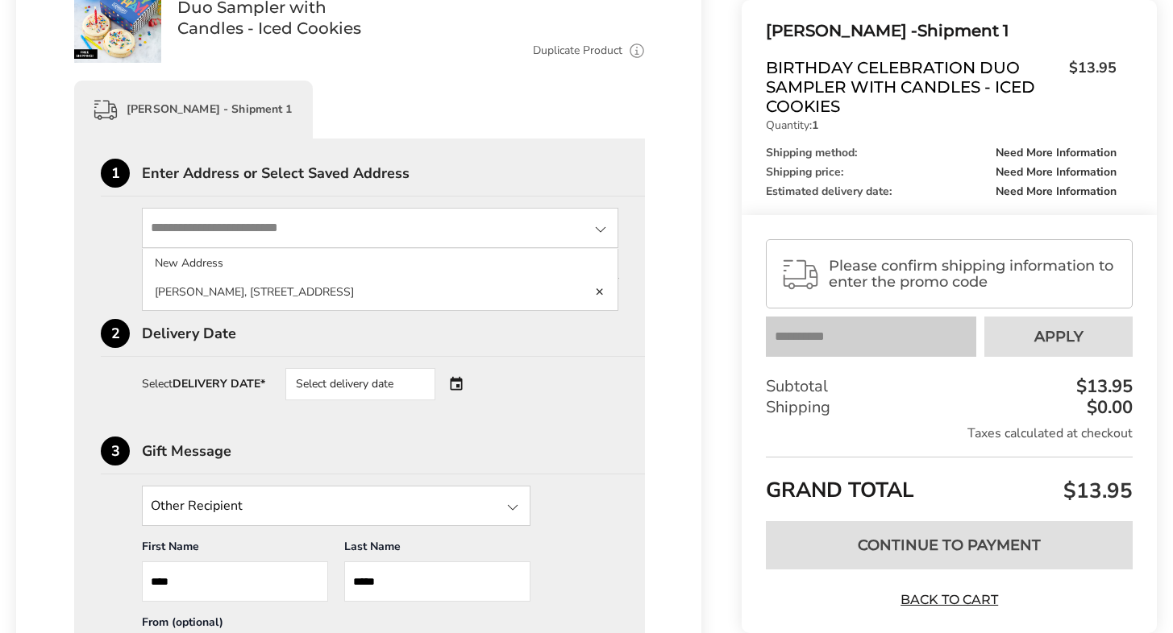
click at [596, 332] on div "Delivery Date" at bounding box center [393, 333] width 503 height 15
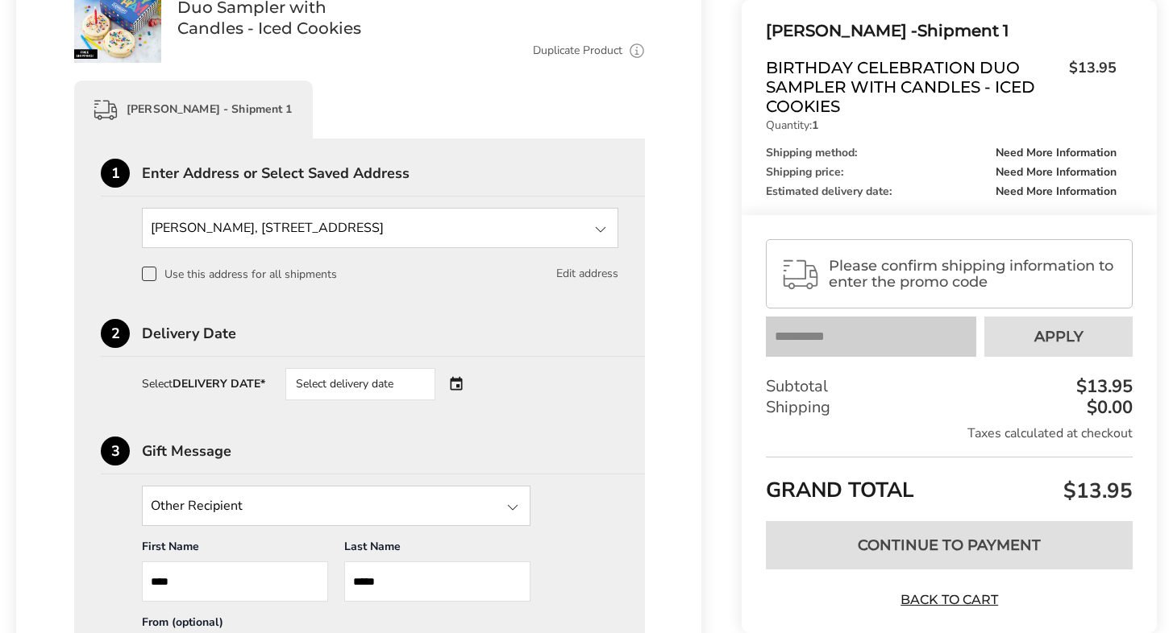
click at [592, 272] on button "Edit address" at bounding box center [587, 274] width 62 height 18
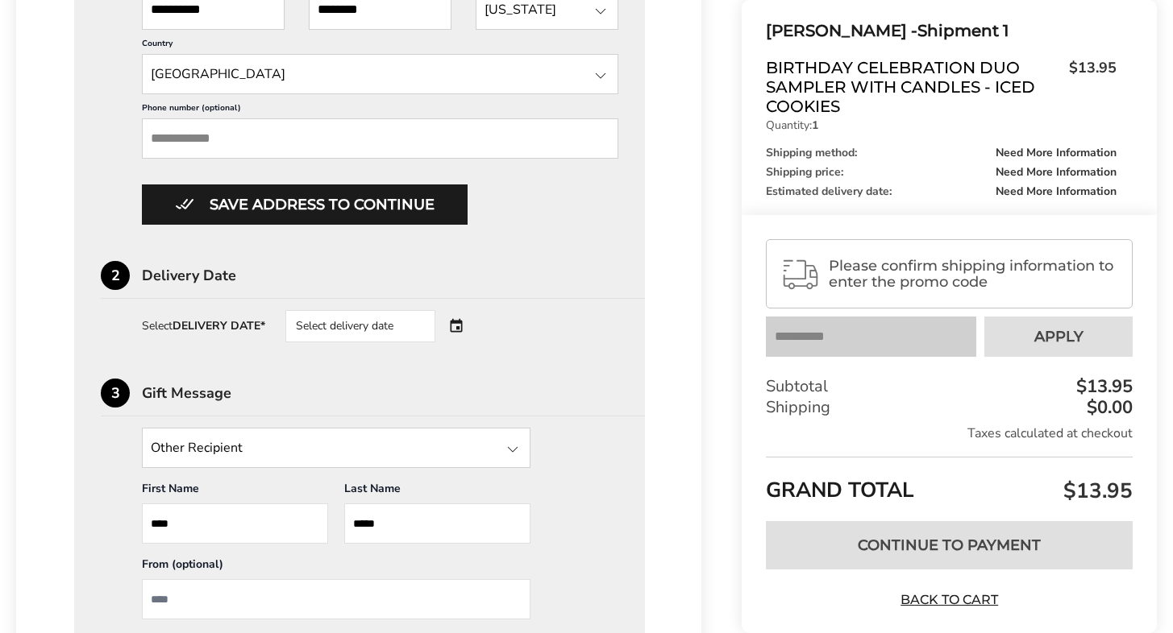
scroll to position [970, 0]
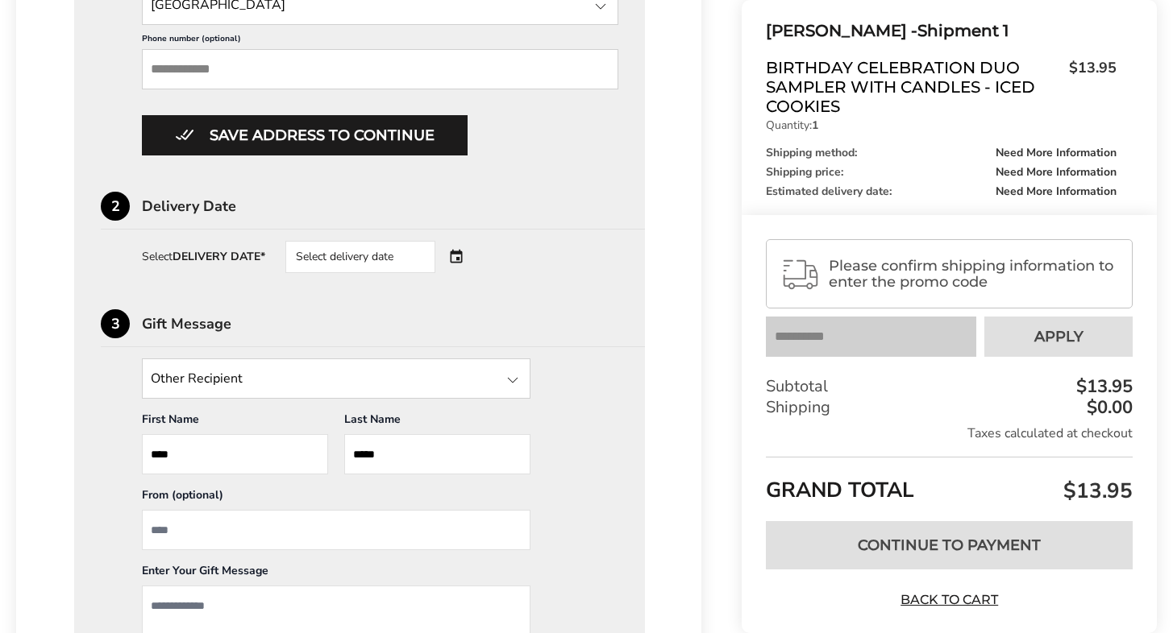
click at [458, 255] on div "Select delivery date" at bounding box center [382, 257] width 195 height 32
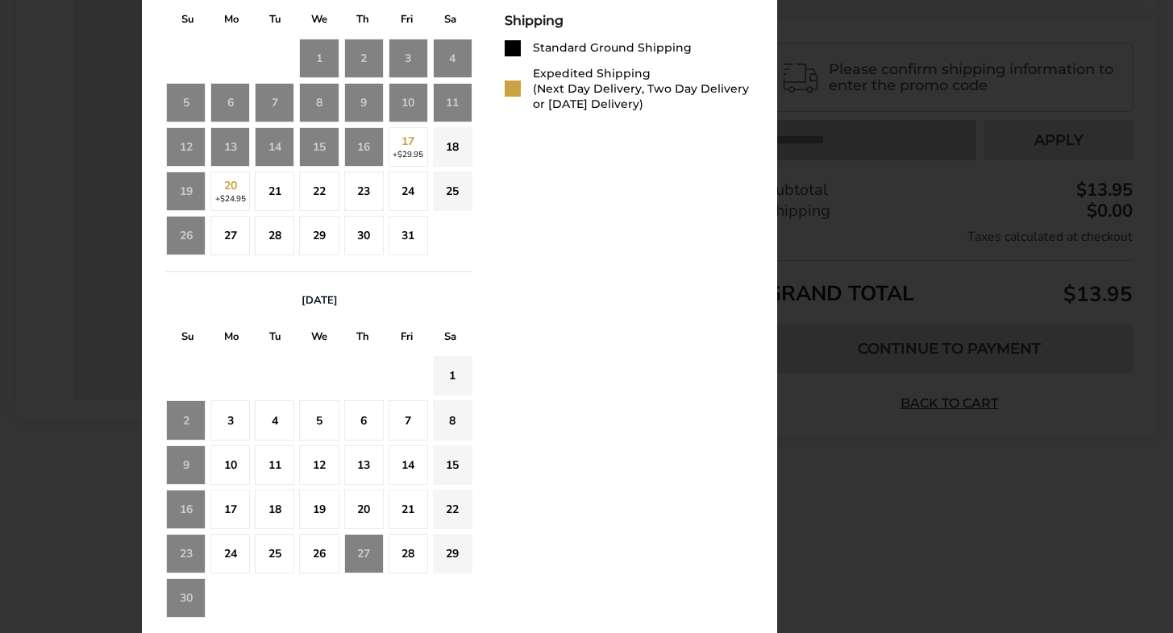
scroll to position [1373, 0]
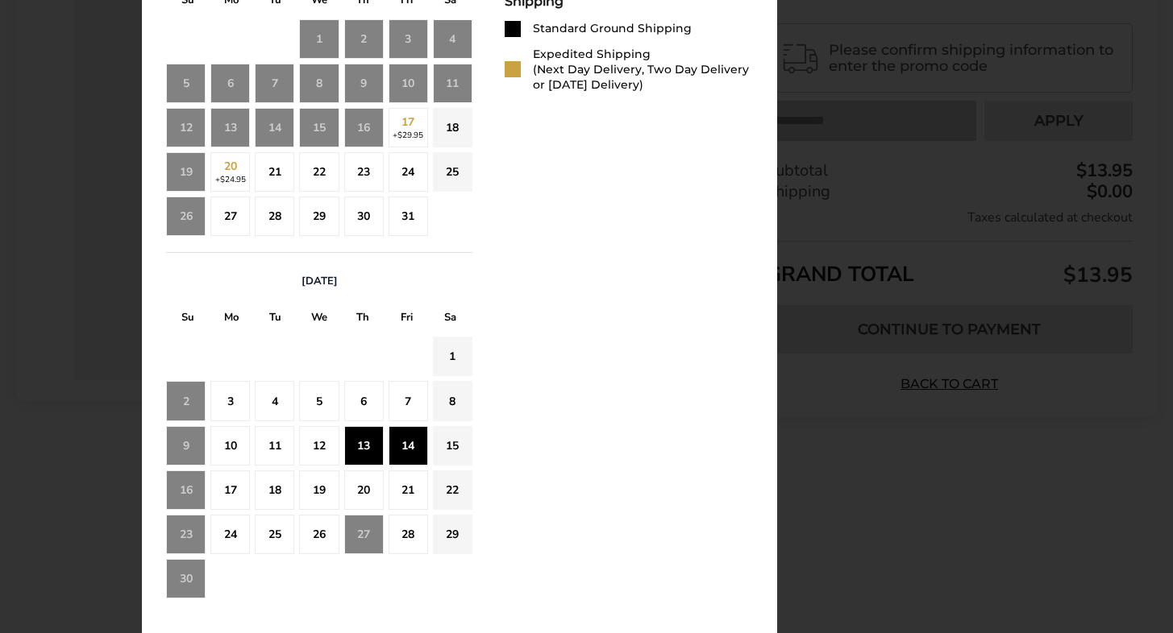
click at [403, 441] on div "14" at bounding box center [407, 445] width 39 height 39
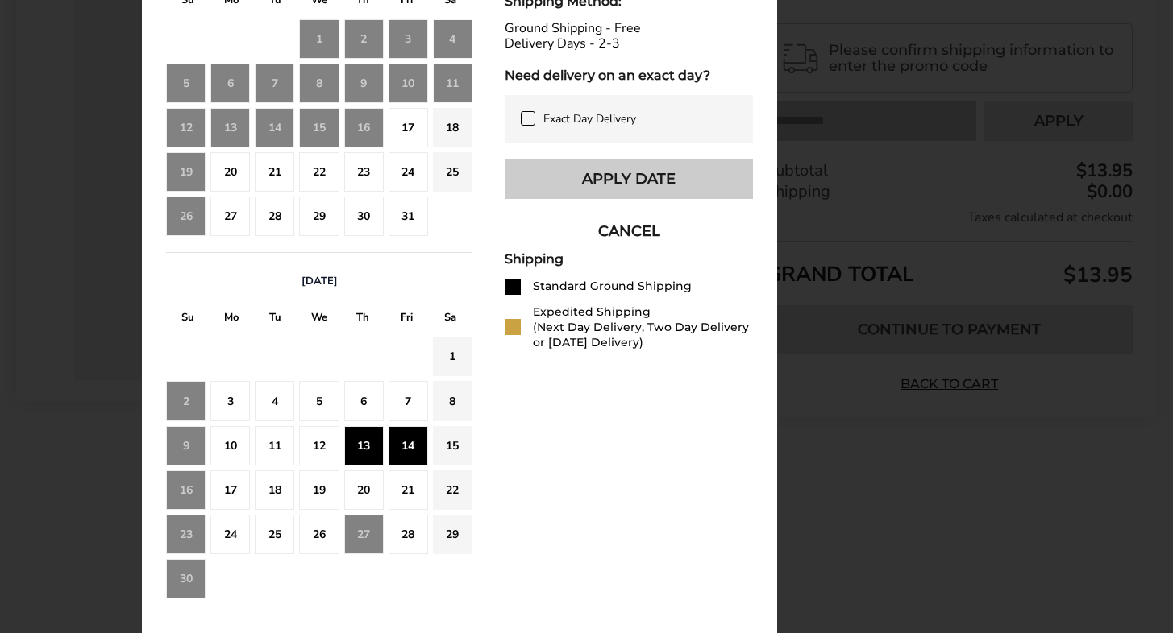
click at [603, 193] on button "Apply Date" at bounding box center [629, 179] width 248 height 40
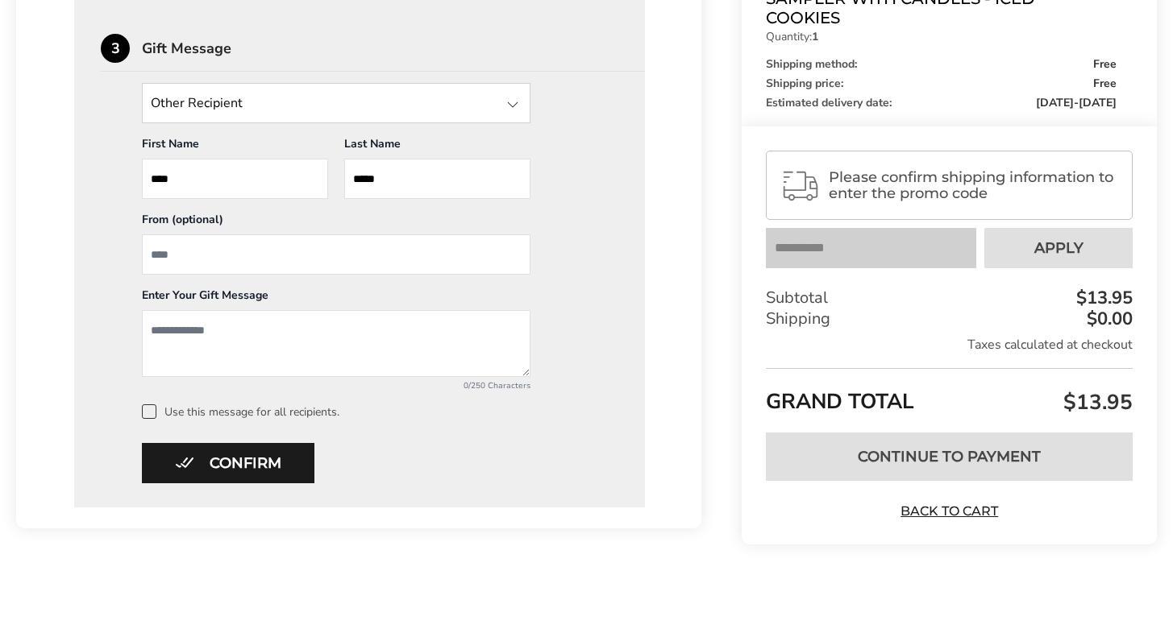
click at [172, 263] on input "From" at bounding box center [336, 255] width 388 height 40
type input "****"
type textarea "**********"
click at [421, 466] on div "Confirm * Please fill in all required fields to confirm" at bounding box center [359, 463] width 517 height 40
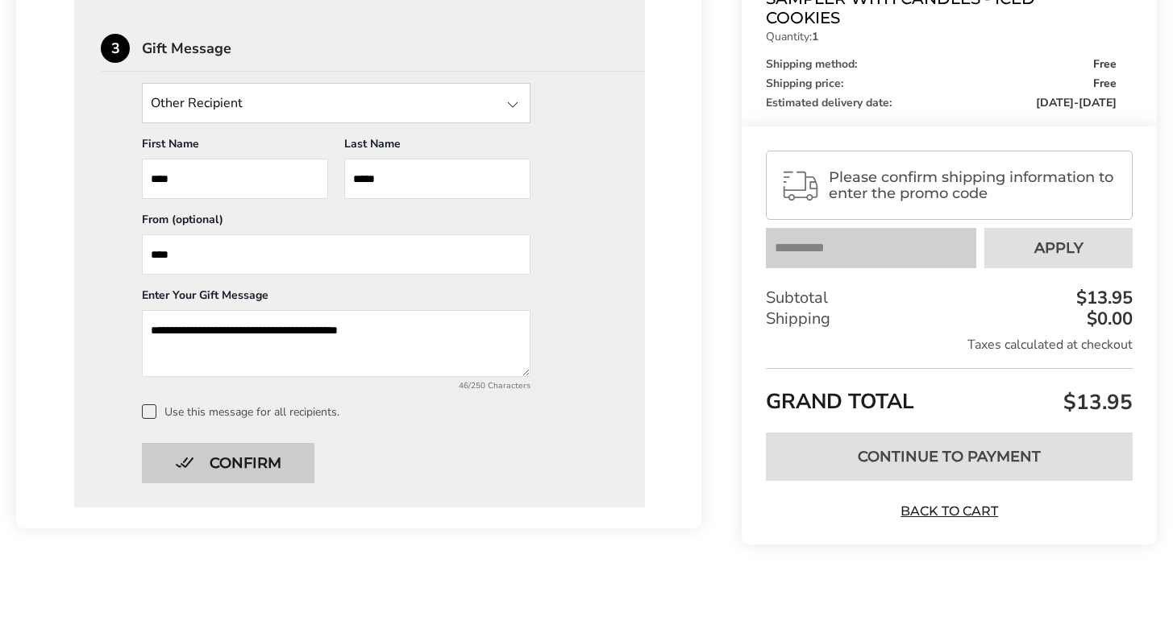
click at [272, 455] on button "Confirm" at bounding box center [228, 463] width 172 height 40
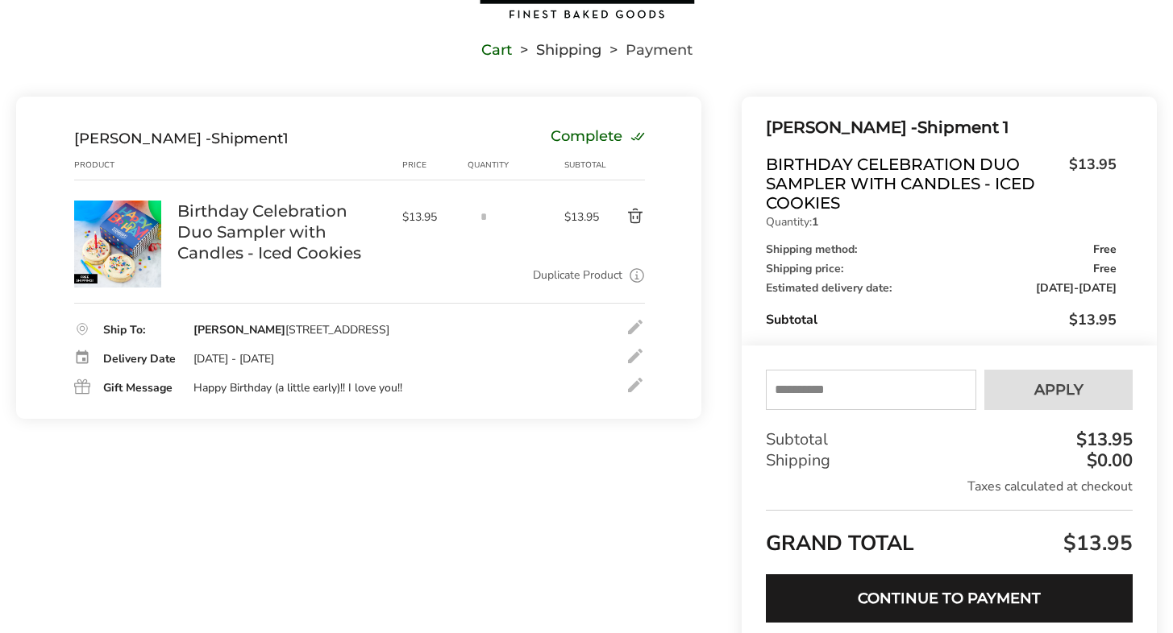
scroll to position [242, 0]
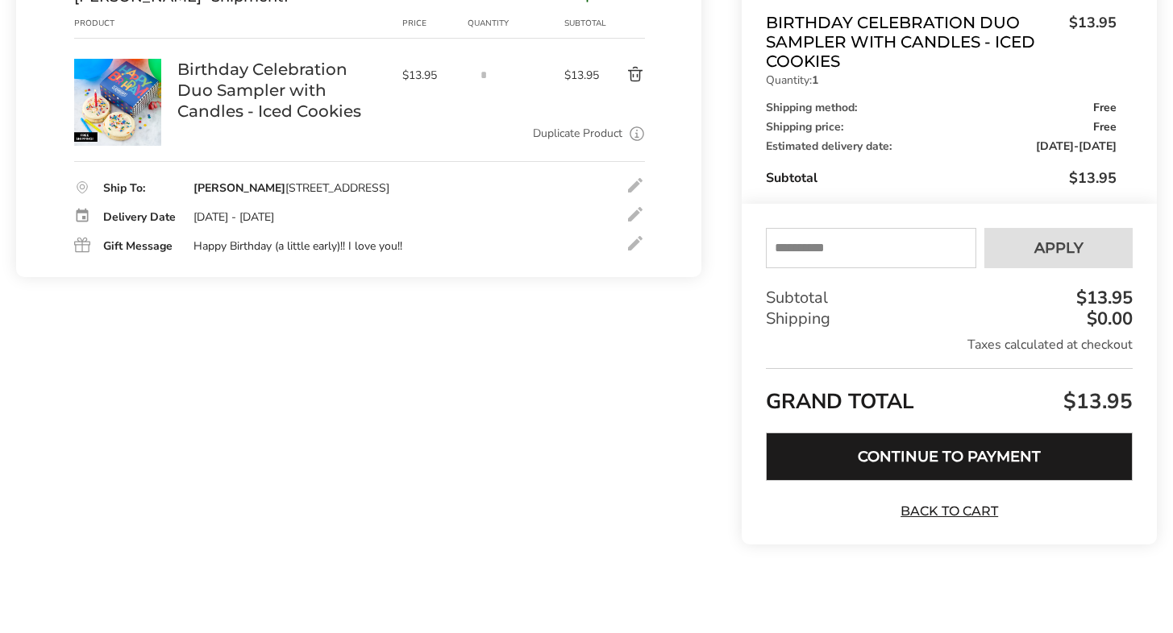
click at [927, 452] on button "Continue to Payment" at bounding box center [949, 457] width 367 height 48
